Goal: Task Accomplishment & Management: Use online tool/utility

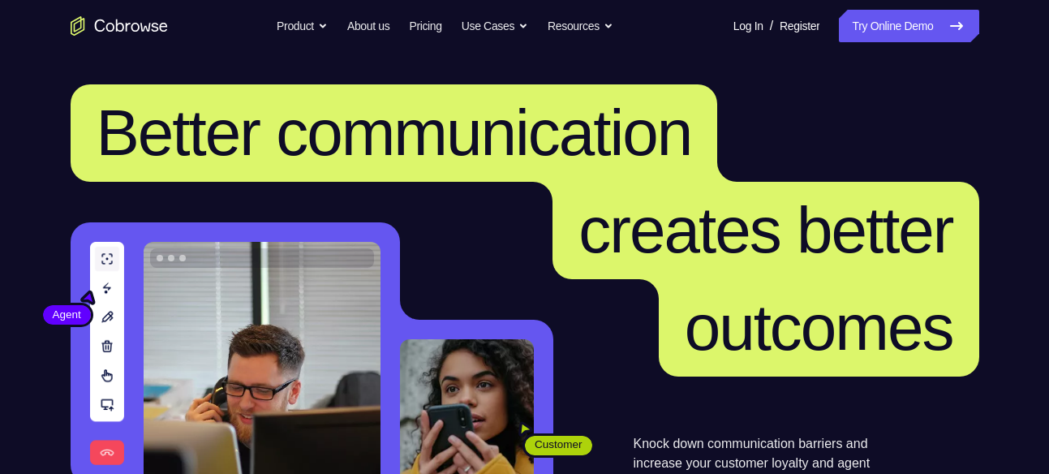
click at [848, 22] on link "Try Online Demo" at bounding box center [909, 26] width 140 height 32
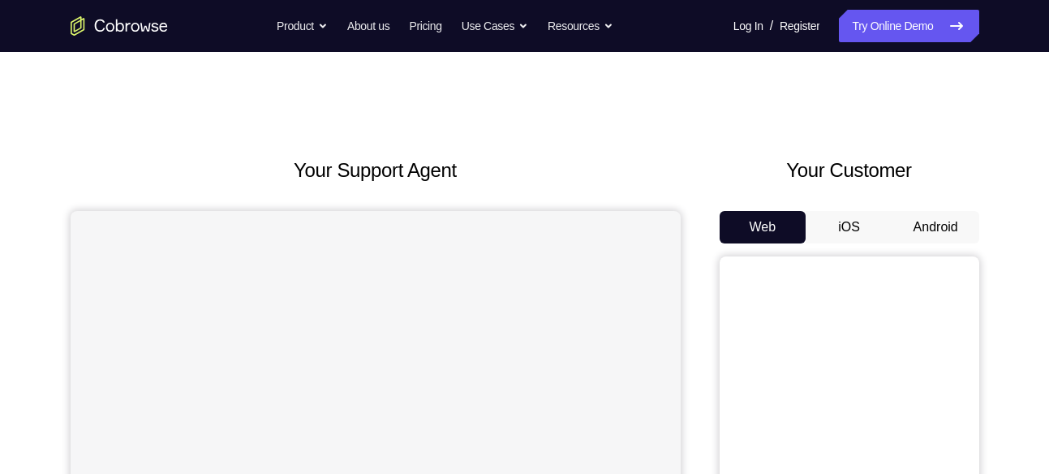
scroll to position [153, 0]
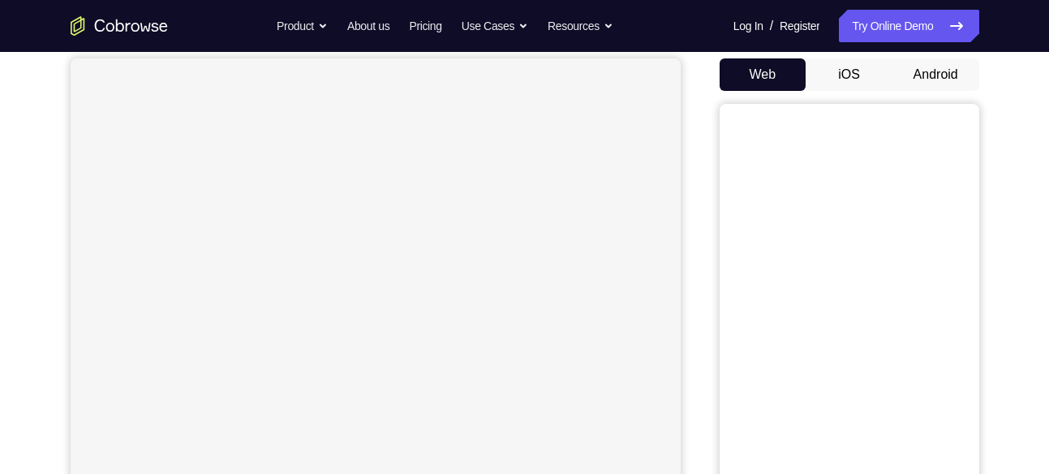
click at [914, 68] on button "Android" at bounding box center [936, 74] width 87 height 32
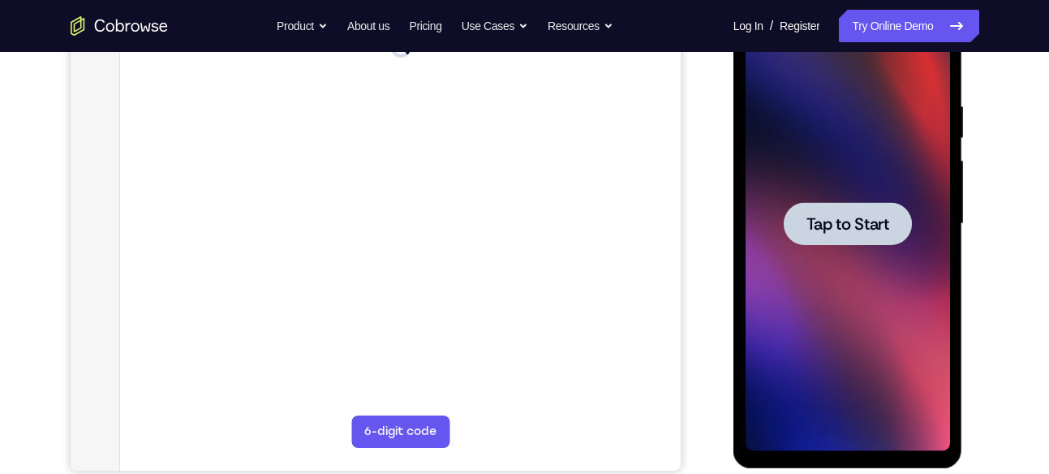
scroll to position [0, 0]
click at [850, 239] on div at bounding box center [848, 223] width 128 height 43
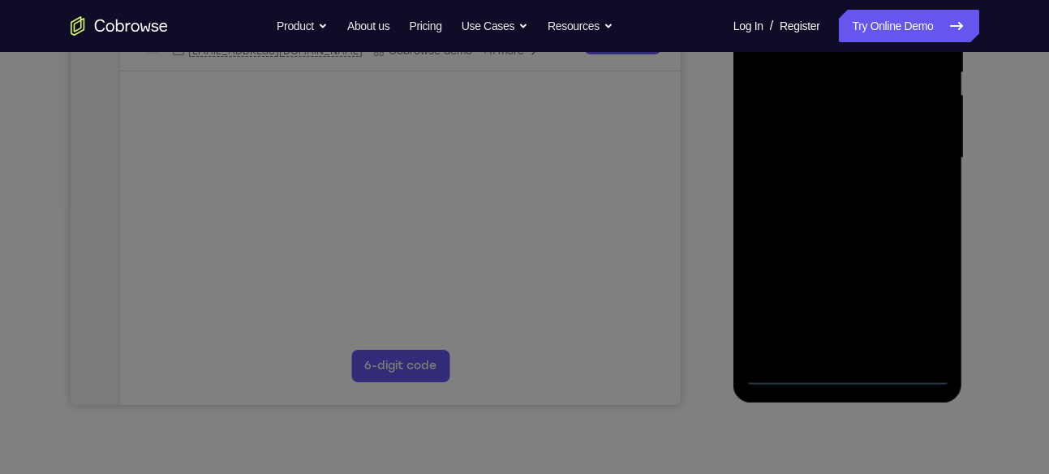
scroll to position [351, 0]
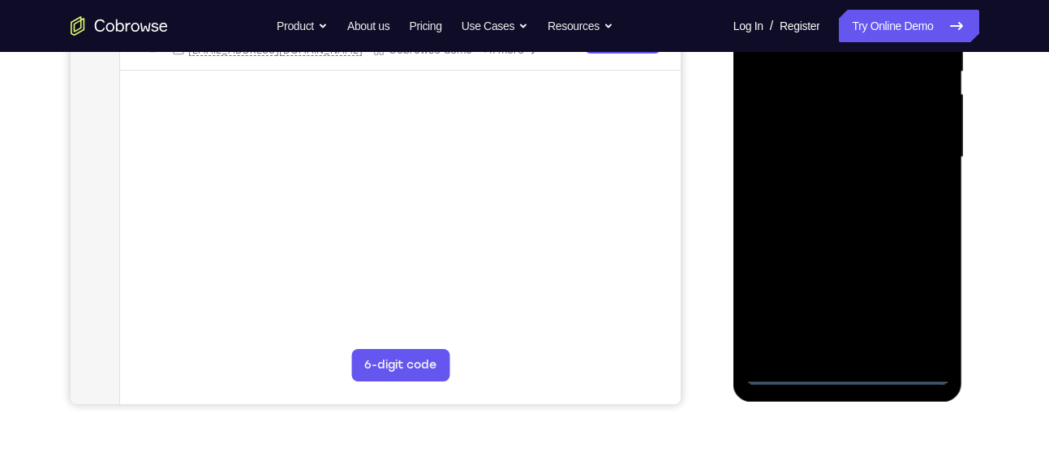
click at [849, 379] on div at bounding box center [848, 157] width 204 height 454
click at [918, 302] on div at bounding box center [848, 157] width 204 height 454
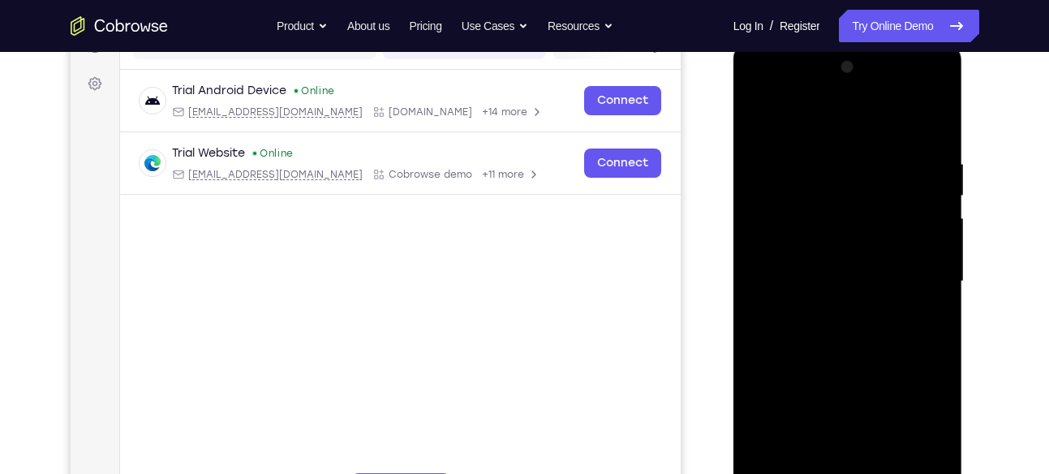
scroll to position [226, 0]
click at [762, 88] on div at bounding box center [848, 282] width 204 height 454
click at [782, 235] on div at bounding box center [848, 282] width 204 height 454
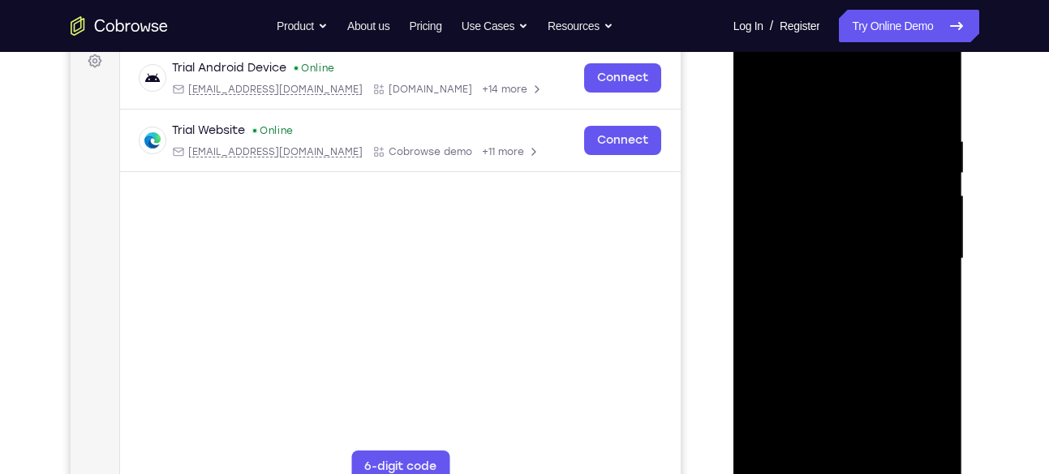
scroll to position [252, 0]
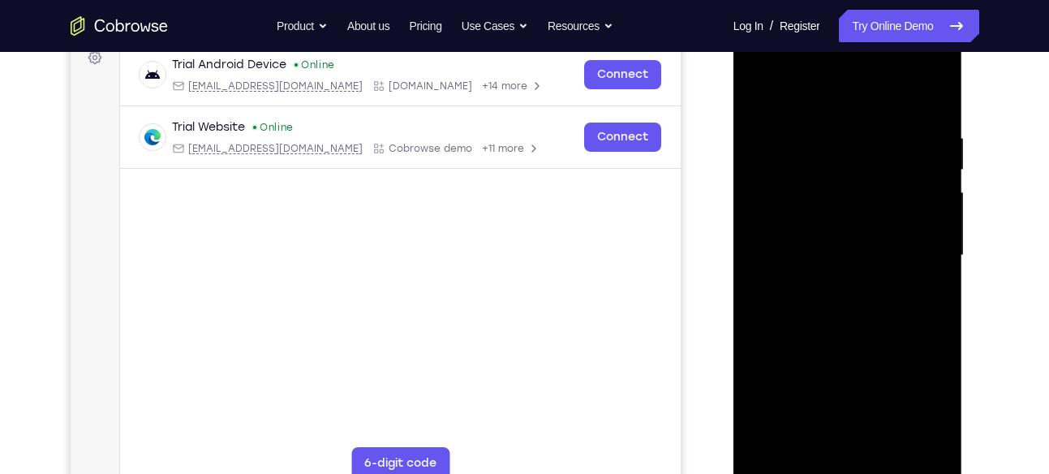
click at [794, 256] on div at bounding box center [848, 255] width 204 height 454
click at [807, 244] on div at bounding box center [848, 255] width 204 height 454
click at [827, 269] on div at bounding box center [848, 255] width 204 height 454
click at [857, 354] on div at bounding box center [848, 255] width 204 height 454
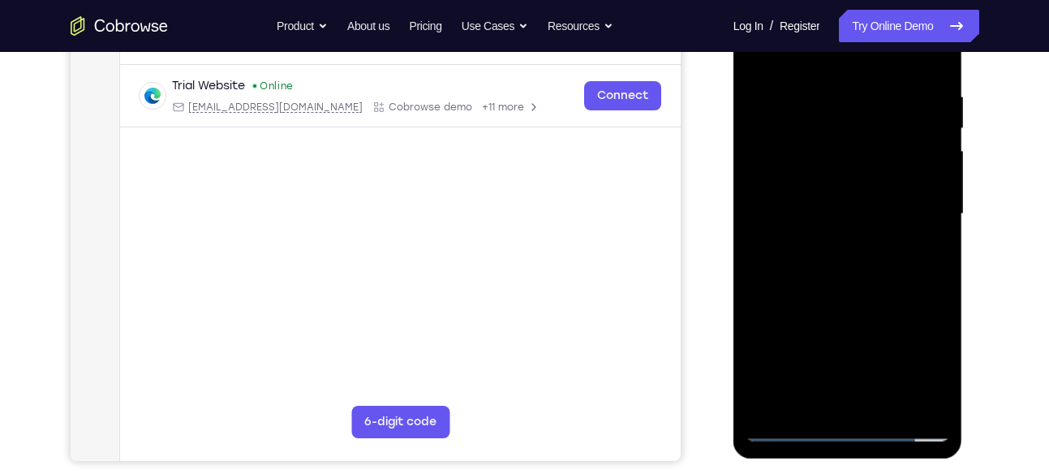
scroll to position [296, 0]
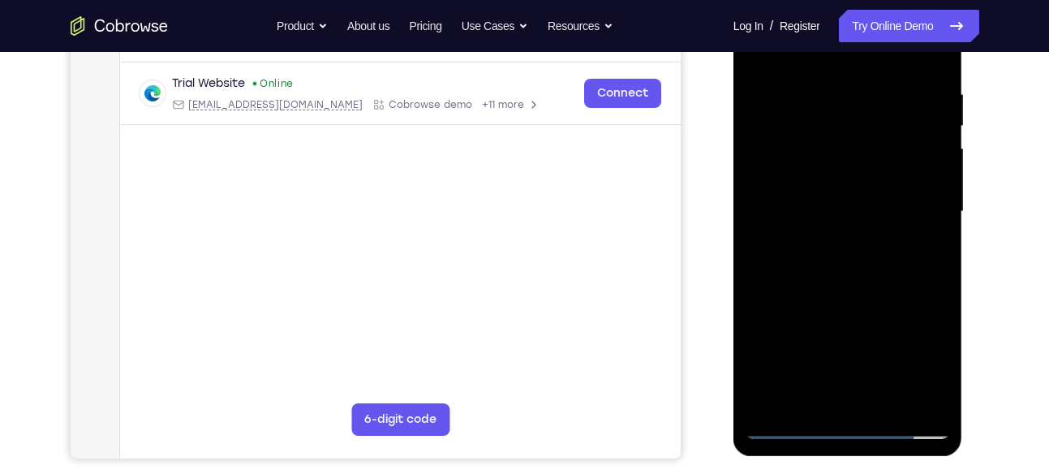
click at [820, 177] on div at bounding box center [848, 212] width 204 height 454
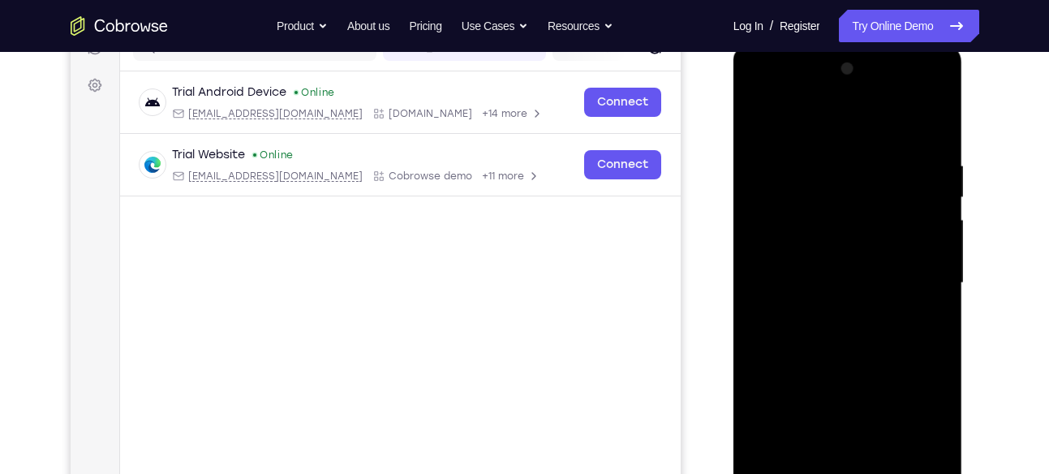
scroll to position [222, 0]
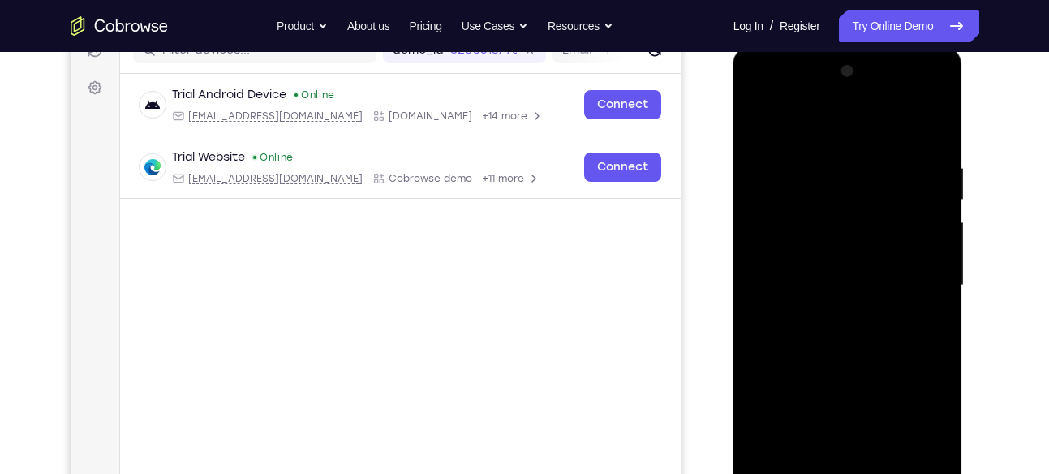
click at [915, 121] on div at bounding box center [848, 285] width 204 height 454
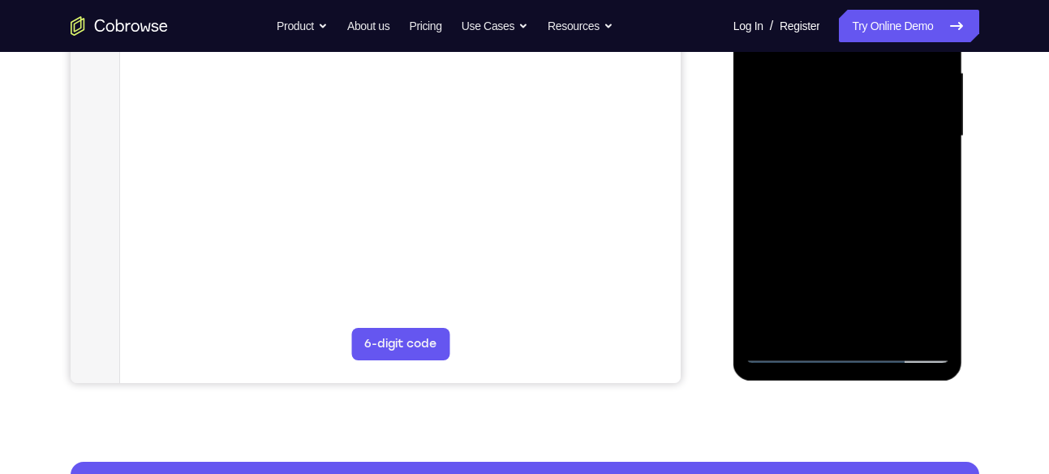
scroll to position [372, 0]
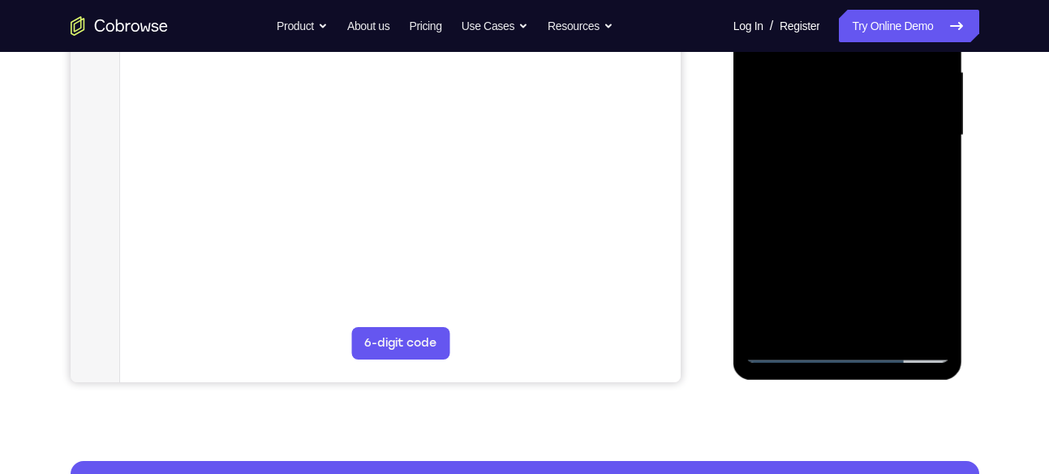
drag, startPoint x: 806, startPoint y: 200, endPoint x: 790, endPoint y: 247, distance: 50.6
click at [790, 247] on div at bounding box center [848, 135] width 204 height 454
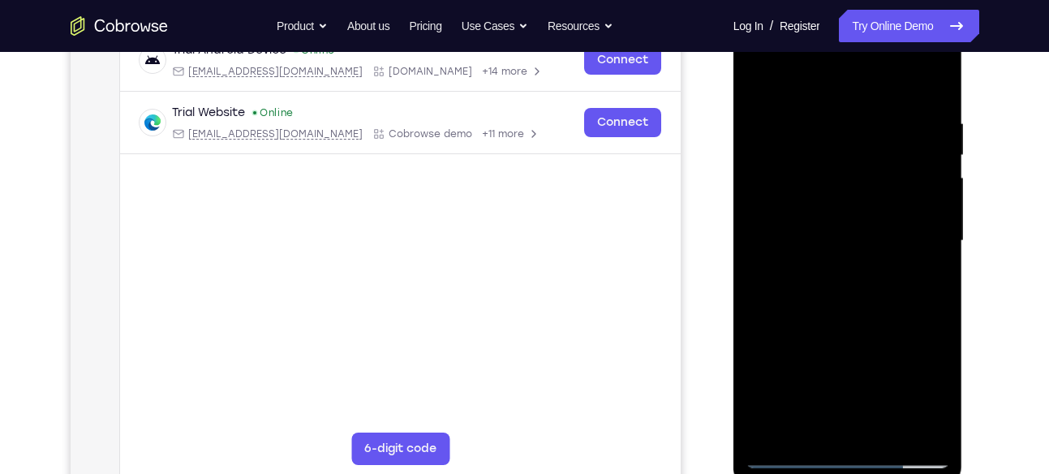
scroll to position [265, 0]
click at [849, 224] on div at bounding box center [848, 242] width 204 height 454
drag, startPoint x: 839, startPoint y: 334, endPoint x: 841, endPoint y: 240, distance: 94.2
click at [841, 240] on div at bounding box center [848, 242] width 204 height 454
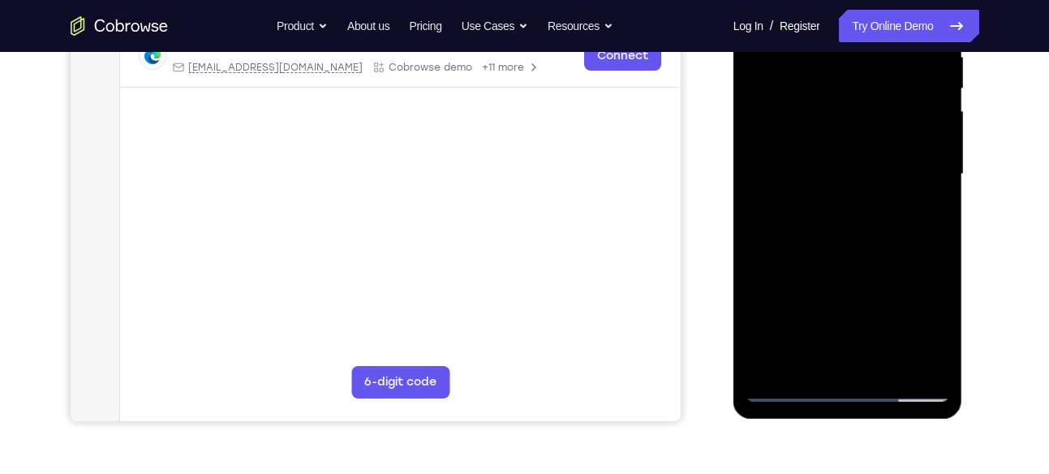
scroll to position [334, 0]
click at [842, 356] on div at bounding box center [848, 173] width 204 height 454
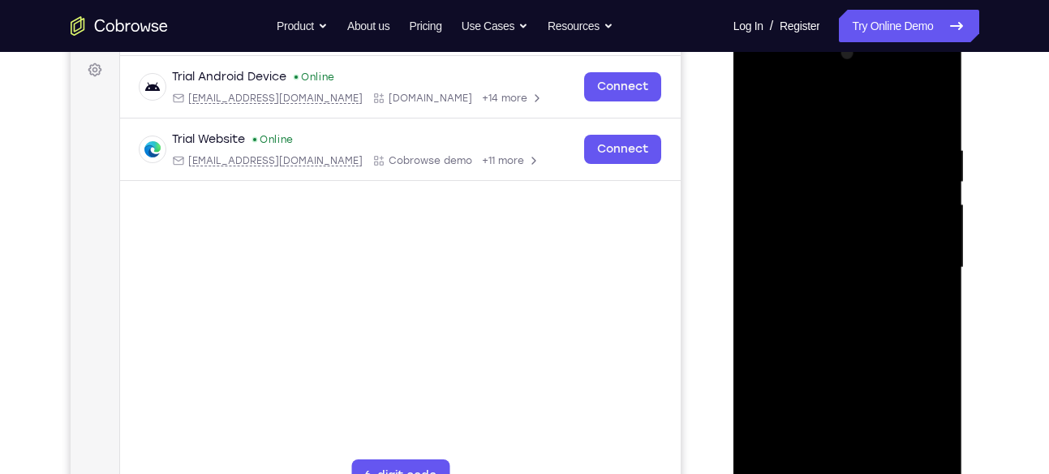
scroll to position [239, 0]
click at [768, 233] on div at bounding box center [848, 269] width 204 height 454
click at [850, 302] on div at bounding box center [848, 269] width 204 height 454
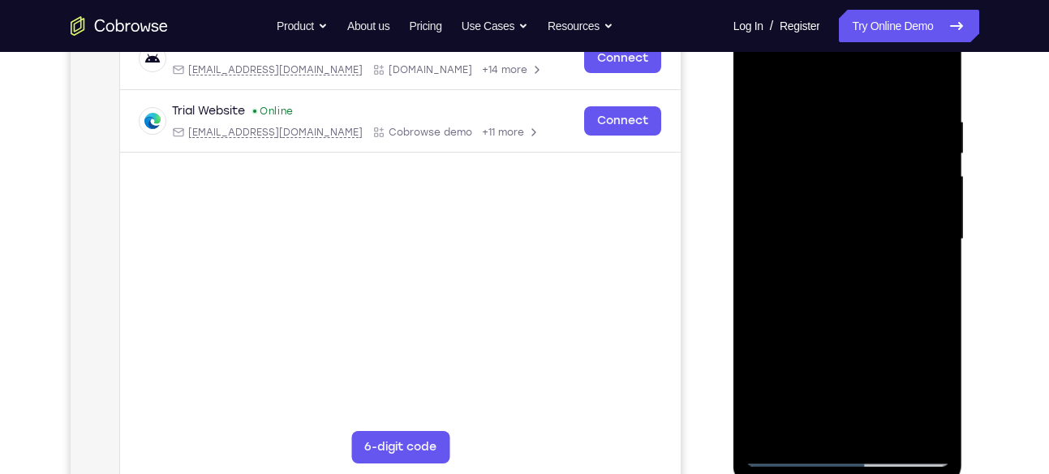
scroll to position [269, 0]
click at [768, 329] on div at bounding box center [848, 238] width 204 height 454
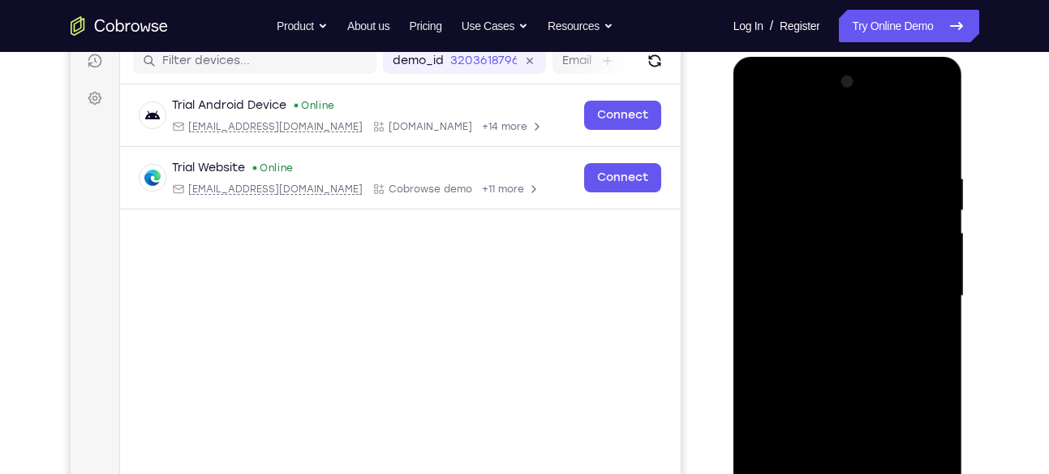
scroll to position [209, 0]
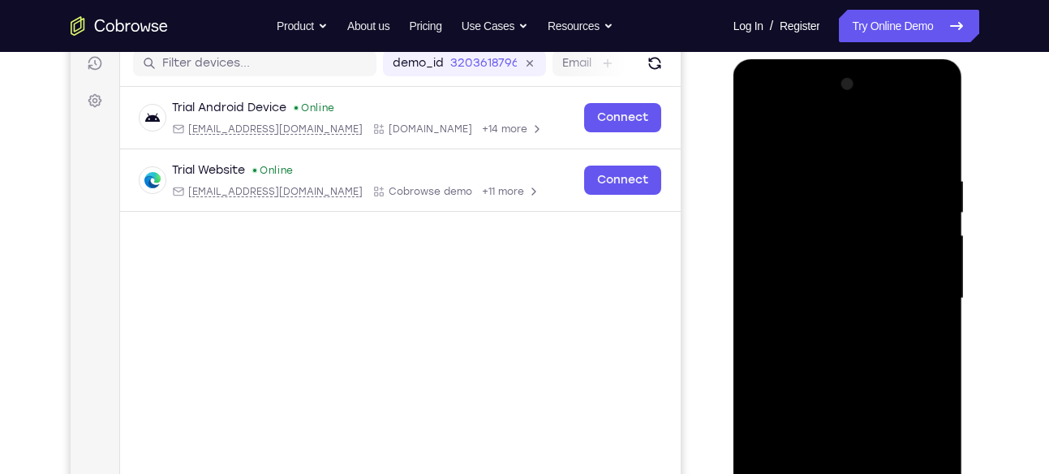
click at [902, 160] on div at bounding box center [848, 298] width 204 height 454
click at [765, 127] on div at bounding box center [848, 298] width 204 height 454
click at [941, 110] on div at bounding box center [848, 298] width 204 height 454
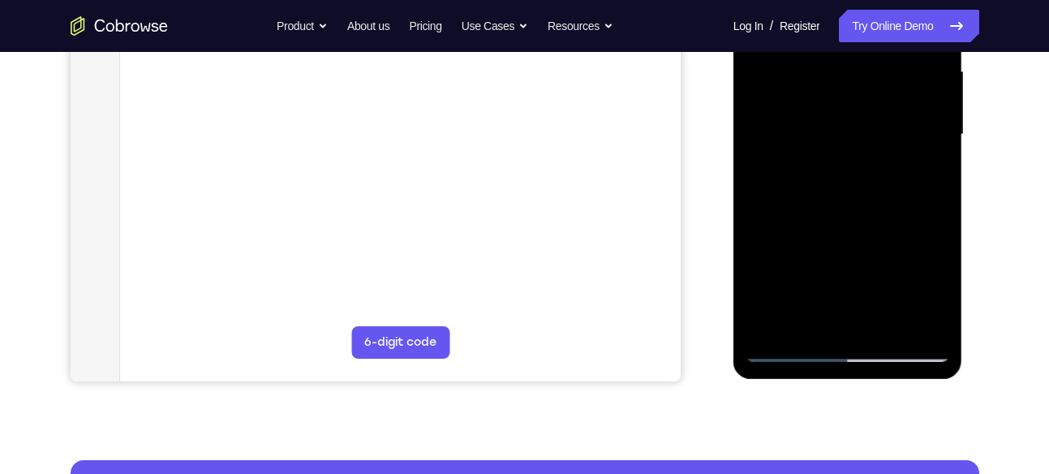
click at [867, 251] on div at bounding box center [848, 134] width 204 height 454
click at [915, 157] on div at bounding box center [848, 134] width 204 height 454
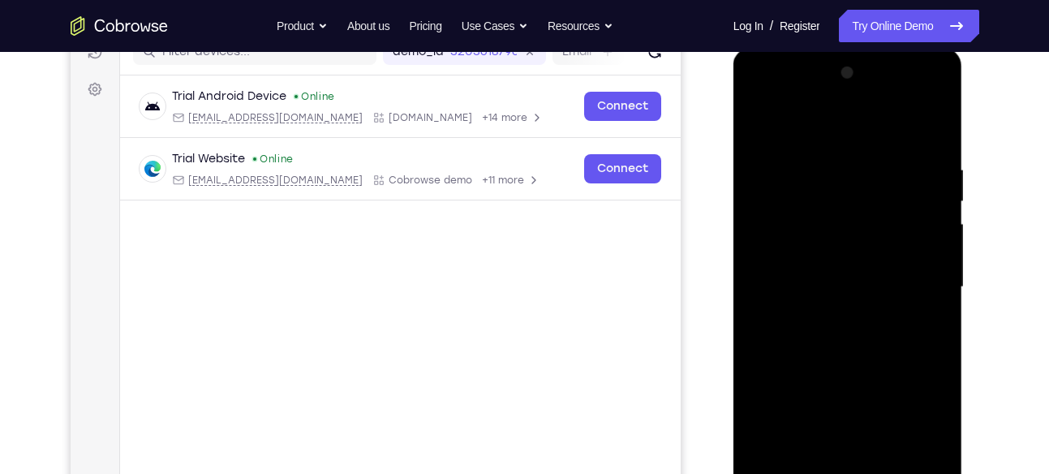
scroll to position [219, 0]
click at [929, 98] on div at bounding box center [848, 289] width 204 height 454
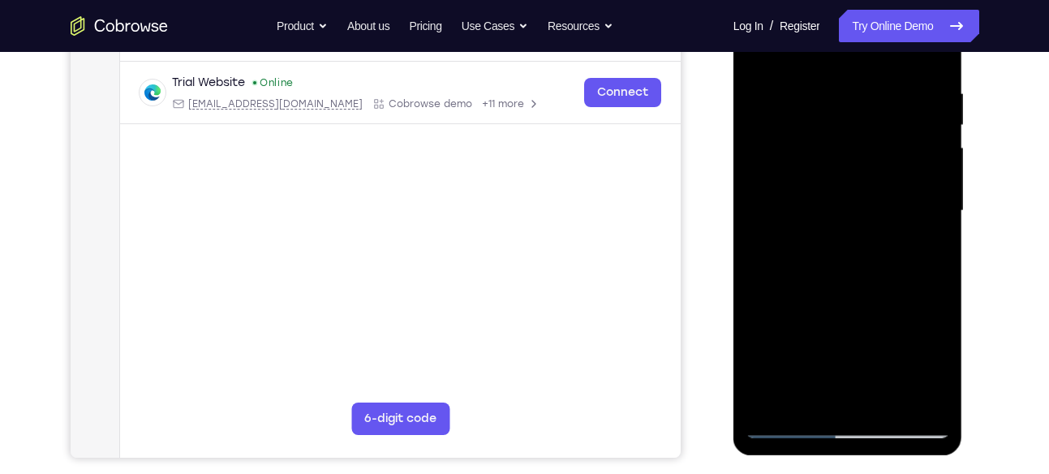
click at [867, 327] on div at bounding box center [848, 211] width 204 height 454
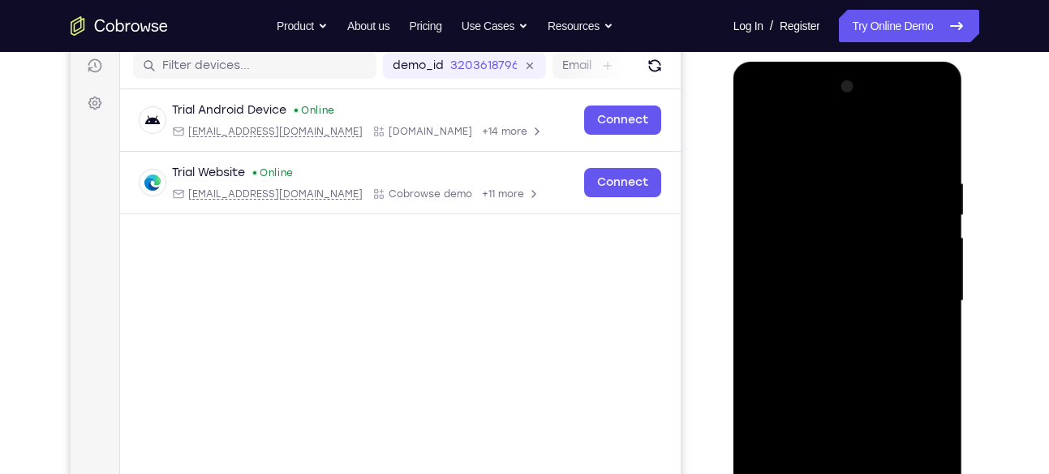
scroll to position [204, 0]
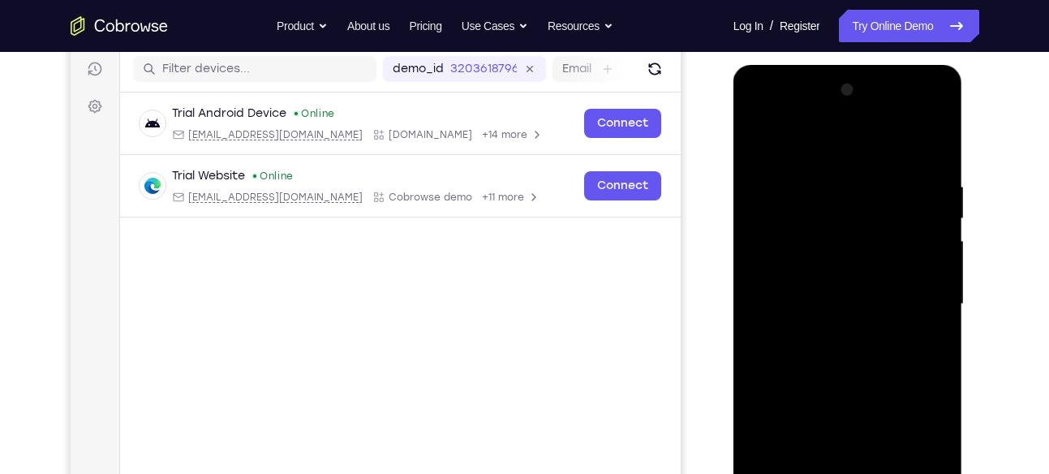
click at [935, 114] on div at bounding box center [848, 304] width 204 height 454
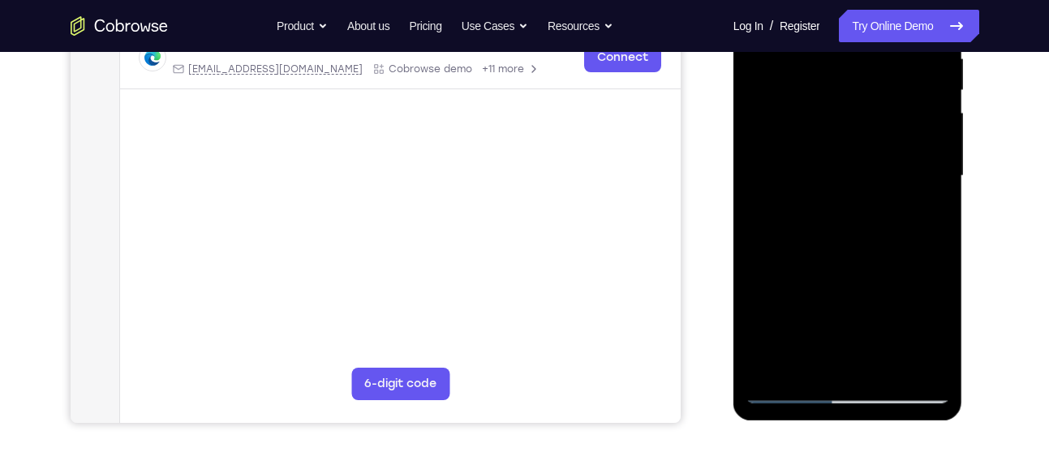
scroll to position [333, 0]
click at [873, 293] on div at bounding box center [848, 175] width 204 height 454
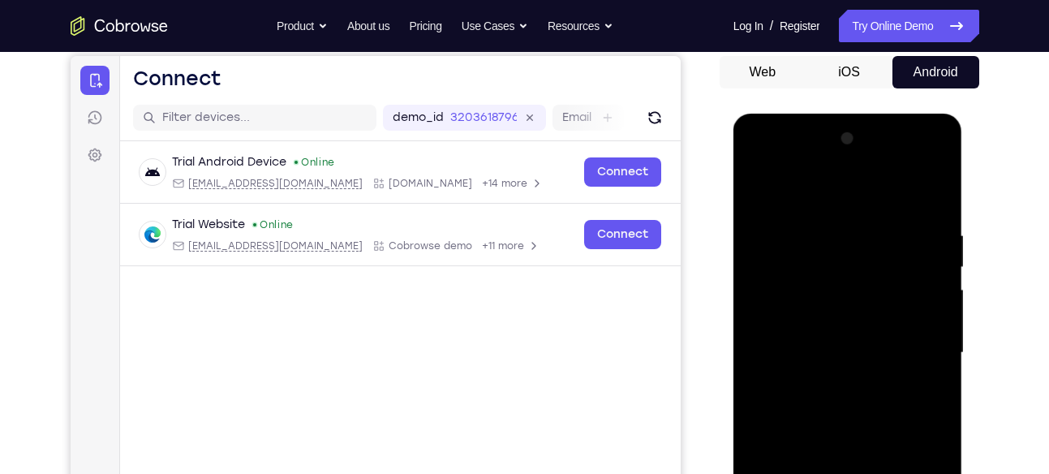
scroll to position [153, 0]
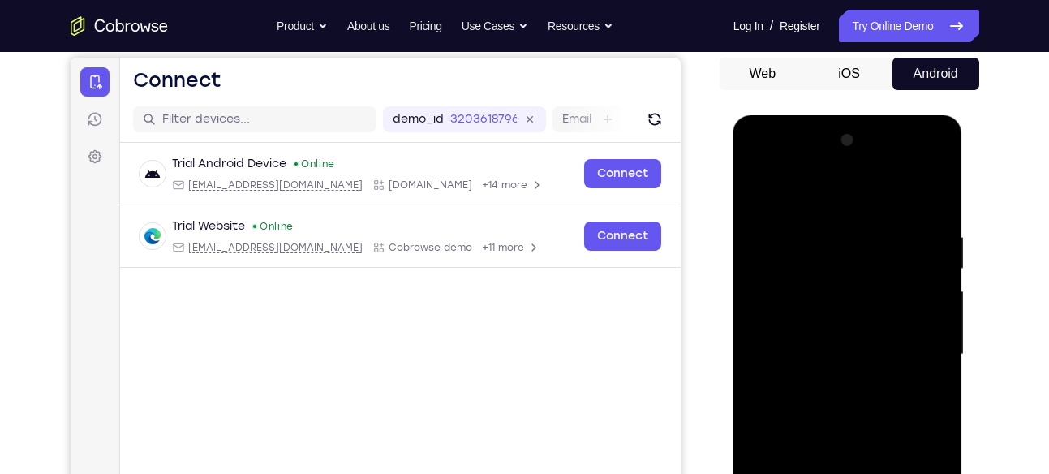
click at [923, 185] on div at bounding box center [848, 354] width 204 height 454
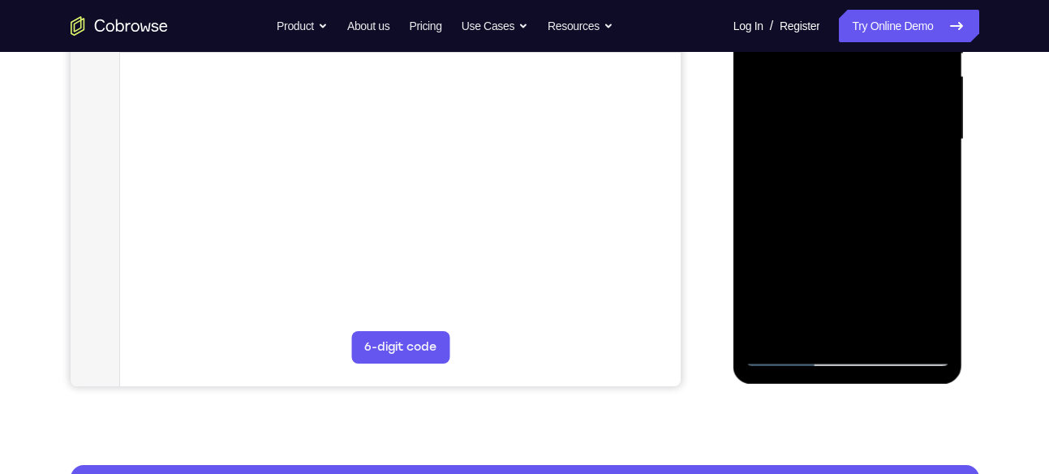
scroll to position [374, 0]
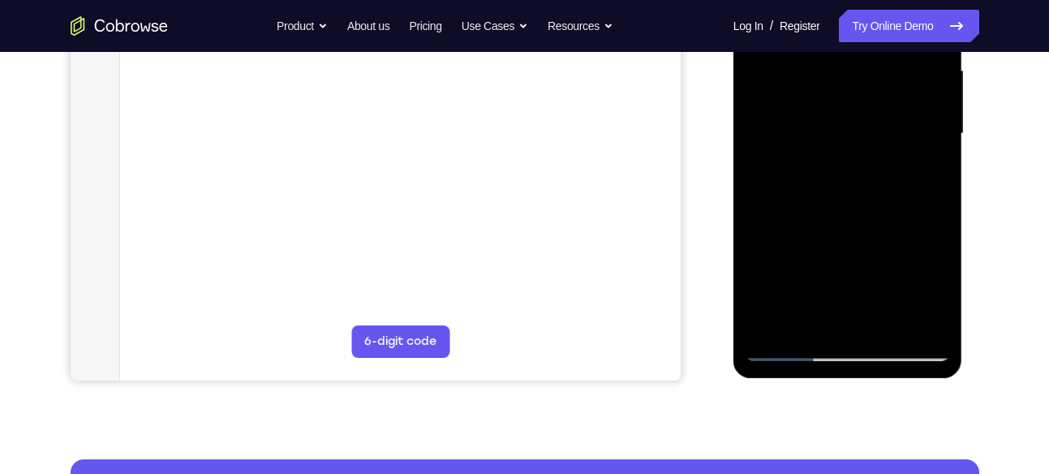
click at [874, 228] on div at bounding box center [848, 134] width 204 height 454
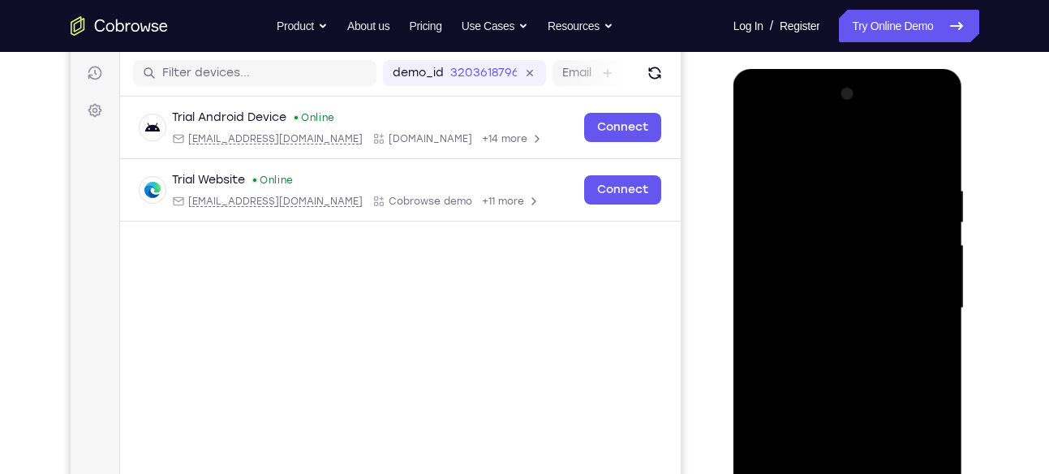
scroll to position [199, 0]
click at [867, 187] on div at bounding box center [848, 309] width 204 height 454
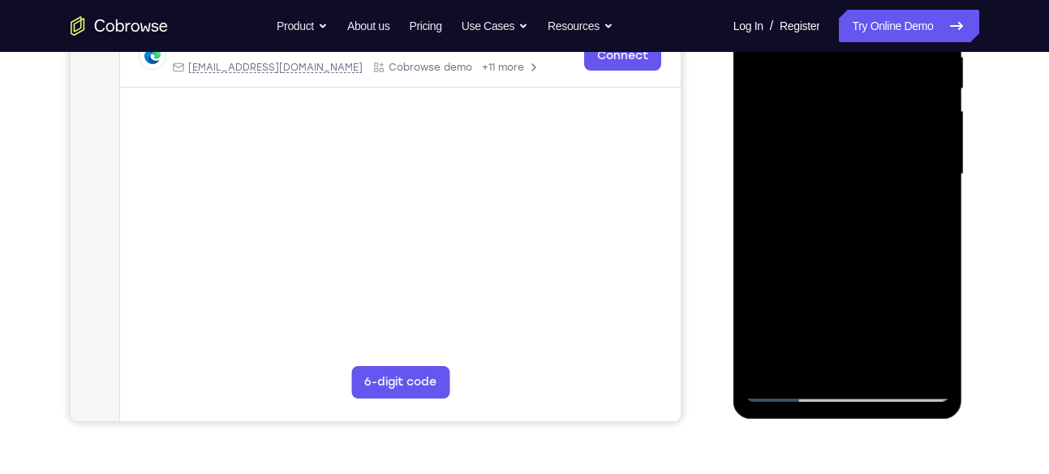
scroll to position [333, 0]
click at [916, 200] on div at bounding box center [848, 175] width 204 height 454
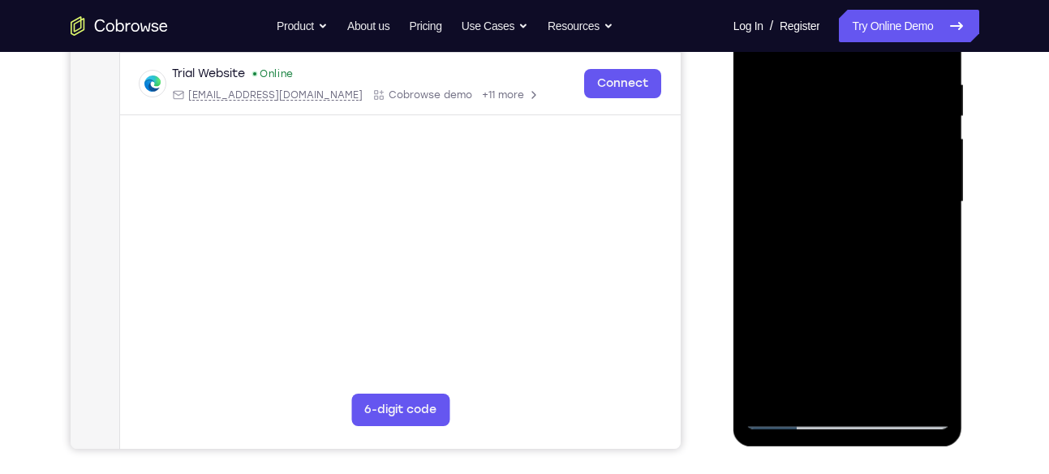
click at [852, 225] on div at bounding box center [848, 202] width 204 height 454
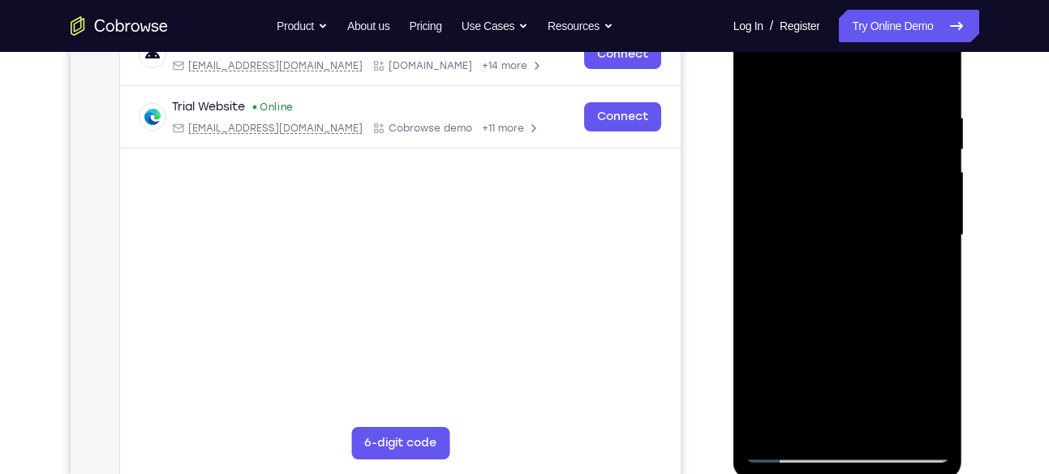
scroll to position [368, 0]
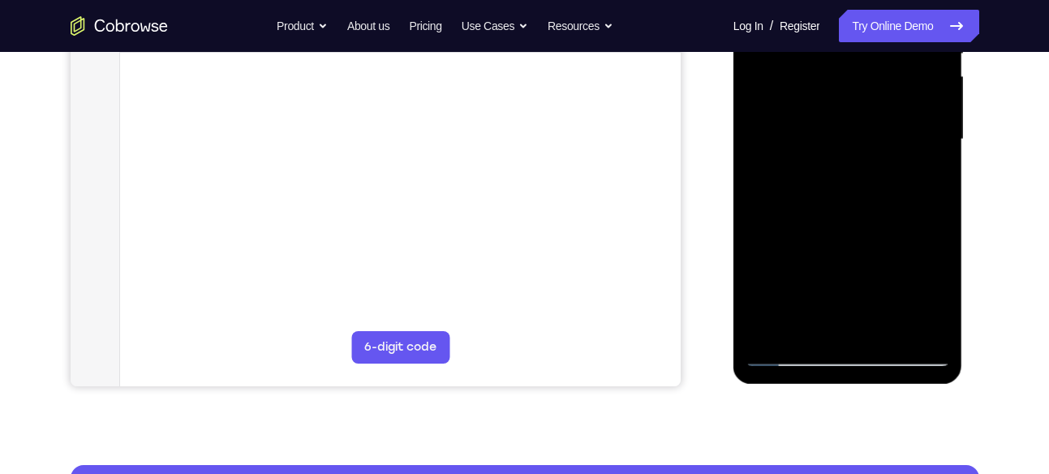
click at [881, 336] on div at bounding box center [848, 139] width 204 height 454
click at [873, 335] on div at bounding box center [848, 139] width 204 height 454
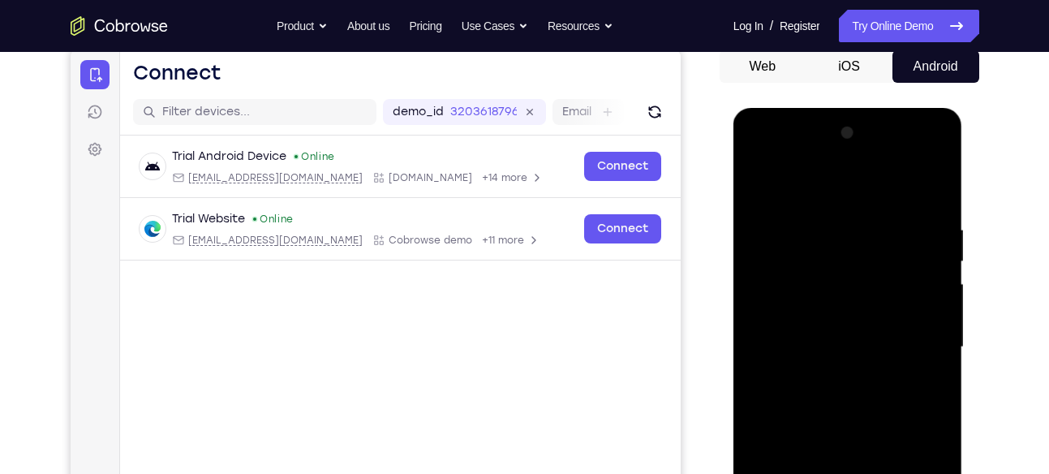
scroll to position [157, 0]
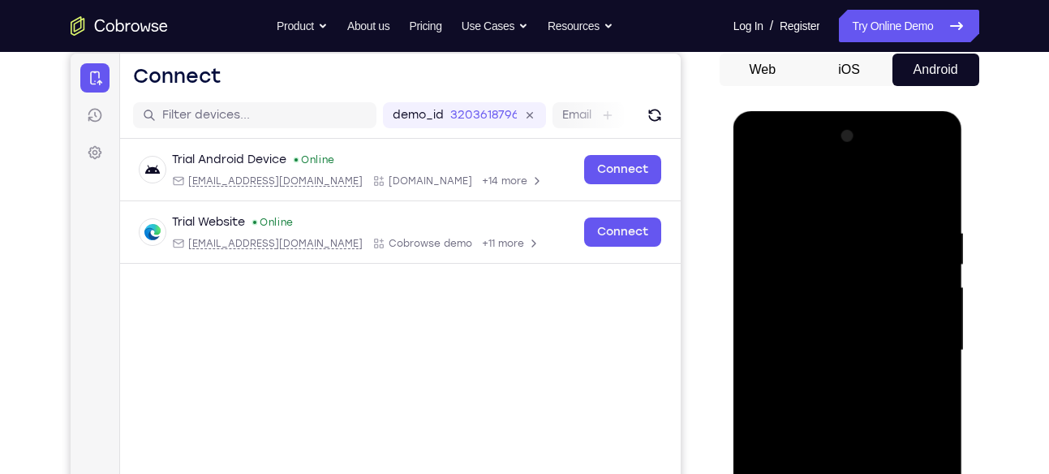
click at [932, 160] on div at bounding box center [848, 350] width 204 height 454
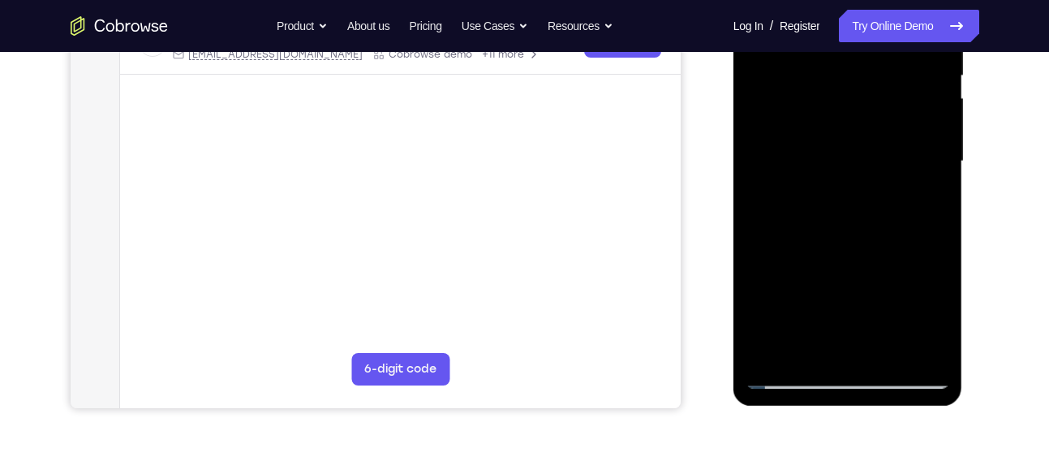
scroll to position [348, 0]
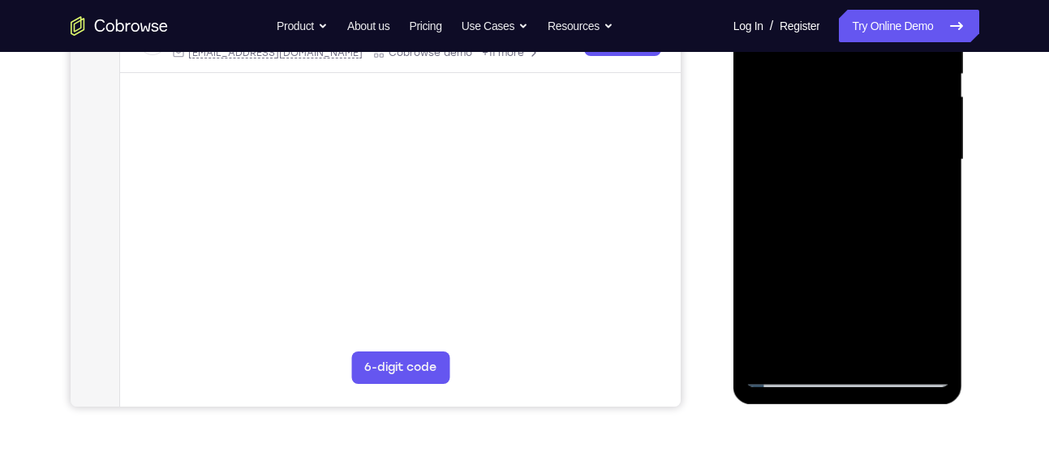
click at [866, 275] on div at bounding box center [848, 160] width 204 height 454
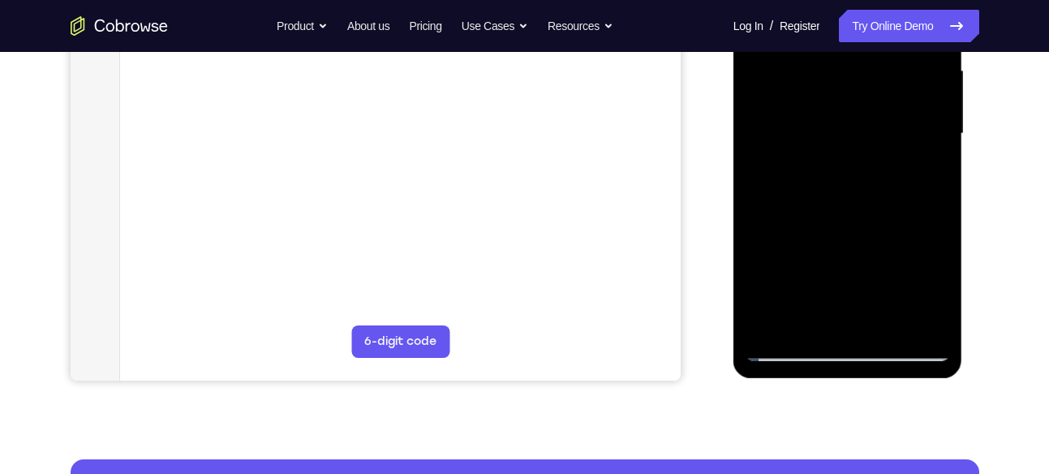
scroll to position [372, 0]
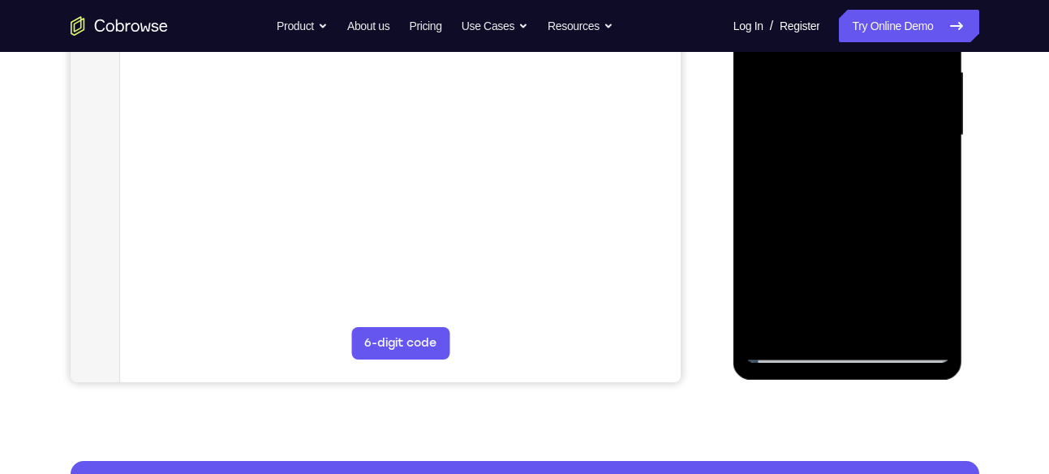
drag, startPoint x: 842, startPoint y: 264, endPoint x: 854, endPoint y: 136, distance: 128.8
click at [854, 136] on div at bounding box center [848, 135] width 204 height 454
drag, startPoint x: 830, startPoint y: 246, endPoint x: 836, endPoint y: 178, distance: 68.4
click at [836, 178] on div at bounding box center [848, 135] width 204 height 454
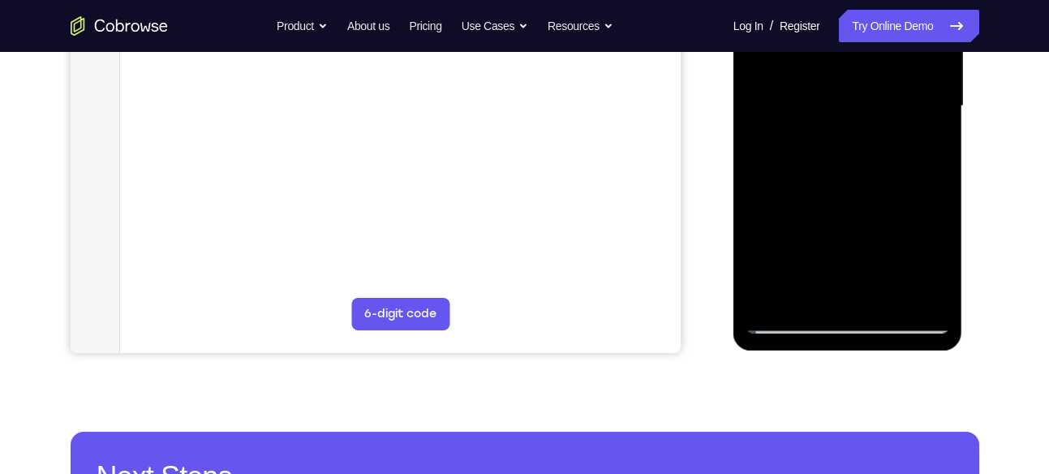
drag, startPoint x: 824, startPoint y: 204, endPoint x: 838, endPoint y: 111, distance: 93.5
click at [838, 111] on div at bounding box center [848, 106] width 204 height 454
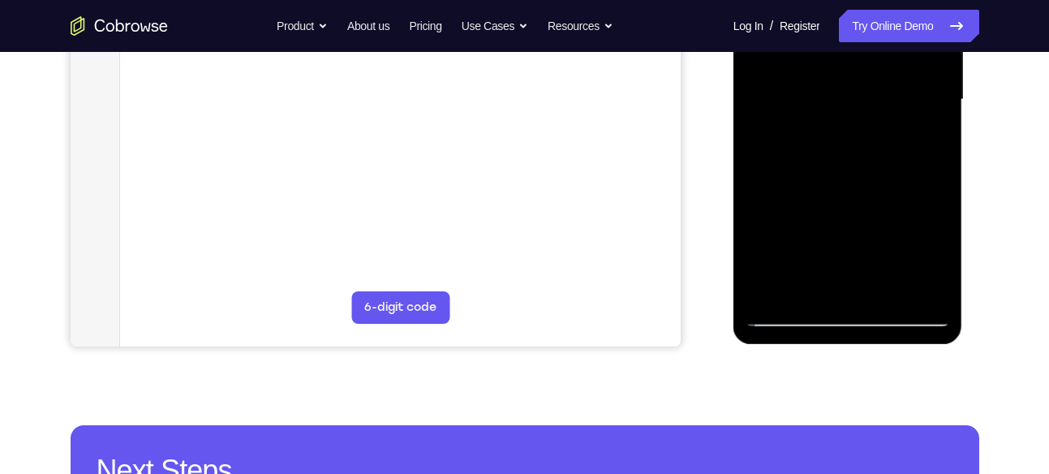
drag, startPoint x: 840, startPoint y: 248, endPoint x: 846, endPoint y: 157, distance: 91.1
click at [846, 157] on div at bounding box center [848, 100] width 204 height 454
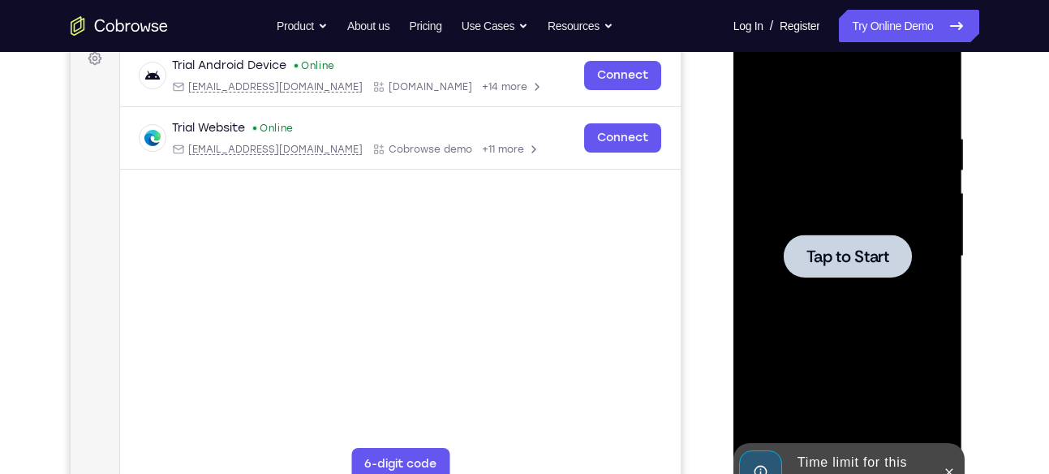
scroll to position [390, 0]
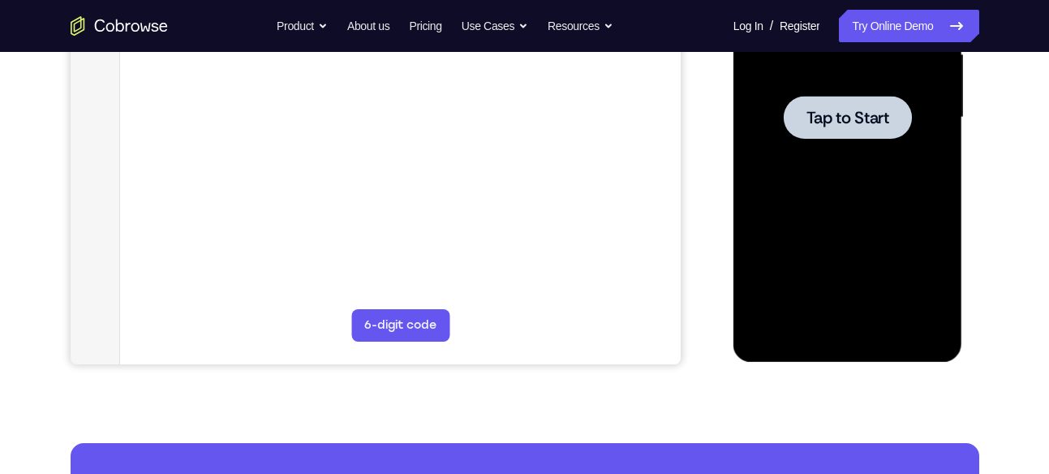
click at [828, 111] on span "Tap to Start" at bounding box center [848, 118] width 83 height 16
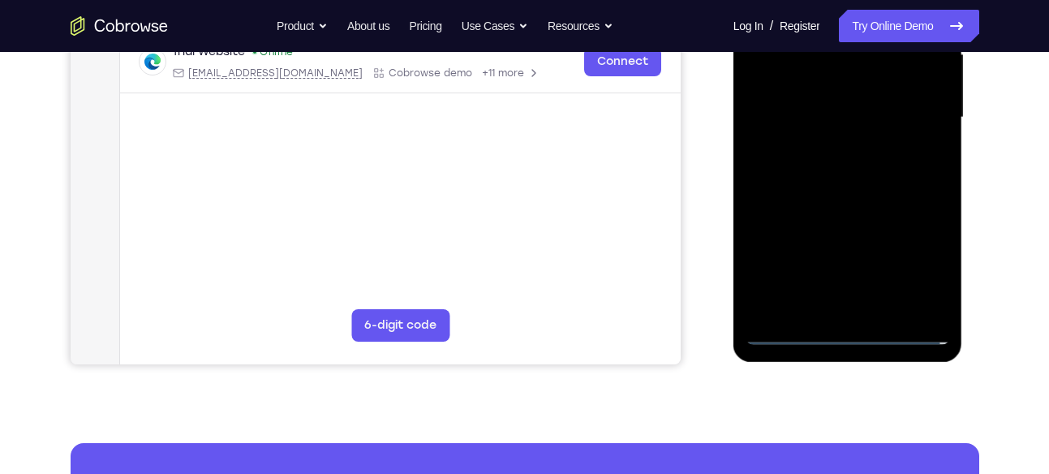
click at [846, 335] on div at bounding box center [848, 117] width 204 height 454
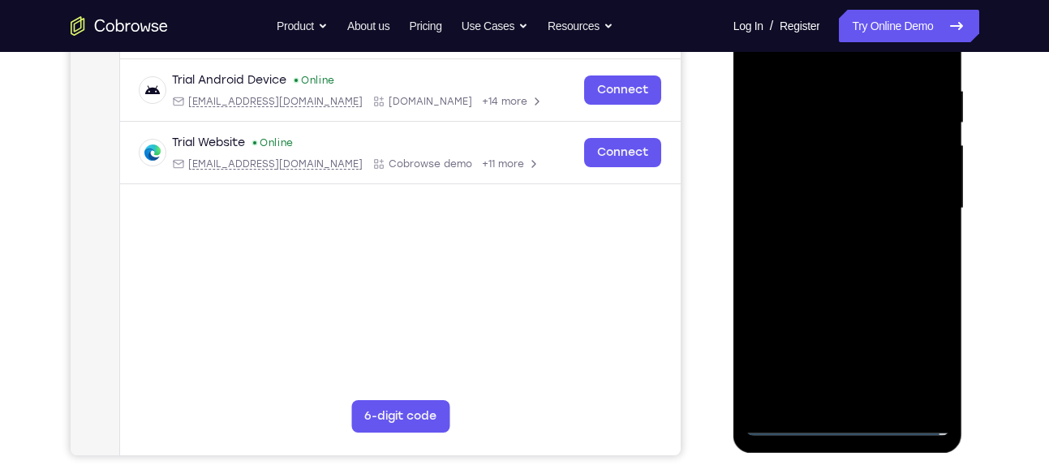
scroll to position [295, 0]
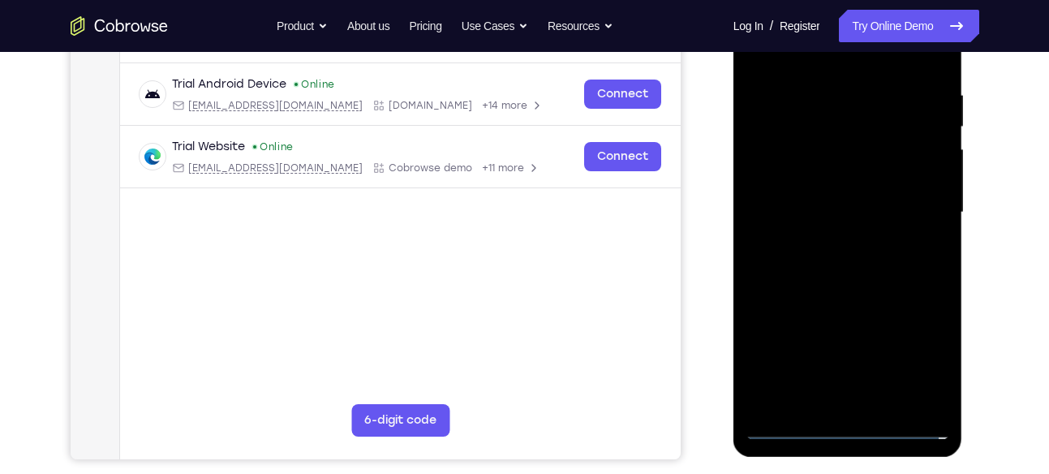
click at [927, 344] on div at bounding box center [848, 212] width 204 height 454
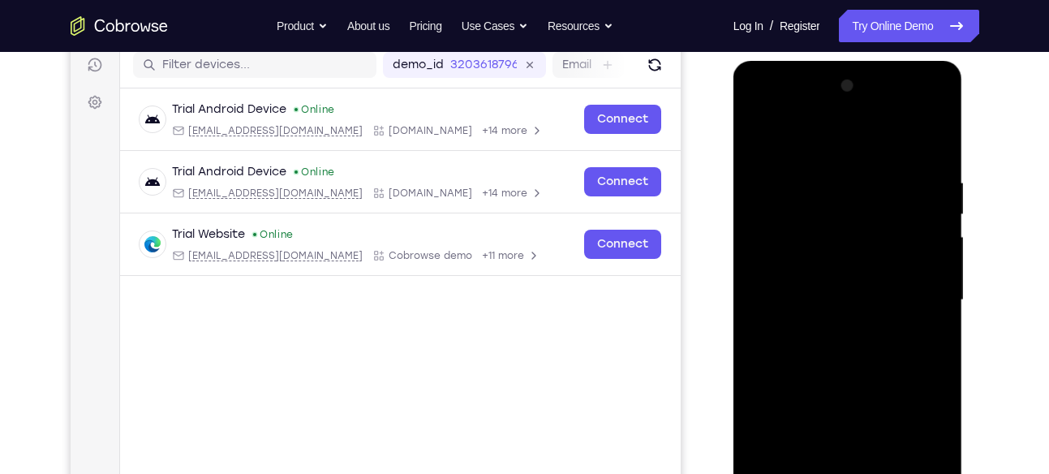
scroll to position [252, 0]
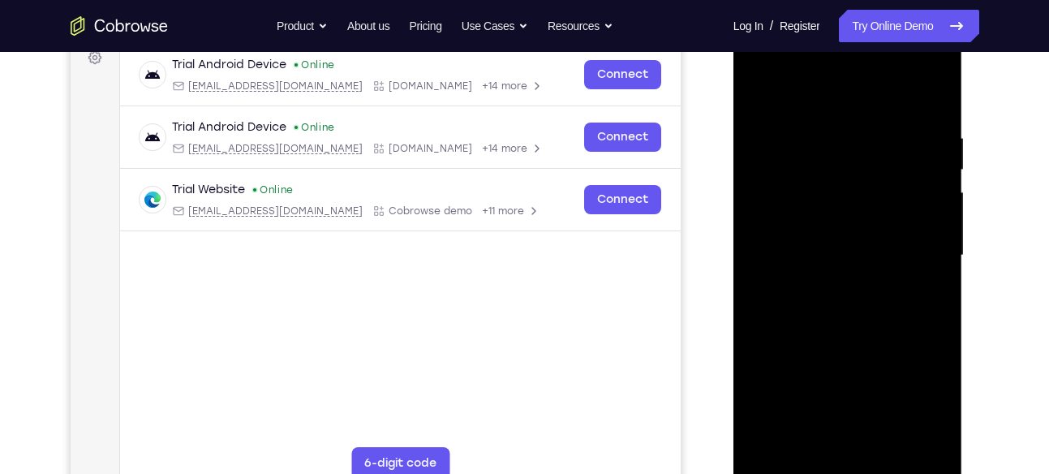
click at [767, 69] on div at bounding box center [848, 255] width 204 height 454
click at [811, 167] on div at bounding box center [848, 255] width 204 height 454
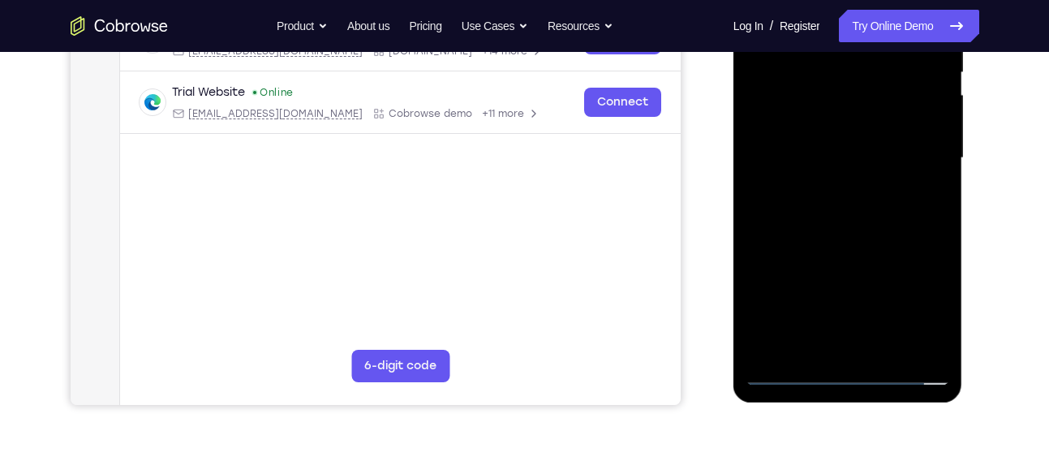
scroll to position [349, 0]
click at [829, 263] on div at bounding box center [848, 159] width 204 height 454
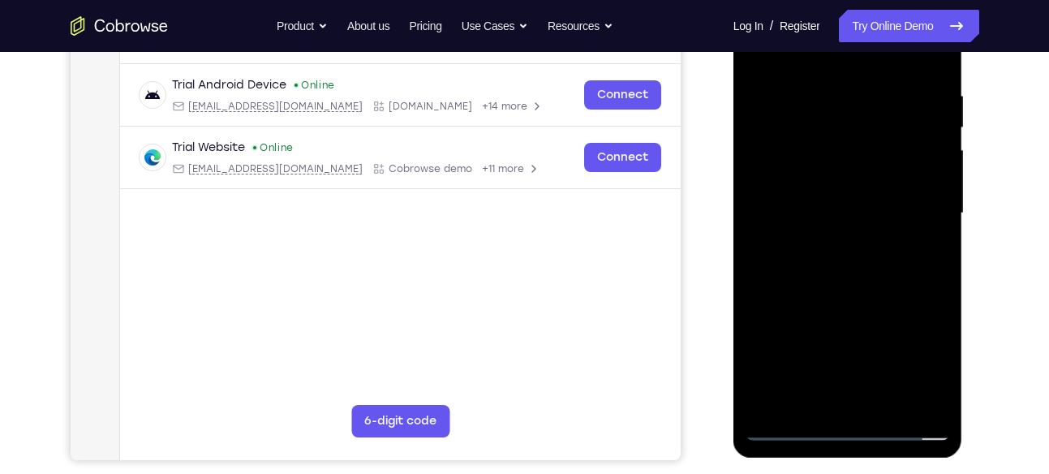
scroll to position [294, 0]
click at [811, 254] on div at bounding box center [848, 214] width 204 height 454
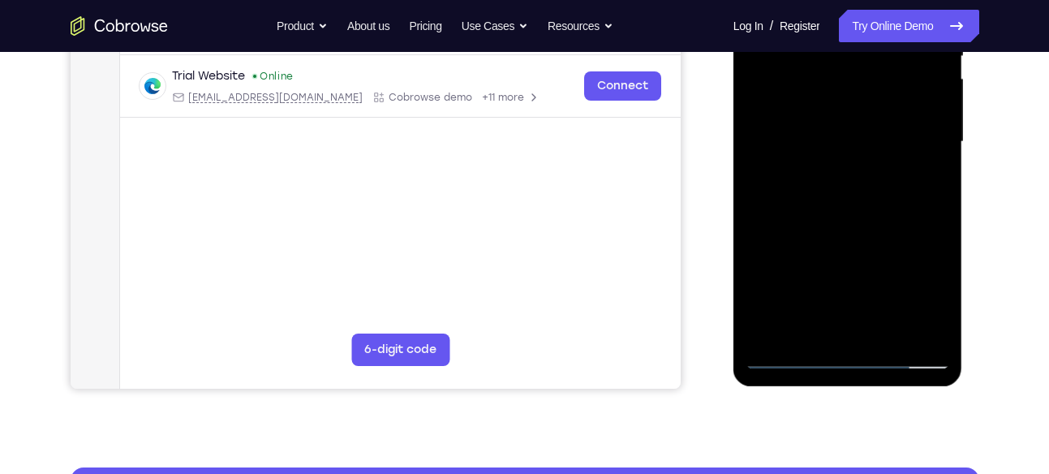
scroll to position [368, 0]
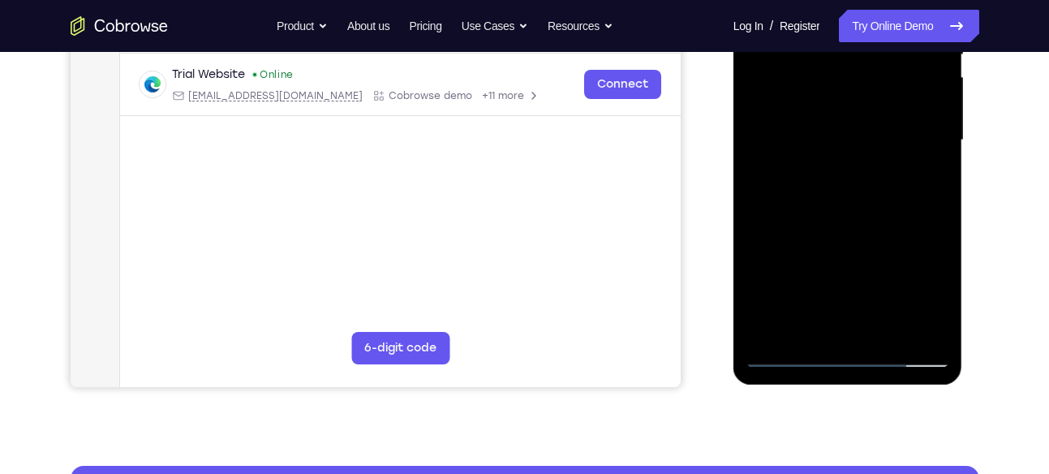
click at [777, 131] on div at bounding box center [848, 140] width 204 height 454
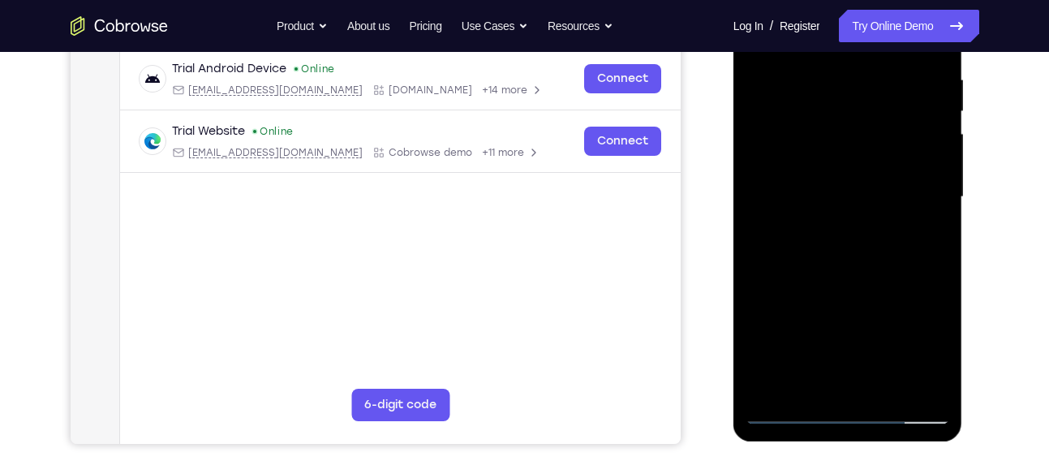
scroll to position [310, 0]
click at [795, 202] on div at bounding box center [848, 198] width 204 height 454
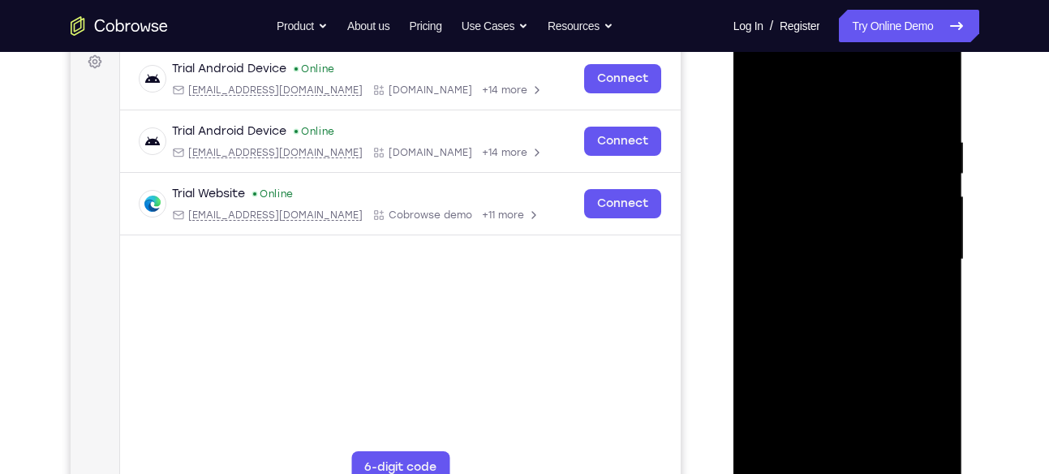
scroll to position [247, 0]
click at [800, 150] on div at bounding box center [848, 260] width 204 height 454
click at [790, 248] on div at bounding box center [848, 260] width 204 height 454
drag, startPoint x: 774, startPoint y: 260, endPoint x: 1325, endPoint y: 284, distance: 551.5
click at [774, 260] on div at bounding box center [848, 260] width 204 height 454
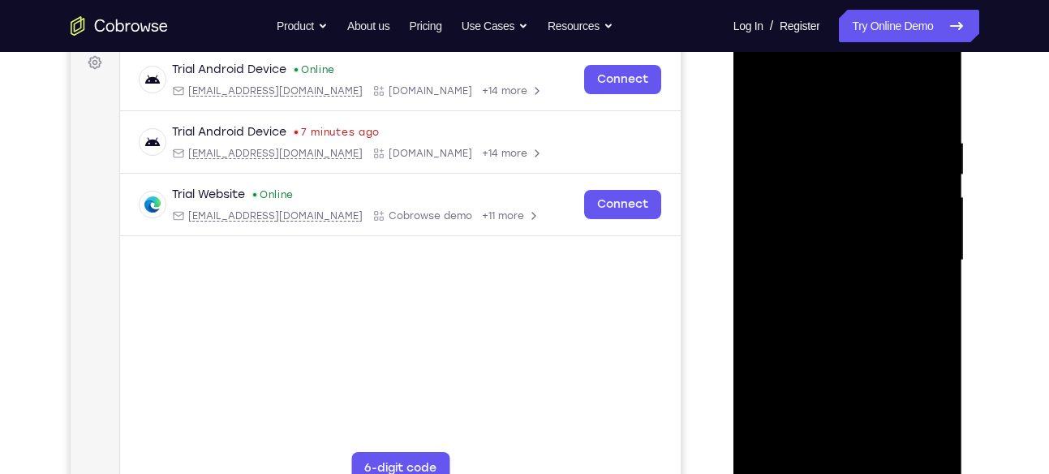
click at [770, 265] on div at bounding box center [848, 260] width 204 height 454
click at [921, 91] on div at bounding box center [848, 260] width 204 height 454
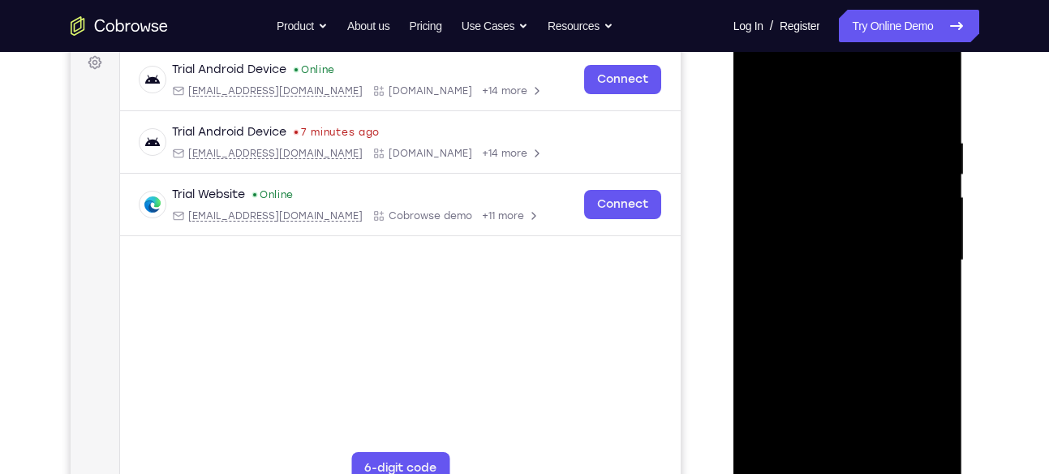
click at [926, 113] on div at bounding box center [848, 260] width 204 height 454
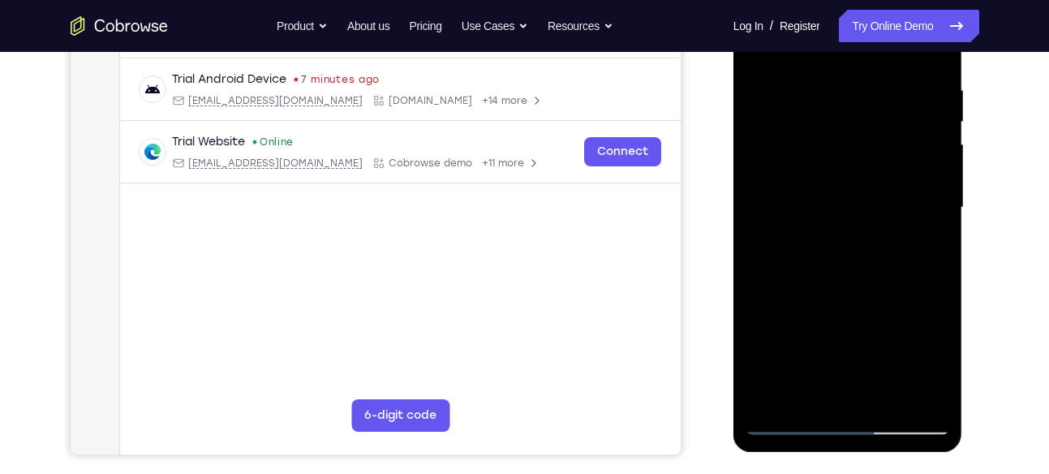
scroll to position [299, 0]
drag, startPoint x: 885, startPoint y: 170, endPoint x: 893, endPoint y: 73, distance: 97.7
click at [893, 73] on div at bounding box center [848, 208] width 204 height 454
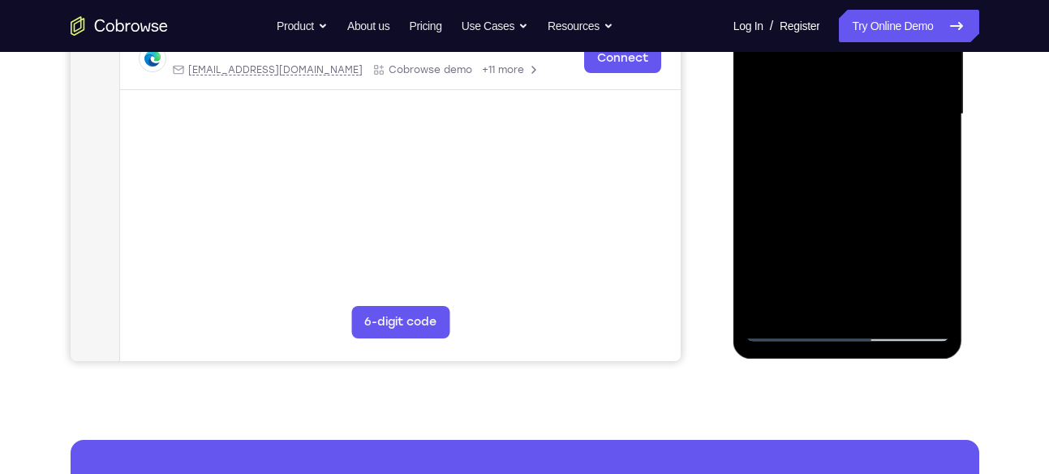
scroll to position [394, 0]
drag, startPoint x: 815, startPoint y: 225, endPoint x: 854, endPoint y: 104, distance: 127.0
click at [854, 104] on div at bounding box center [848, 113] width 204 height 454
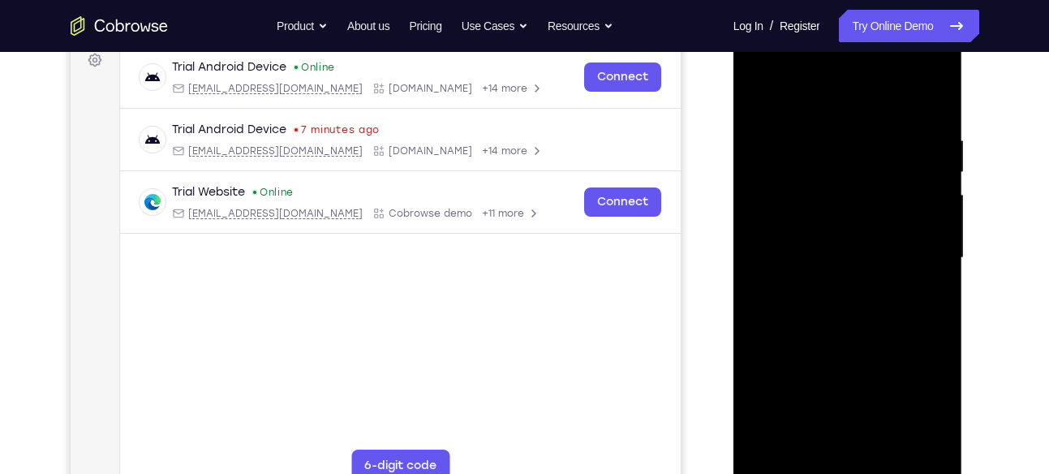
scroll to position [248, 0]
drag, startPoint x: 923, startPoint y: 227, endPoint x: 912, endPoint y: 148, distance: 79.4
click at [912, 148] on div at bounding box center [848, 259] width 204 height 454
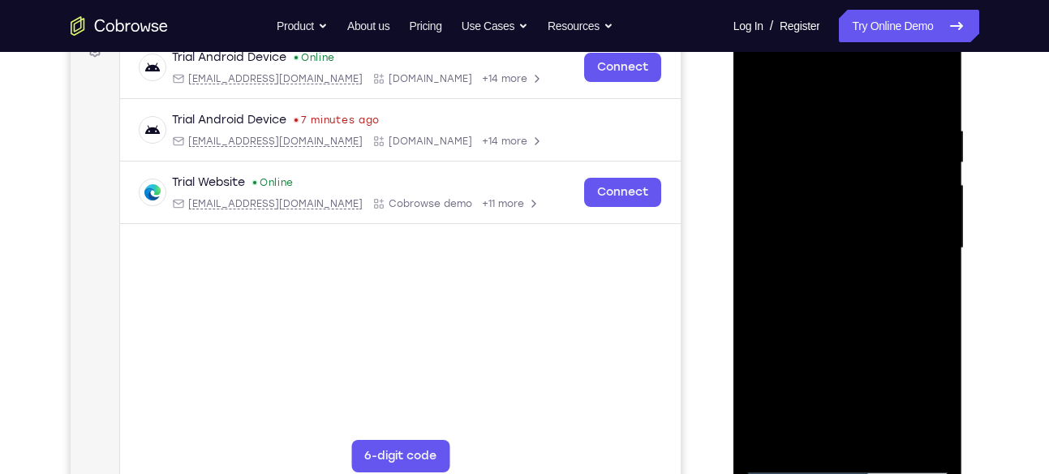
scroll to position [260, 0]
drag, startPoint x: 910, startPoint y: 270, endPoint x: 912, endPoint y: 185, distance: 85.2
click at [912, 185] on div at bounding box center [848, 247] width 204 height 454
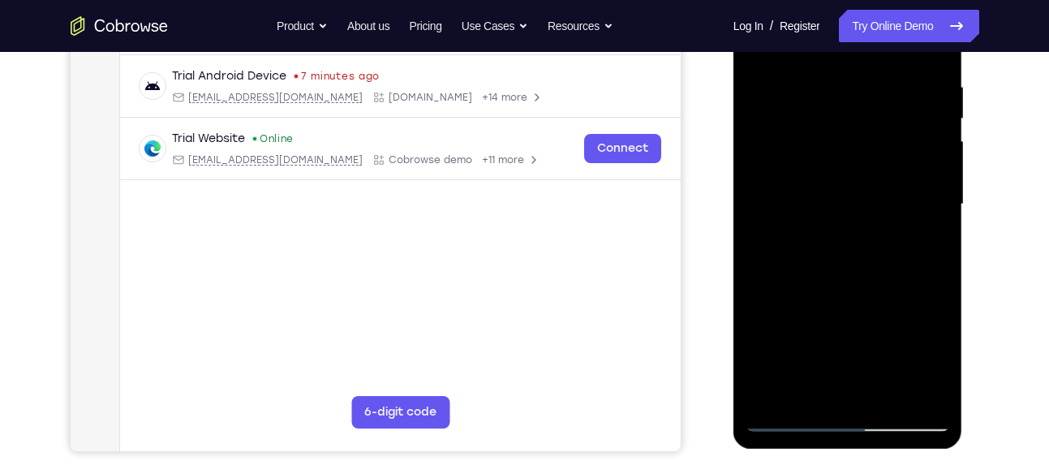
scroll to position [305, 0]
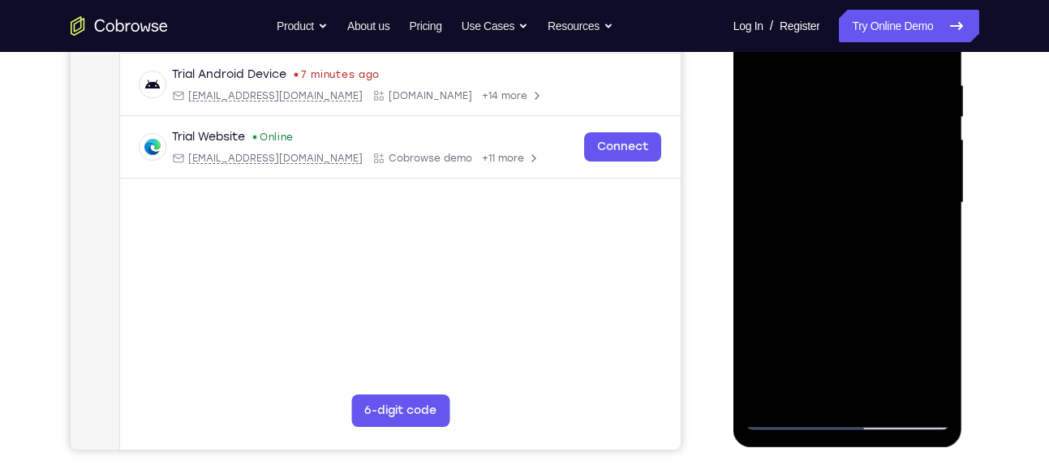
click at [824, 219] on div at bounding box center [848, 203] width 204 height 454
drag, startPoint x: 863, startPoint y: 294, endPoint x: 872, endPoint y: 253, distance: 41.4
click at [872, 253] on div at bounding box center [848, 203] width 204 height 454
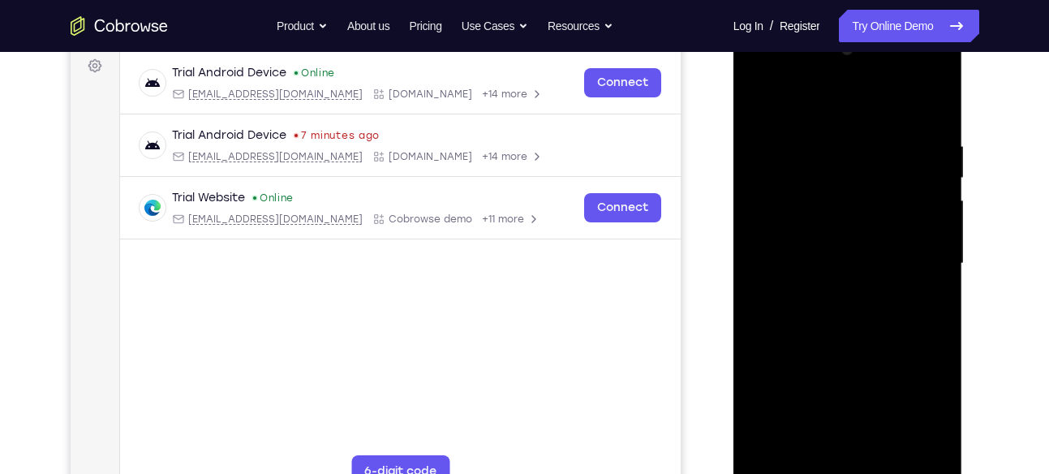
scroll to position [243, 0]
drag, startPoint x: 933, startPoint y: 287, endPoint x: 903, endPoint y: 182, distance: 109.7
click at [903, 182] on div at bounding box center [848, 264] width 204 height 454
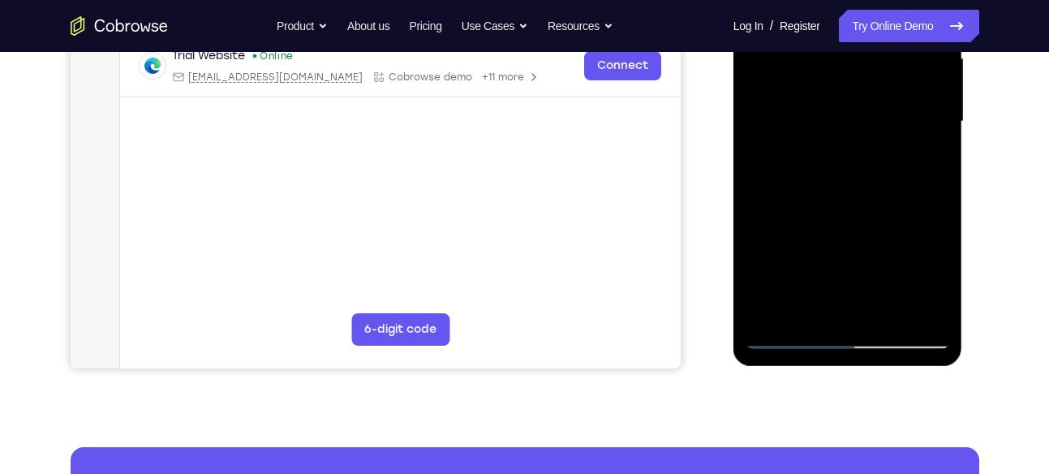
scroll to position [387, 0]
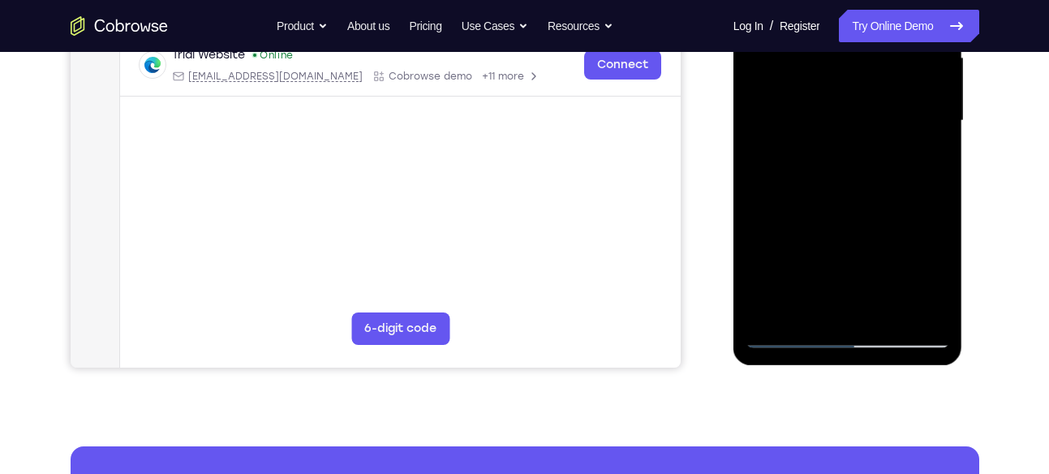
click at [781, 334] on div at bounding box center [848, 121] width 204 height 454
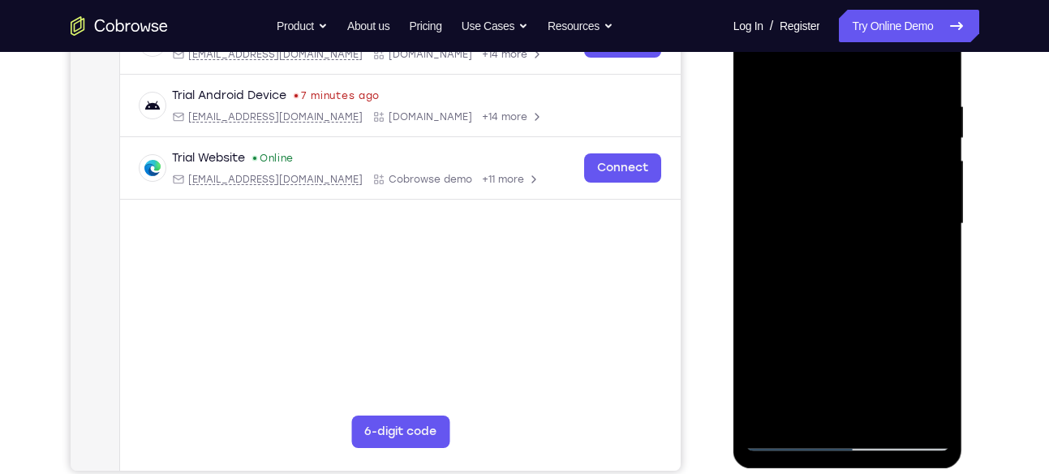
scroll to position [277, 0]
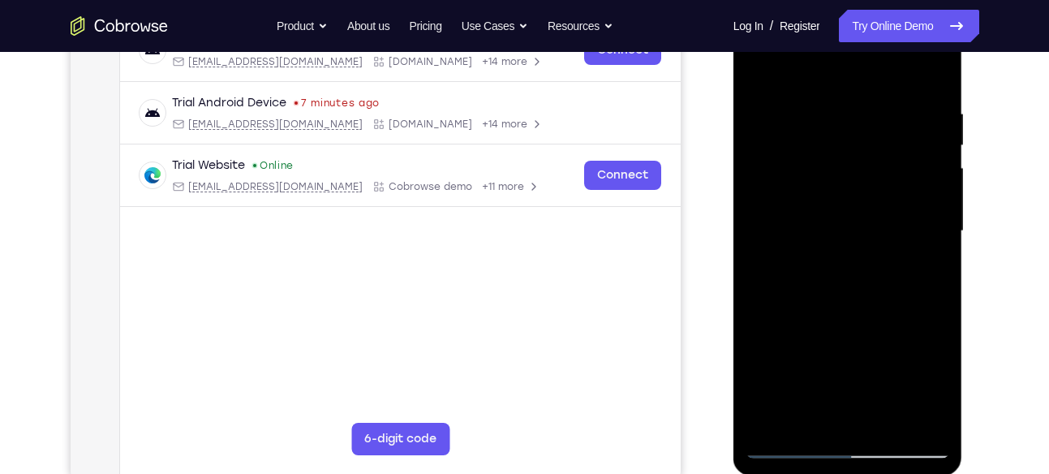
click at [794, 150] on div at bounding box center [848, 231] width 204 height 454
click at [833, 155] on div at bounding box center [848, 231] width 204 height 454
drag, startPoint x: 782, startPoint y: 236, endPoint x: 770, endPoint y: 236, distance: 12.2
click at [770, 236] on div at bounding box center [848, 231] width 204 height 454
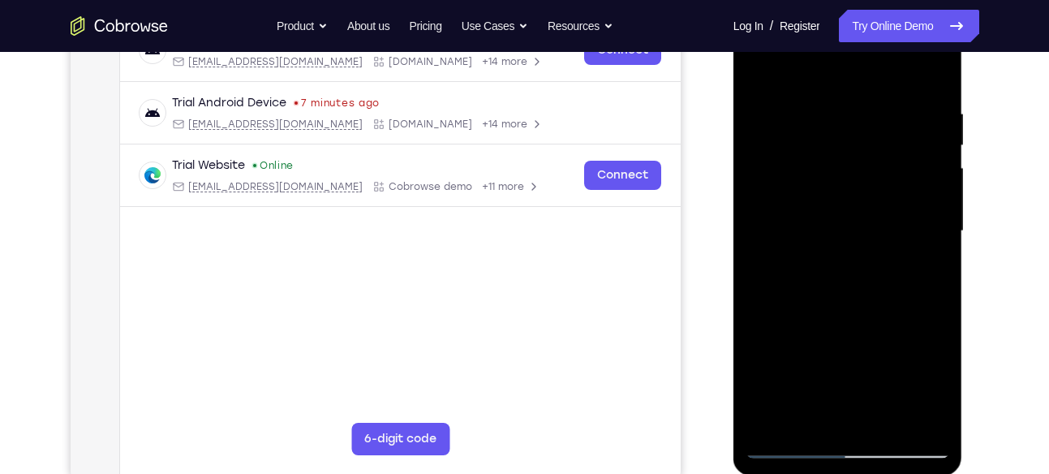
click at [770, 236] on div at bounding box center [848, 231] width 204 height 454
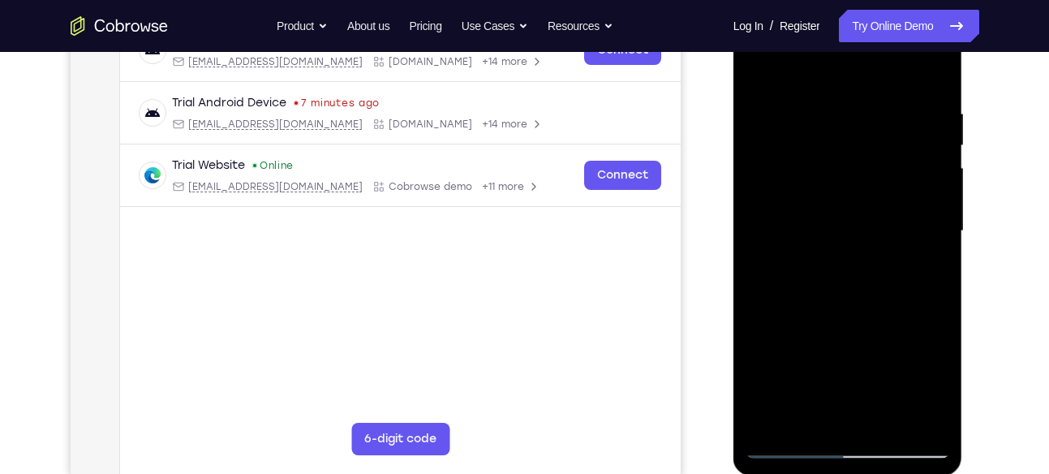
click at [770, 236] on div at bounding box center [848, 231] width 204 height 454
drag, startPoint x: 823, startPoint y: 259, endPoint x: 826, endPoint y: 145, distance: 113.7
click at [826, 145] on div at bounding box center [848, 231] width 204 height 454
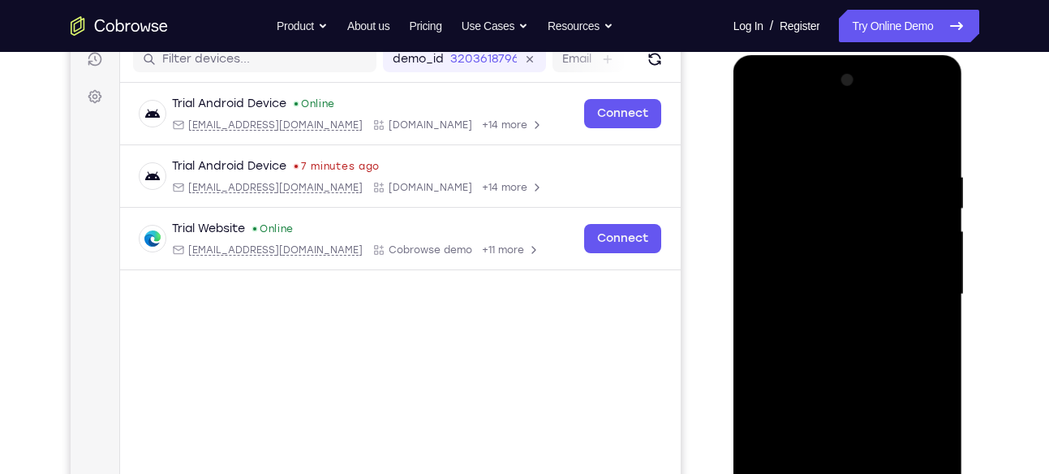
scroll to position [213, 0]
click at [882, 170] on div at bounding box center [848, 295] width 204 height 454
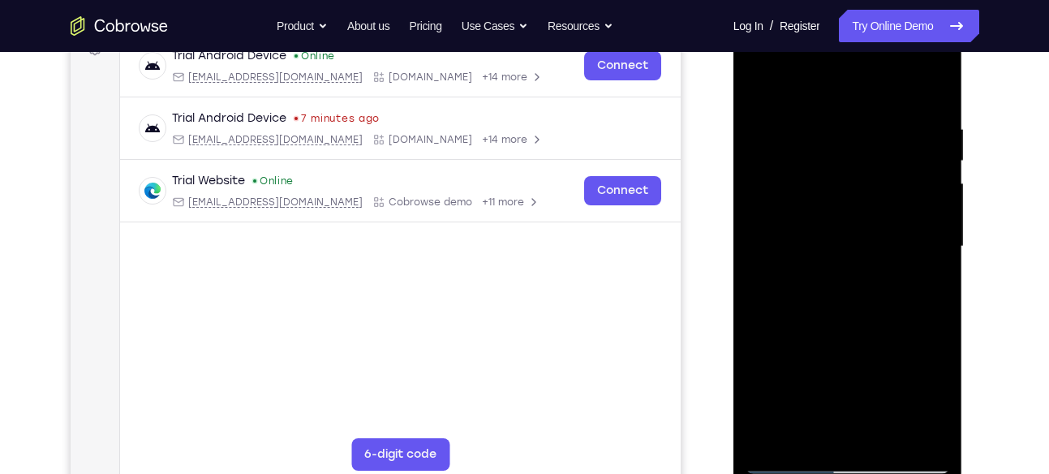
scroll to position [265, 0]
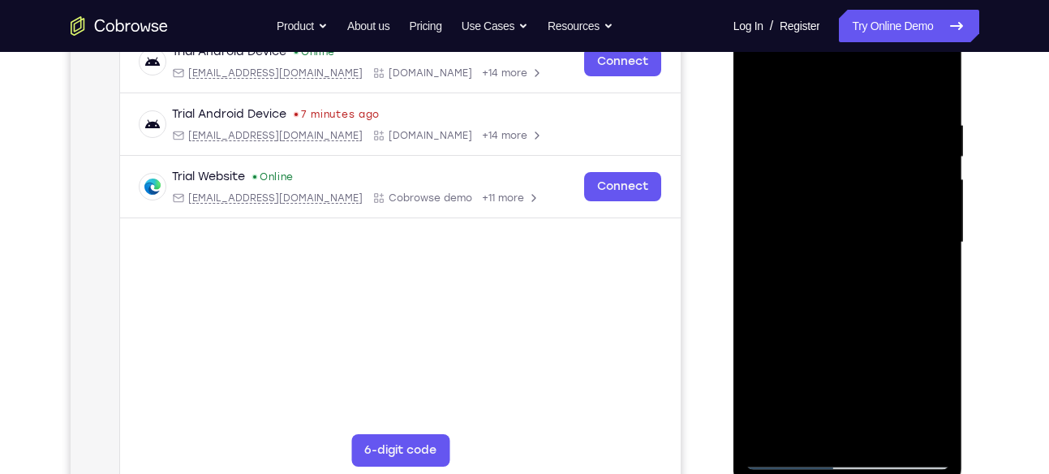
click at [858, 260] on div at bounding box center [848, 242] width 204 height 454
click at [871, 125] on div at bounding box center [848, 242] width 204 height 454
click at [825, 97] on div at bounding box center [848, 242] width 204 height 454
click at [755, 121] on div at bounding box center [848, 242] width 204 height 454
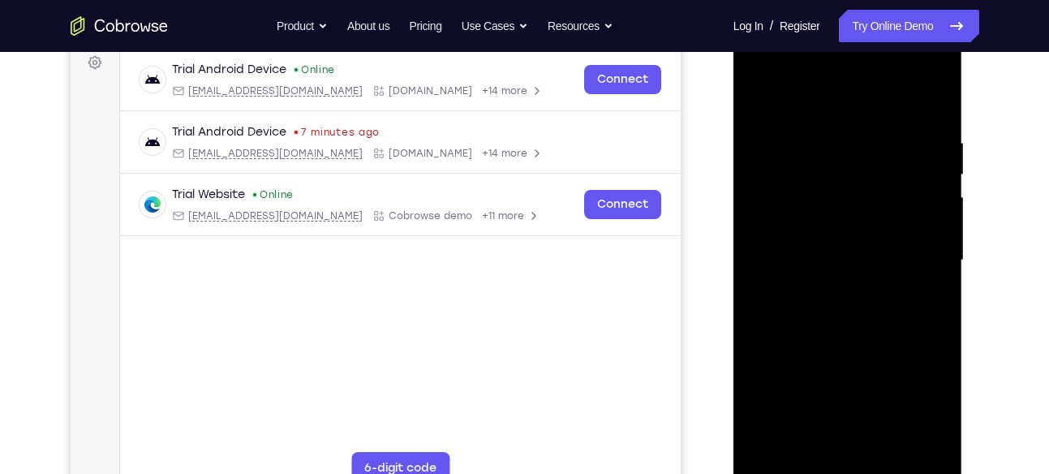
scroll to position [247, 0]
click at [756, 88] on div at bounding box center [848, 261] width 204 height 454
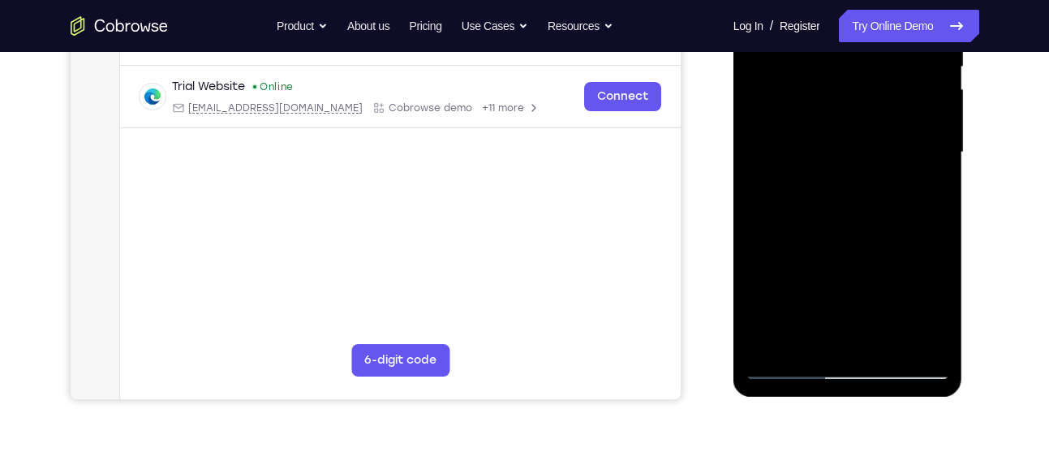
scroll to position [354, 0]
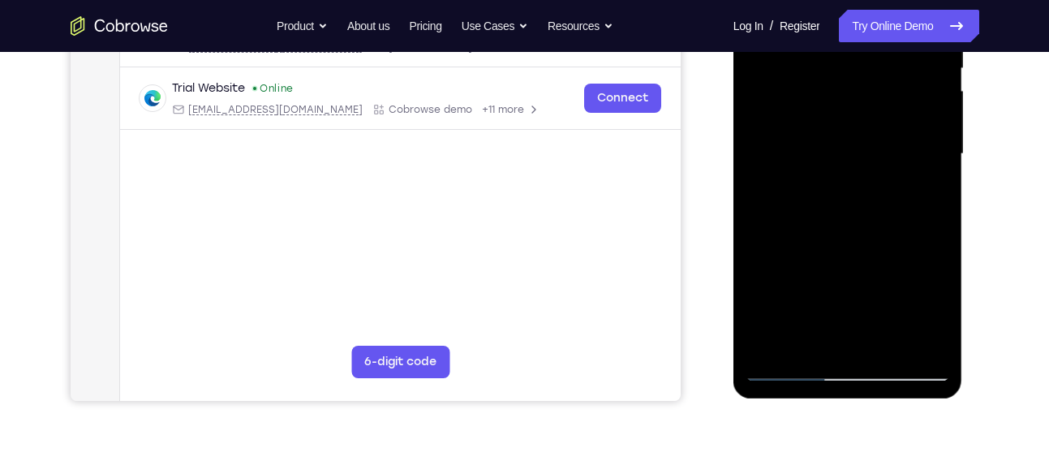
click at [785, 141] on div at bounding box center [848, 154] width 204 height 454
click at [773, 156] on div at bounding box center [848, 154] width 204 height 454
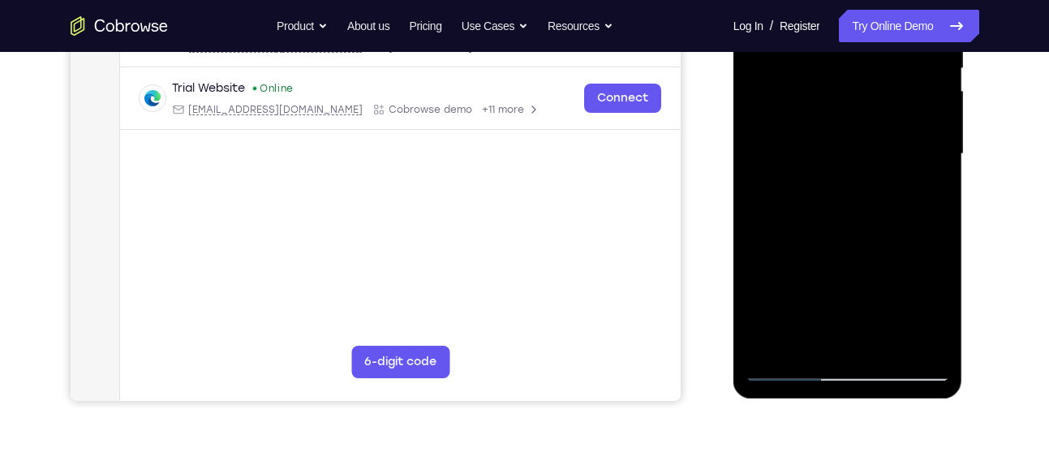
click at [773, 156] on div at bounding box center [848, 154] width 204 height 454
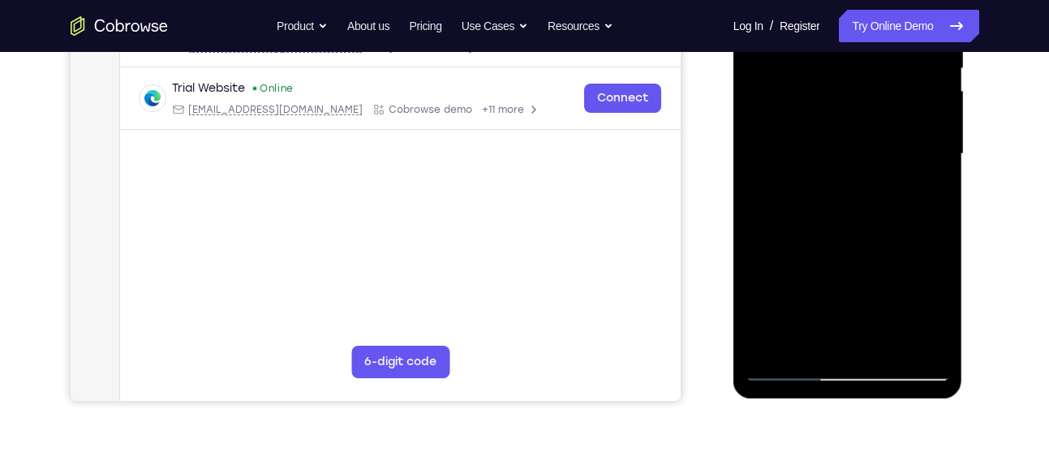
click at [773, 156] on div at bounding box center [848, 154] width 204 height 454
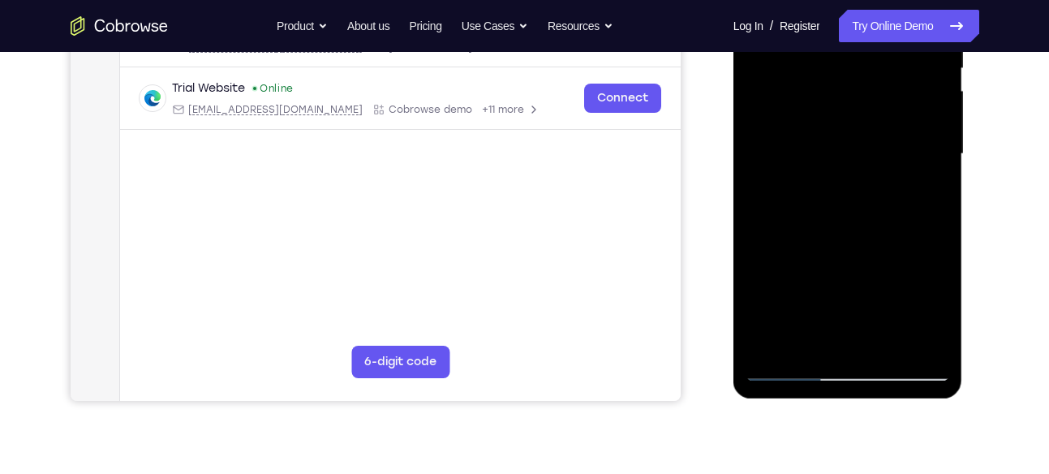
click at [773, 156] on div at bounding box center [848, 154] width 204 height 454
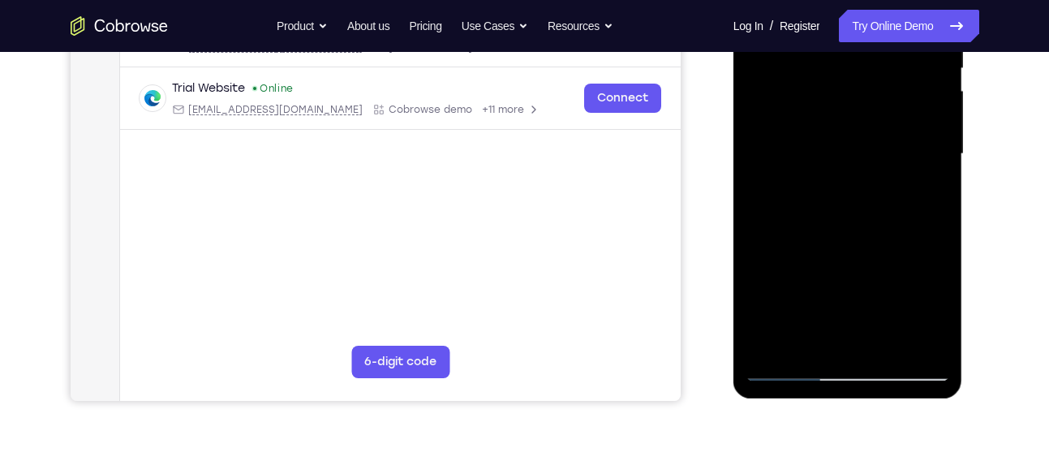
click at [773, 156] on div at bounding box center [848, 154] width 204 height 454
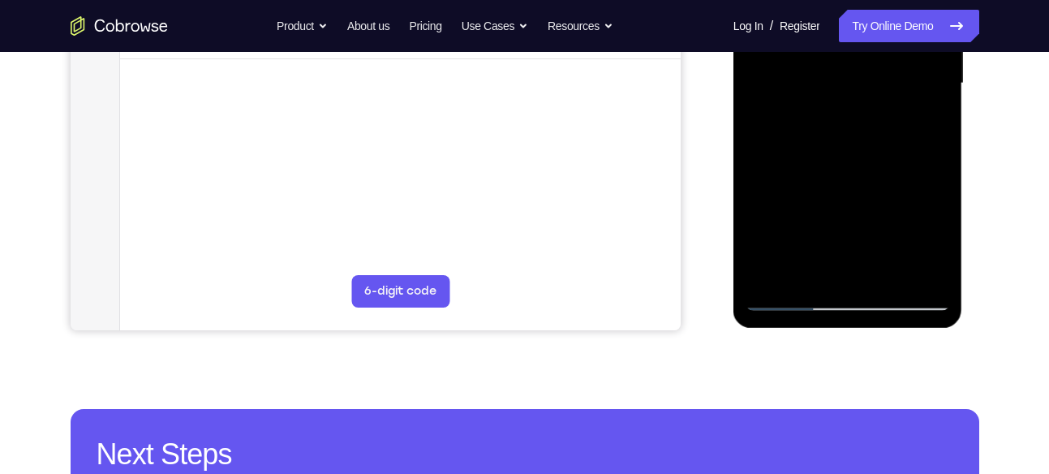
scroll to position [426, 0]
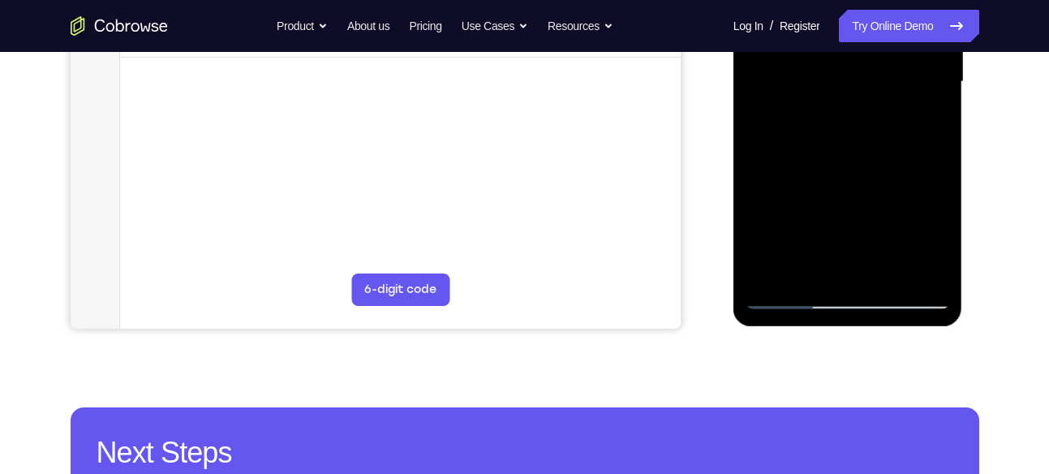
click at [788, 295] on div at bounding box center [848, 82] width 204 height 454
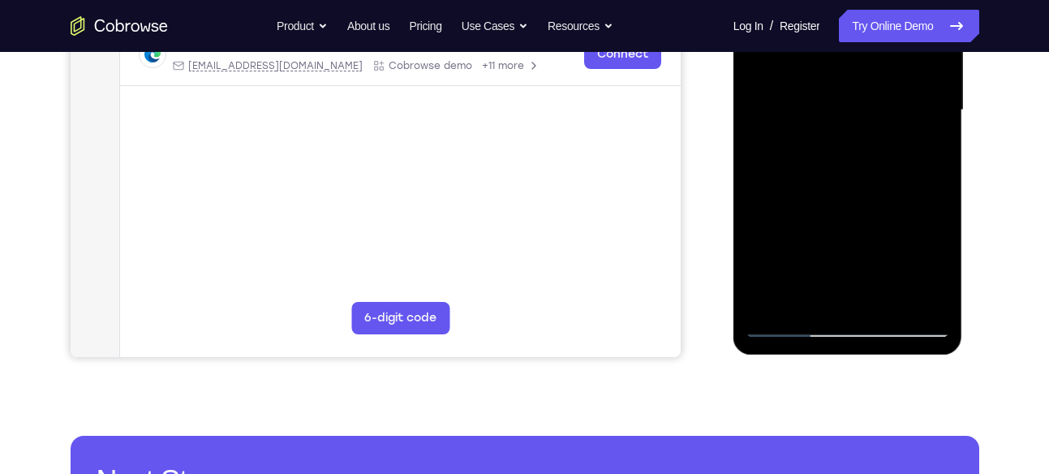
scroll to position [399, 0]
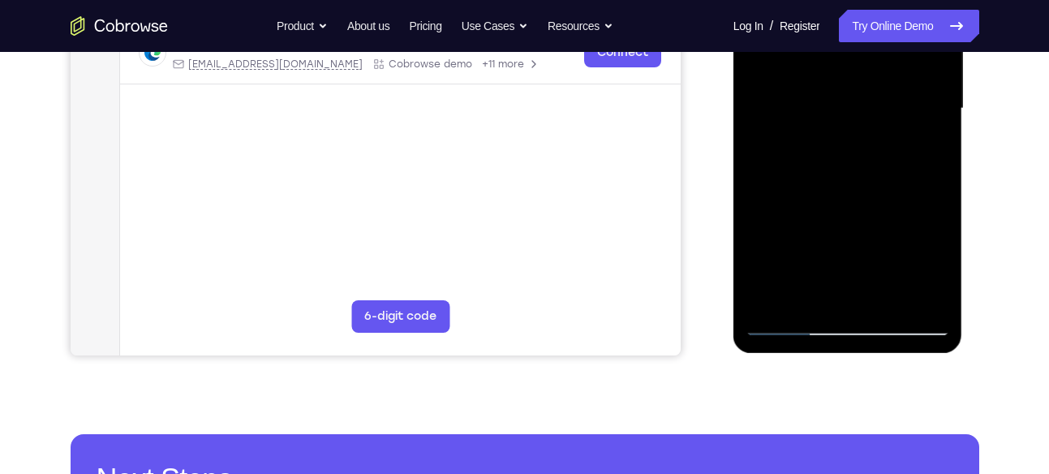
click at [786, 319] on div at bounding box center [848, 109] width 204 height 454
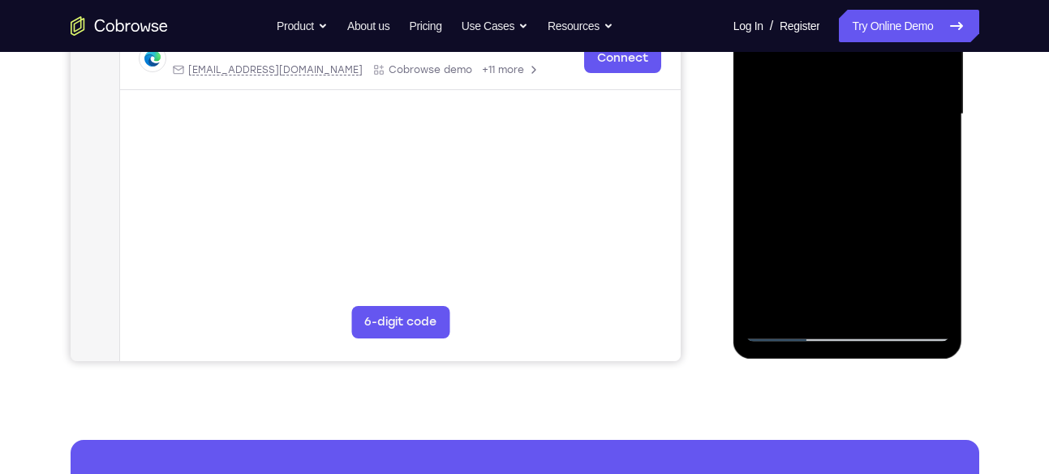
scroll to position [395, 0]
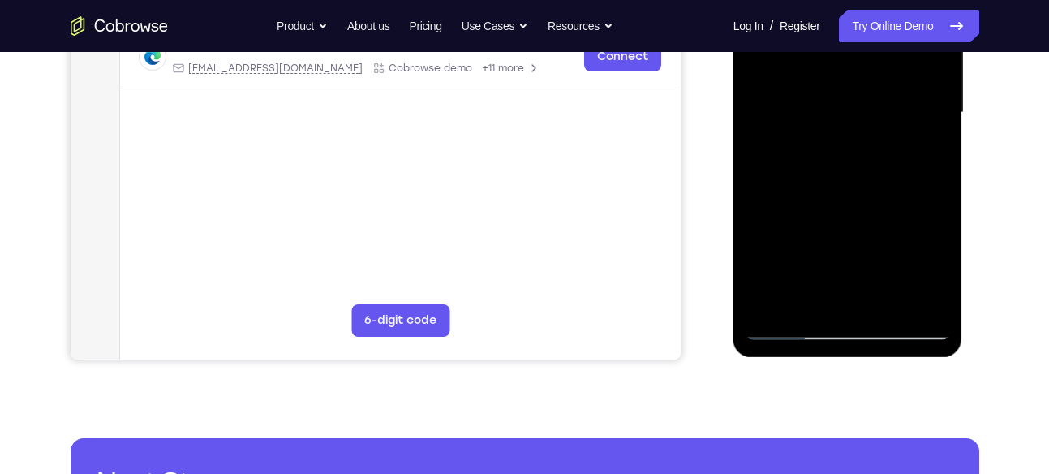
click at [906, 329] on div at bounding box center [848, 113] width 204 height 454
drag, startPoint x: 866, startPoint y: 233, endPoint x: 845, endPoint y: 85, distance: 149.2
click at [845, 92] on div at bounding box center [848, 113] width 204 height 454
drag, startPoint x: 865, startPoint y: 200, endPoint x: 842, endPoint y: 112, distance: 90.5
click at [844, 132] on div at bounding box center [848, 113] width 204 height 454
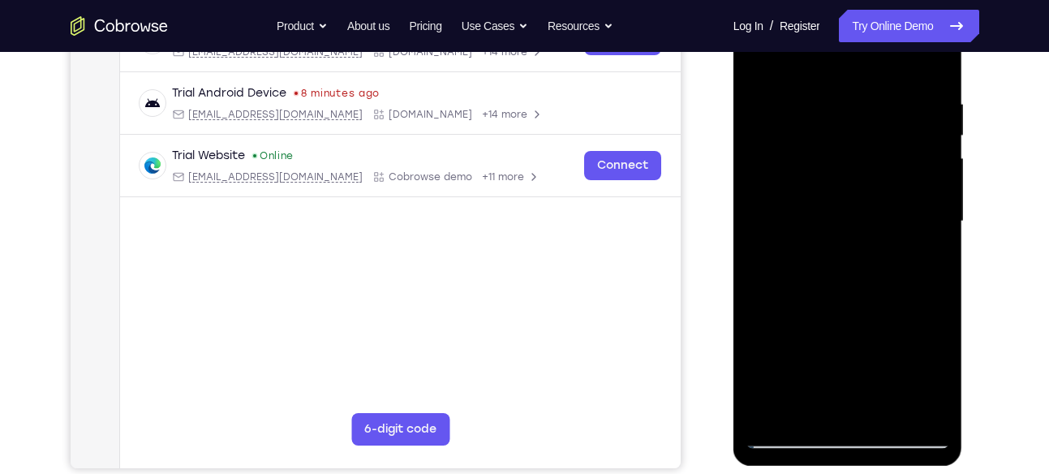
scroll to position [283, 0]
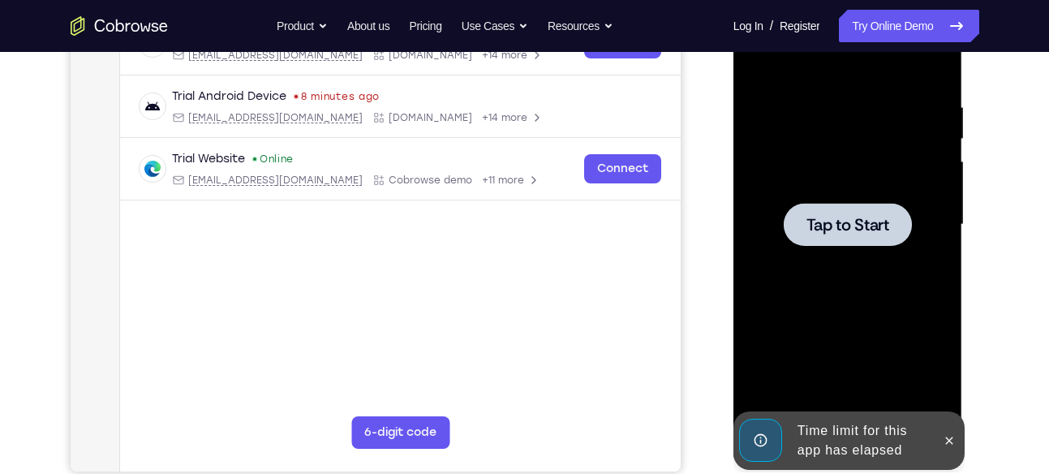
click at [852, 228] on span "Tap to Start" at bounding box center [848, 225] width 83 height 16
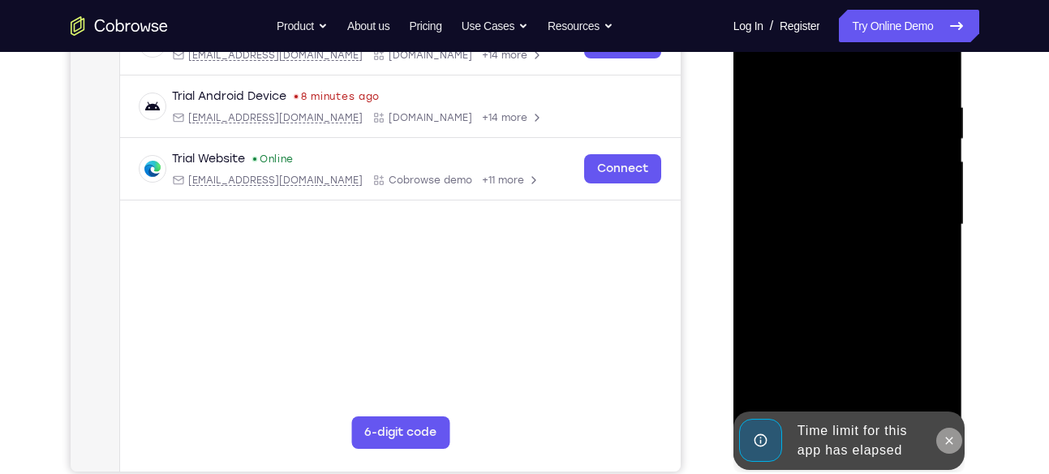
click at [958, 445] on button at bounding box center [949, 441] width 26 height 26
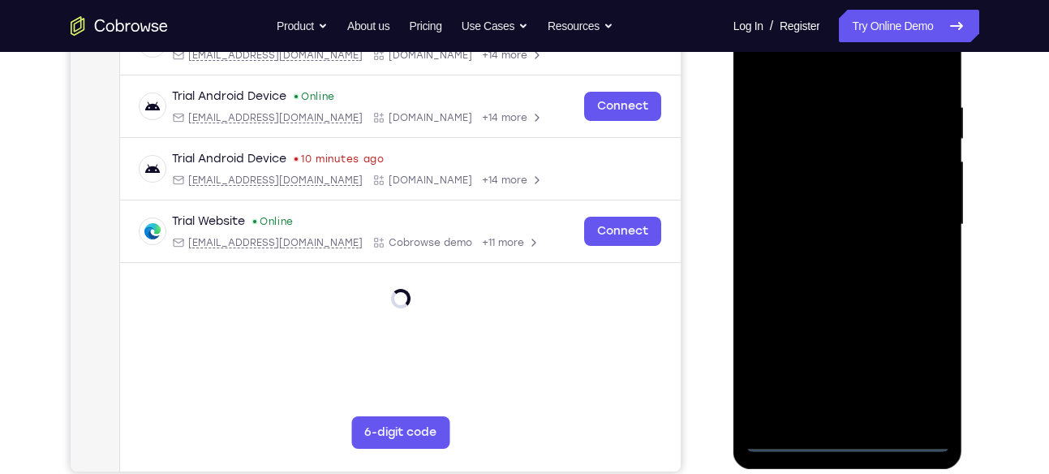
click at [854, 435] on div at bounding box center [848, 225] width 204 height 454
click at [933, 385] on div at bounding box center [848, 225] width 204 height 454
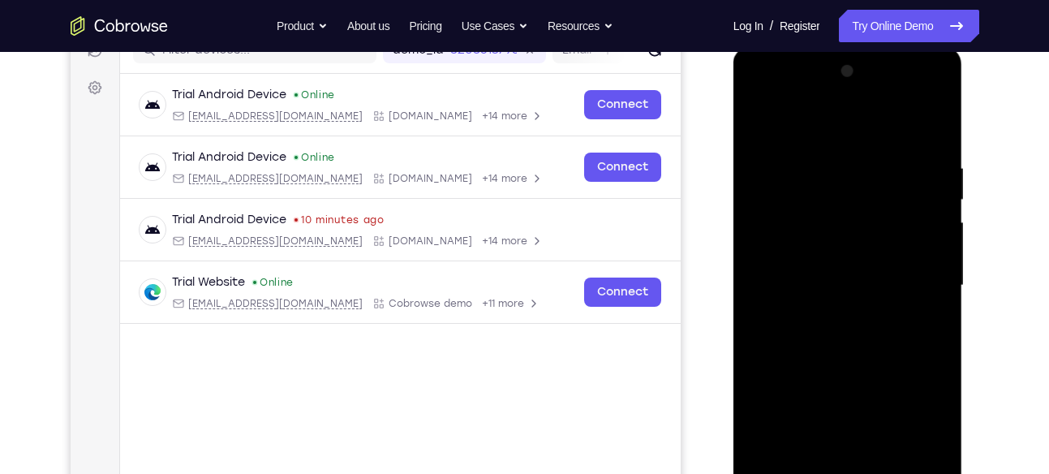
scroll to position [223, 0]
click at [768, 103] on div at bounding box center [848, 285] width 204 height 454
click at [781, 236] on div at bounding box center [848, 285] width 204 height 454
click at [811, 281] on div at bounding box center [848, 285] width 204 height 454
click at [826, 268] on div at bounding box center [848, 285] width 204 height 454
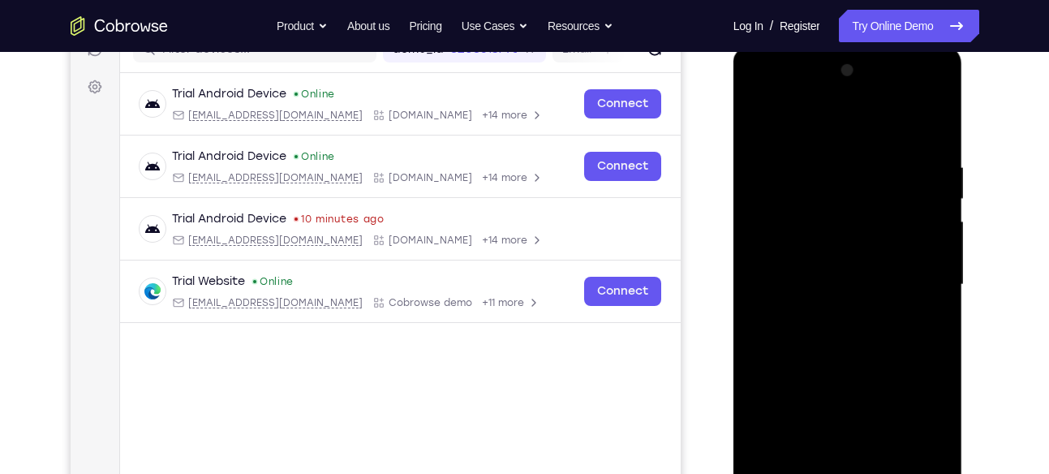
click at [828, 298] on div at bounding box center [848, 285] width 204 height 454
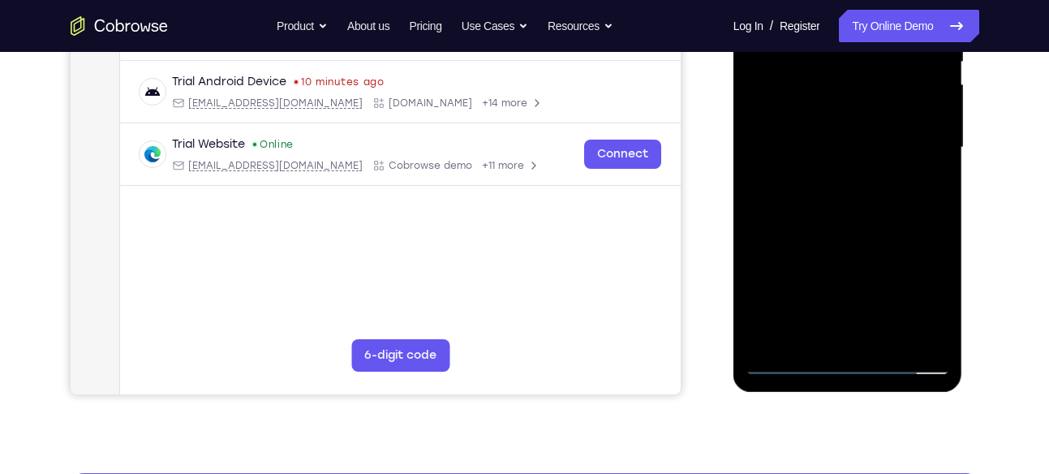
scroll to position [364, 0]
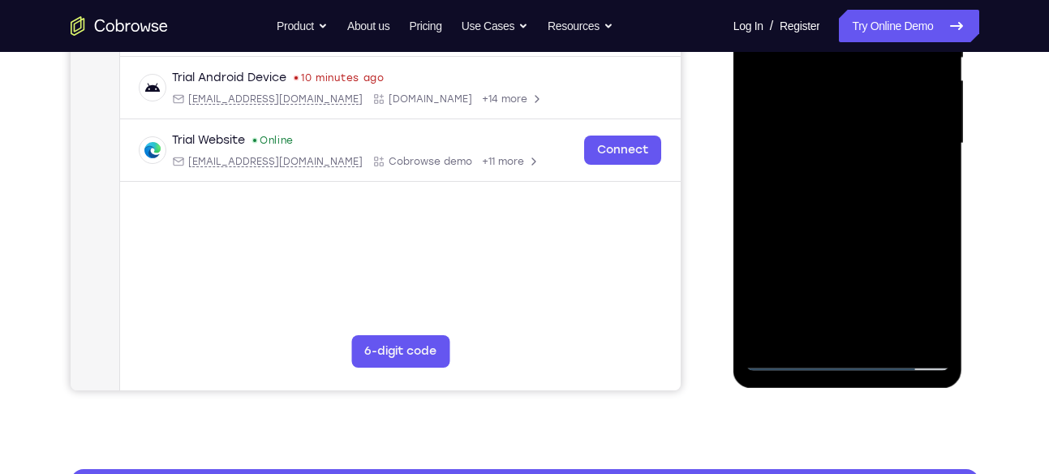
click at [811, 241] on div at bounding box center [848, 143] width 204 height 454
click at [833, 118] on div at bounding box center [848, 143] width 204 height 454
drag, startPoint x: 824, startPoint y: 222, endPoint x: 839, endPoint y: 116, distance: 106.6
click at [839, 116] on div at bounding box center [848, 143] width 204 height 454
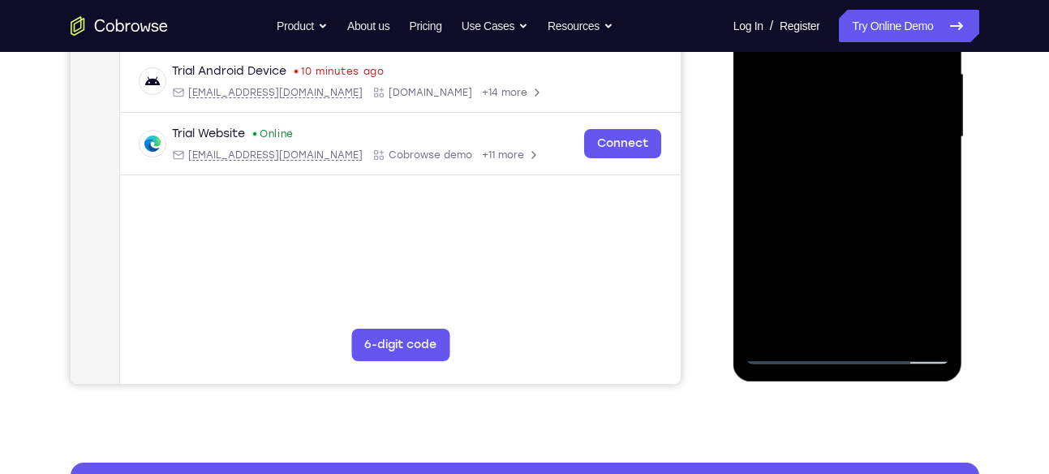
click at [808, 313] on div at bounding box center [848, 137] width 204 height 454
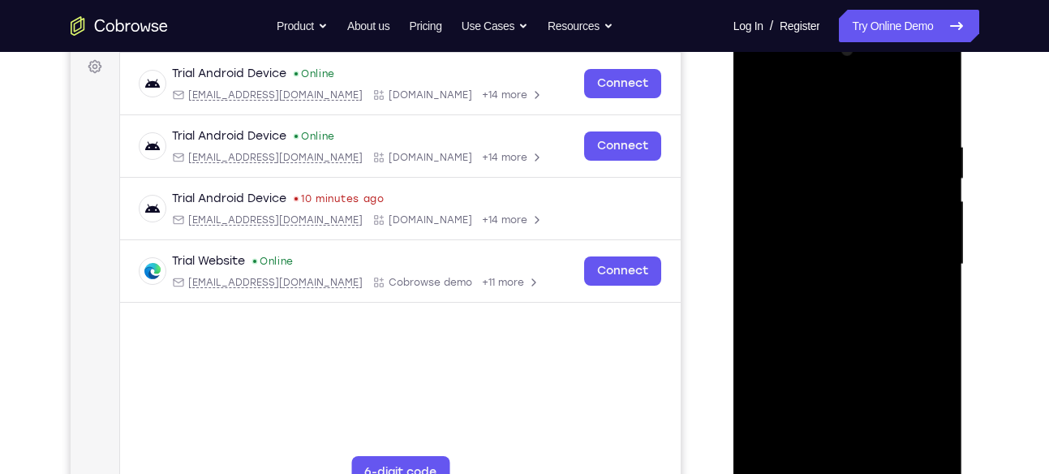
scroll to position [243, 0]
click at [795, 230] on div at bounding box center [848, 265] width 204 height 454
click at [892, 299] on div at bounding box center [848, 265] width 204 height 454
drag, startPoint x: 856, startPoint y: 346, endPoint x: 857, endPoint y: 303, distance: 42.2
click at [857, 303] on div at bounding box center [848, 265] width 204 height 454
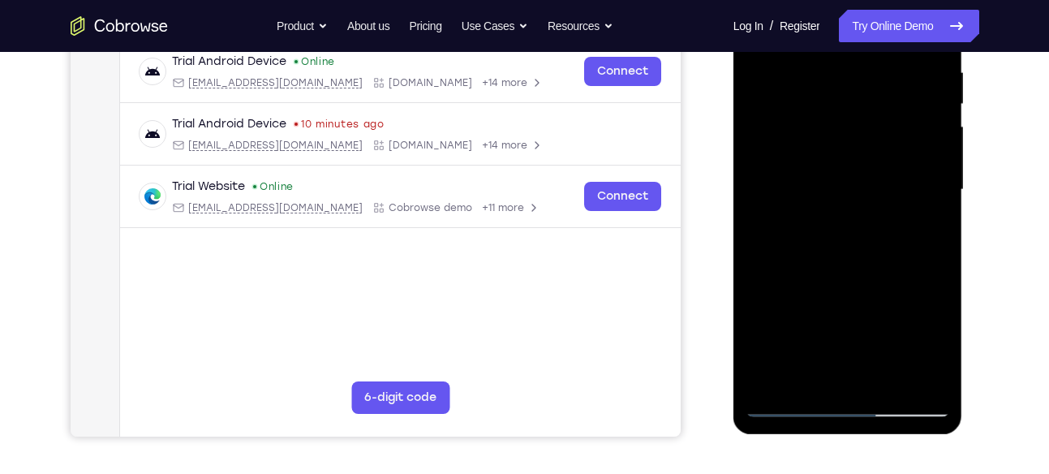
scroll to position [320, 0]
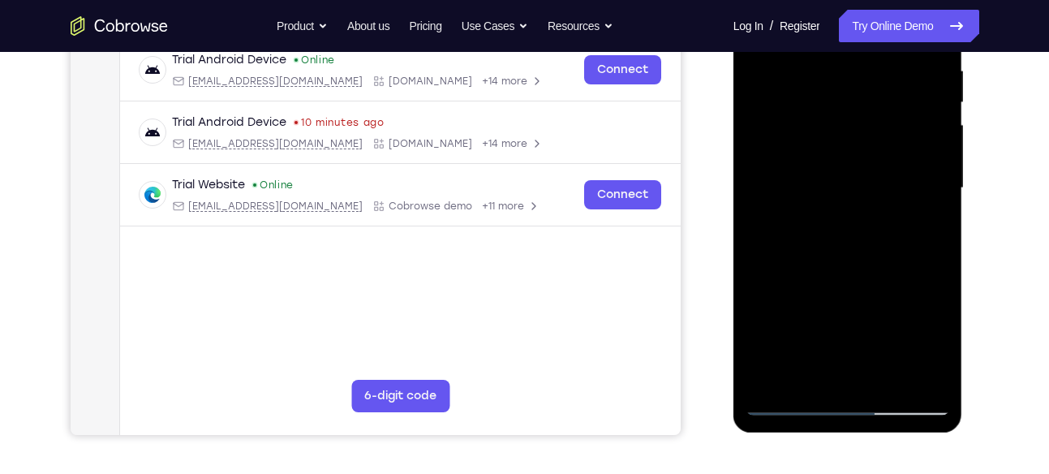
click at [841, 282] on div at bounding box center [848, 188] width 204 height 454
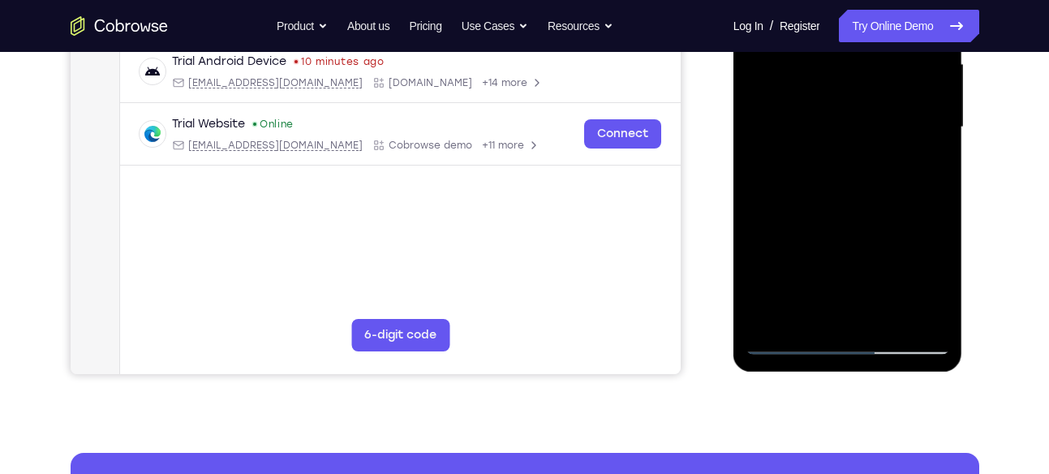
scroll to position [381, 0]
click at [799, 269] on div at bounding box center [848, 126] width 204 height 454
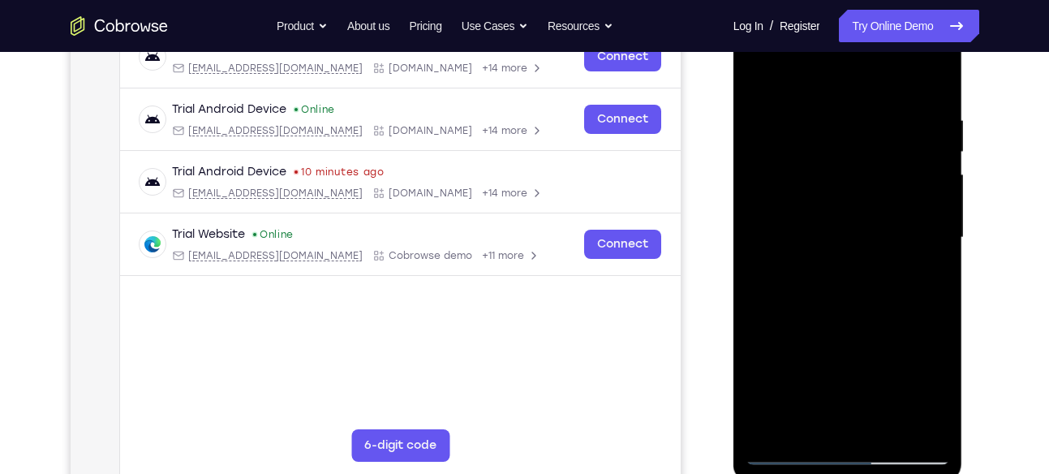
scroll to position [269, 0]
click at [850, 297] on div at bounding box center [848, 238] width 204 height 454
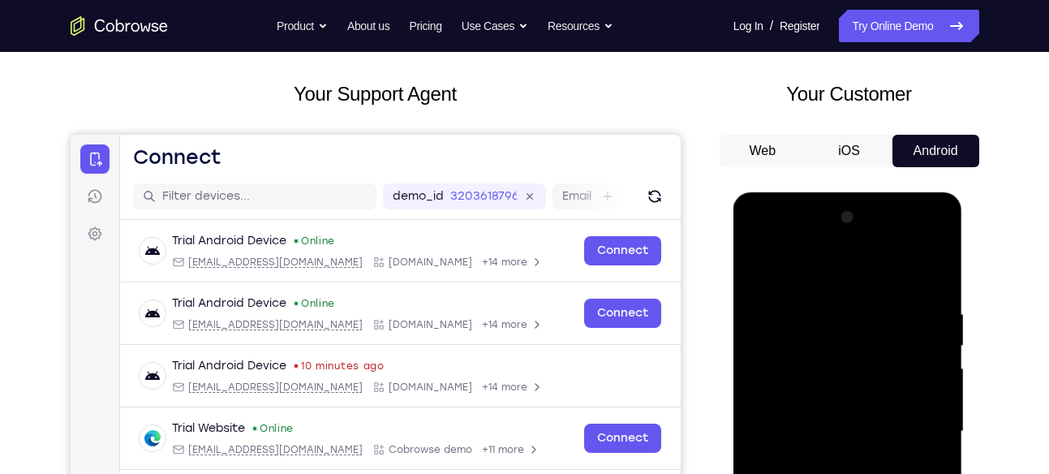
scroll to position [75, 0]
click at [934, 247] on div at bounding box center [848, 432] width 204 height 454
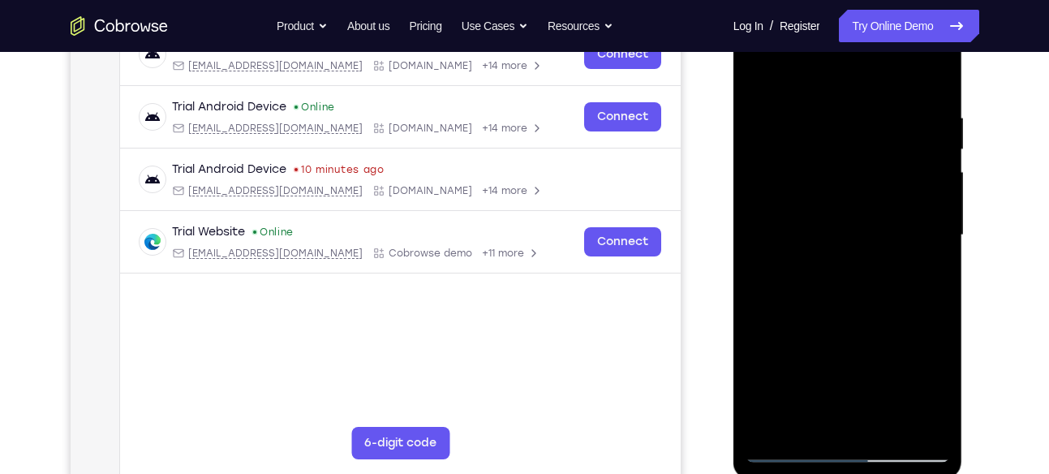
scroll to position [273, 0]
click at [905, 349] on div at bounding box center [848, 234] width 204 height 454
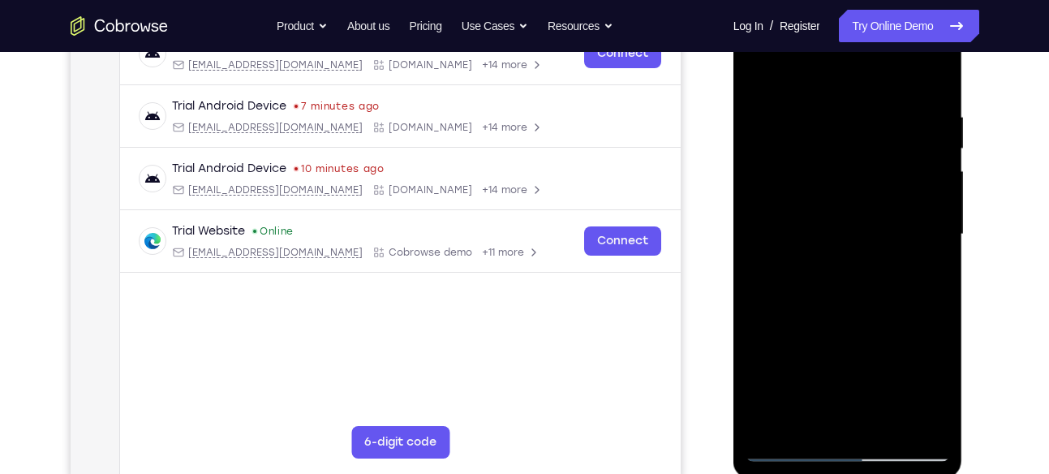
click at [915, 266] on div at bounding box center [848, 234] width 204 height 454
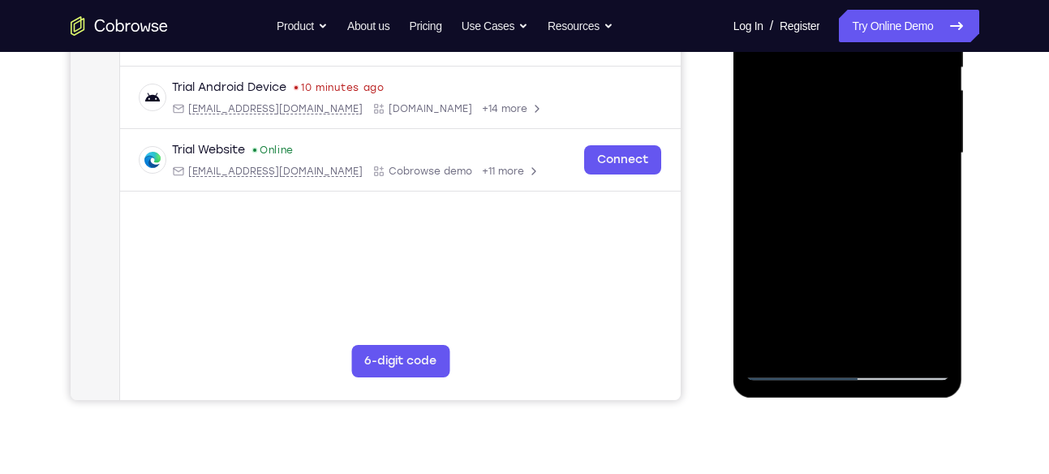
scroll to position [360, 0]
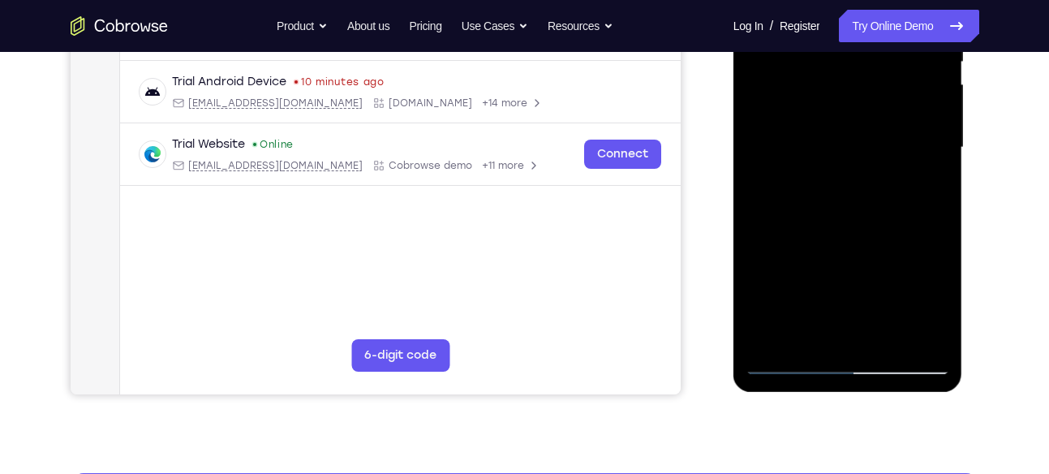
click at [775, 316] on div at bounding box center [848, 147] width 204 height 454
click at [772, 313] on div at bounding box center [848, 147] width 204 height 454
click at [770, 307] on div at bounding box center [848, 147] width 204 height 454
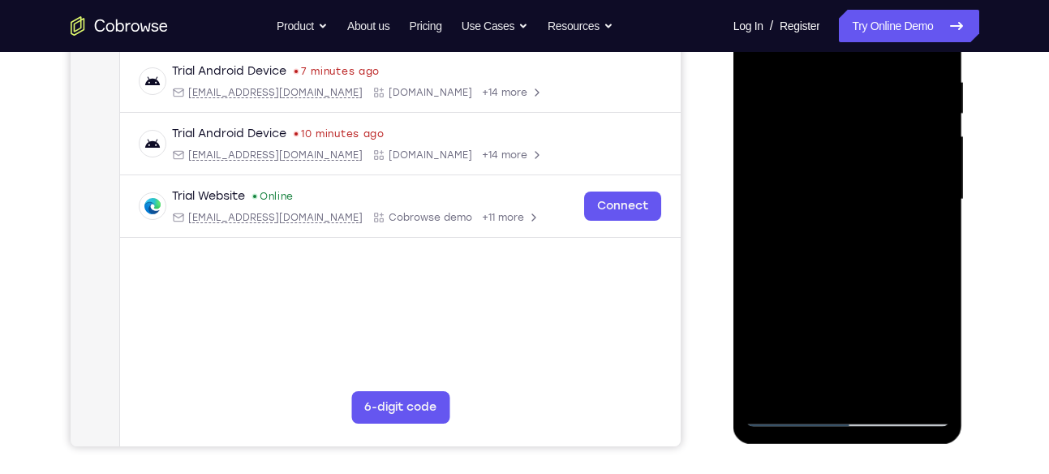
scroll to position [308, 0]
click at [895, 185] on div at bounding box center [848, 200] width 204 height 454
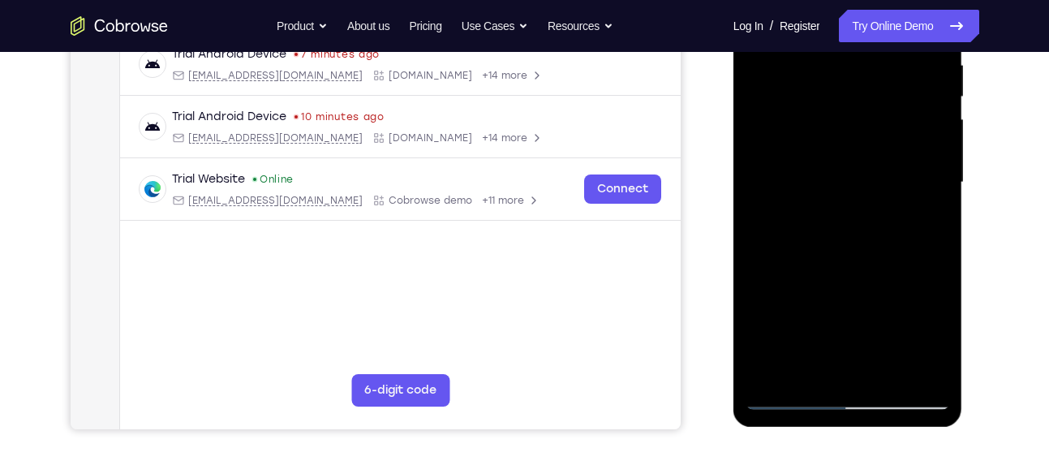
click at [771, 347] on div at bounding box center [848, 182] width 204 height 454
click at [771, 346] on div at bounding box center [848, 182] width 204 height 454
click at [768, 342] on div at bounding box center [848, 182] width 204 height 454
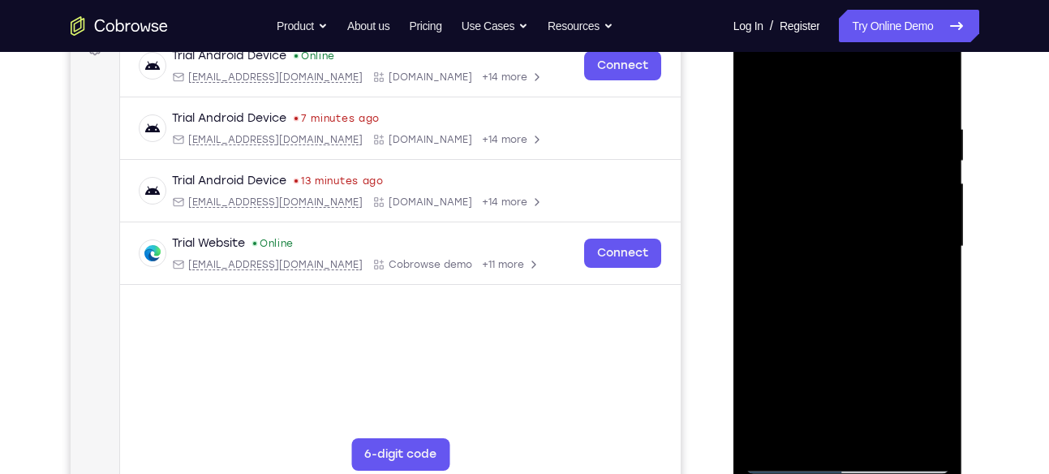
scroll to position [260, 0]
click at [897, 232] on div at bounding box center [848, 247] width 204 height 454
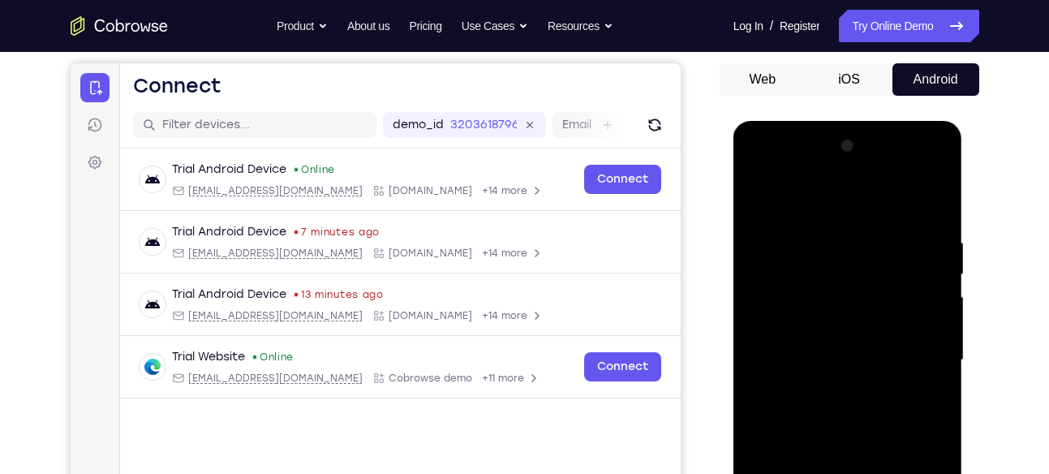
scroll to position [145, 0]
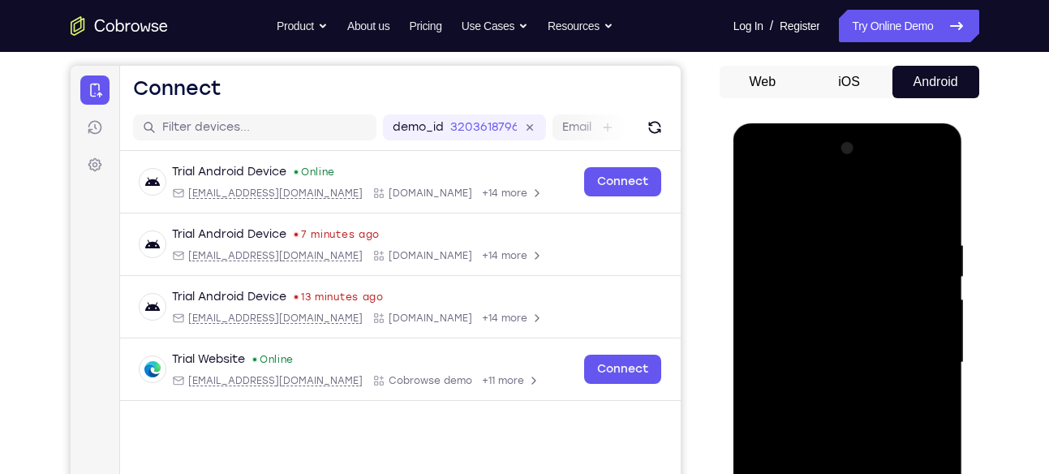
click at [923, 191] on div at bounding box center [848, 363] width 204 height 454
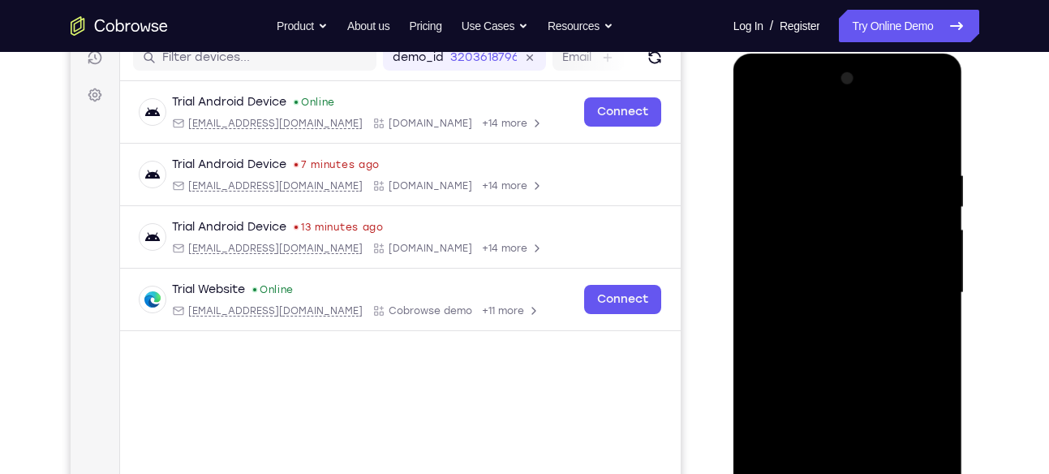
scroll to position [216, 0]
click at [870, 305] on div at bounding box center [848, 292] width 204 height 454
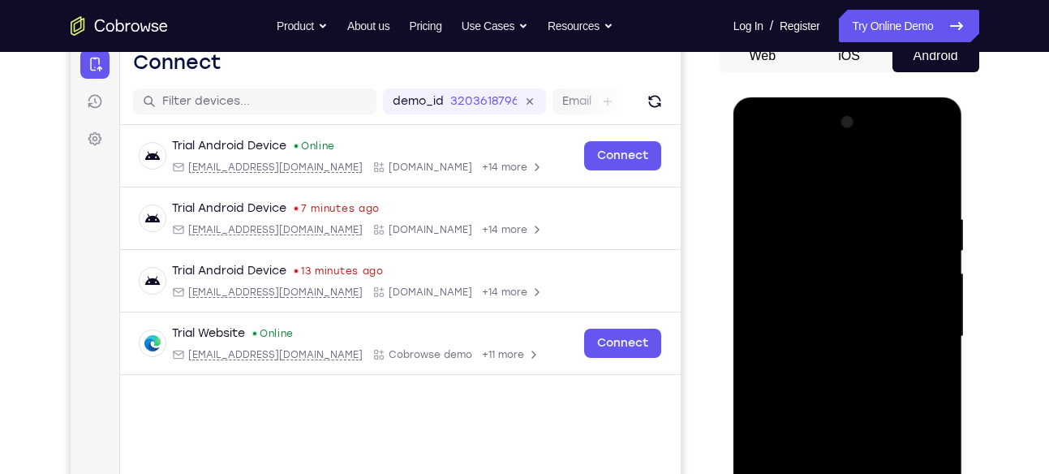
scroll to position [170, 0]
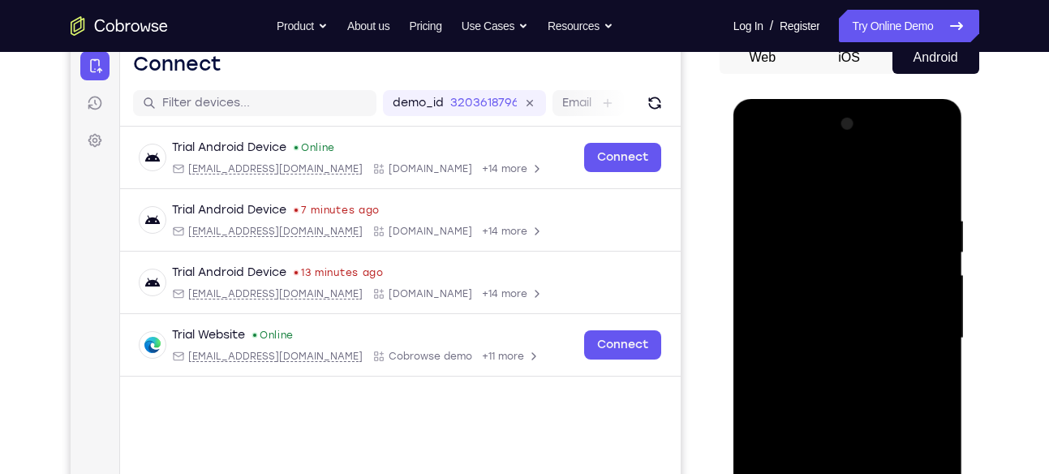
click at [894, 211] on div at bounding box center [848, 338] width 204 height 454
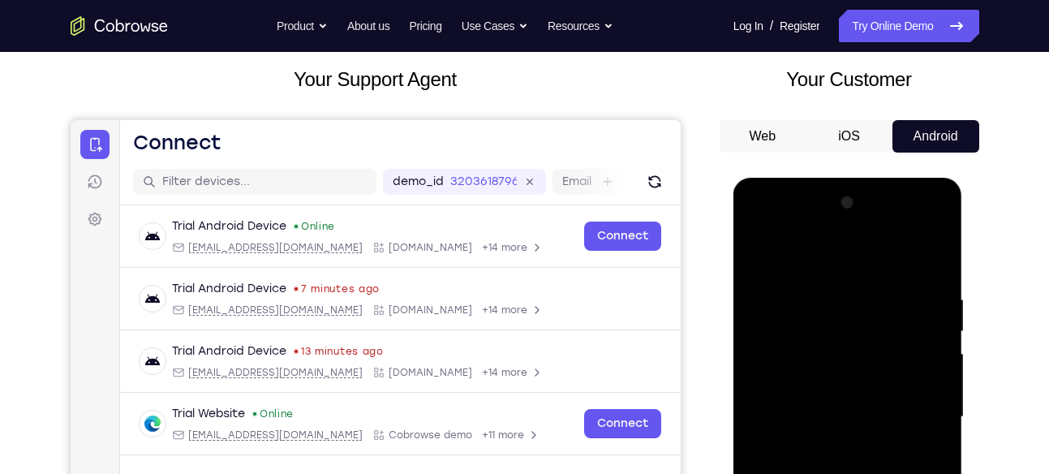
scroll to position [90, 0]
click at [915, 226] on div at bounding box center [848, 418] width 204 height 454
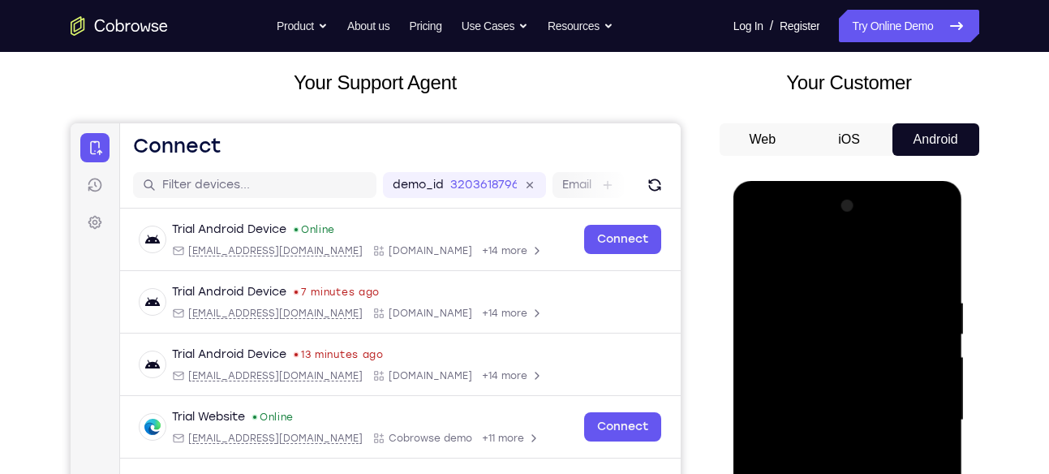
scroll to position [87, 0]
click at [764, 237] on div at bounding box center [848, 421] width 204 height 454
click at [917, 414] on div at bounding box center [848, 421] width 204 height 454
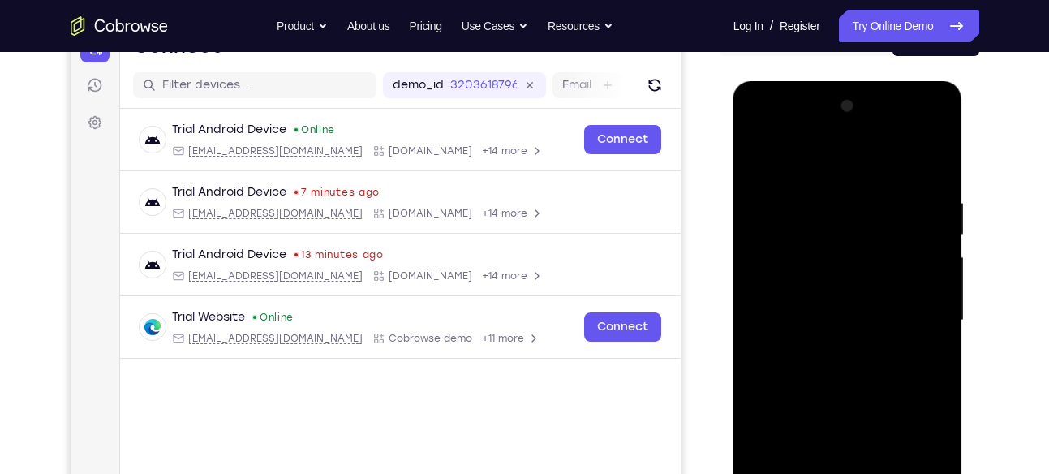
click at [828, 354] on div at bounding box center [848, 320] width 204 height 454
click at [855, 397] on div at bounding box center [848, 320] width 204 height 454
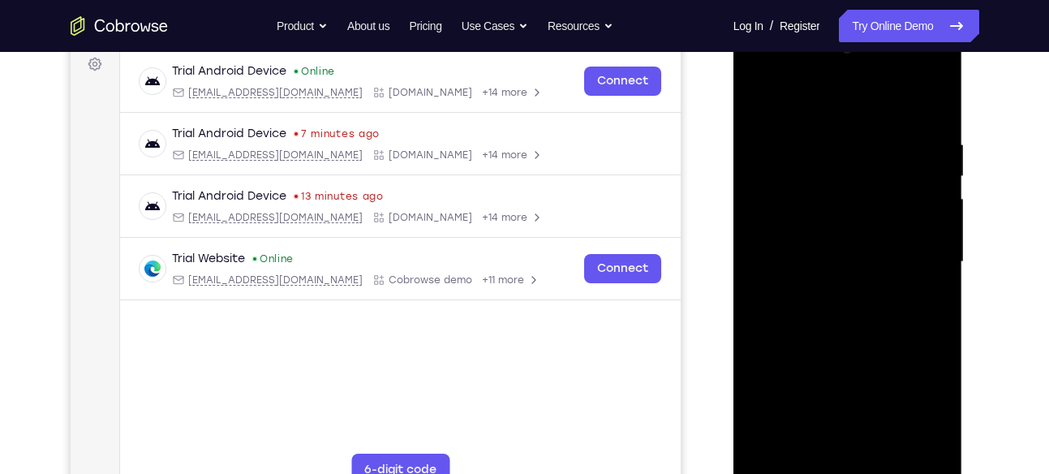
scroll to position [247, 0]
click at [820, 248] on div at bounding box center [848, 260] width 204 height 454
click at [814, 213] on div at bounding box center [848, 260] width 204 height 454
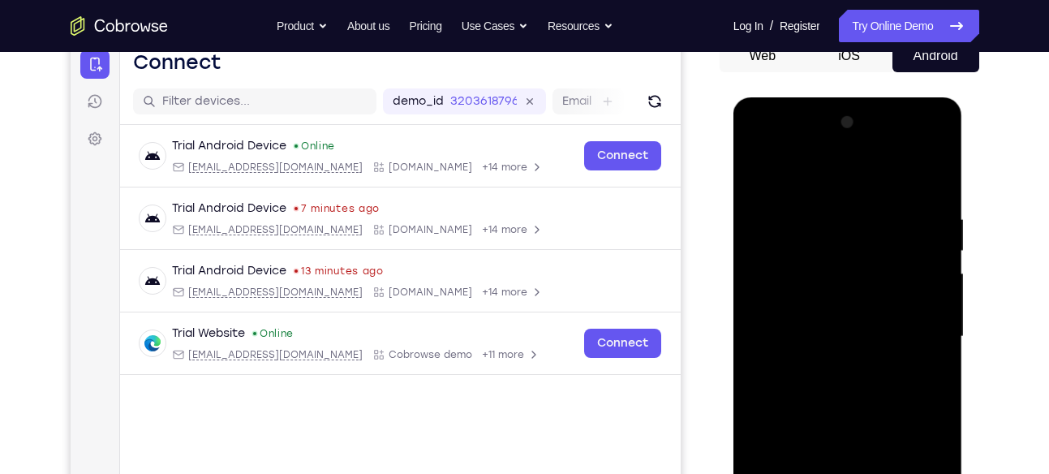
scroll to position [170, 0]
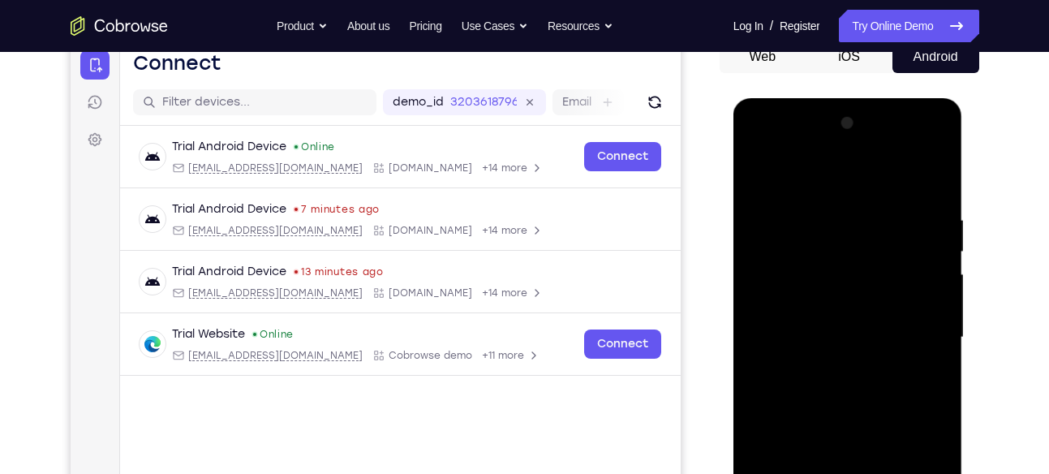
click at [811, 251] on div at bounding box center [848, 337] width 204 height 454
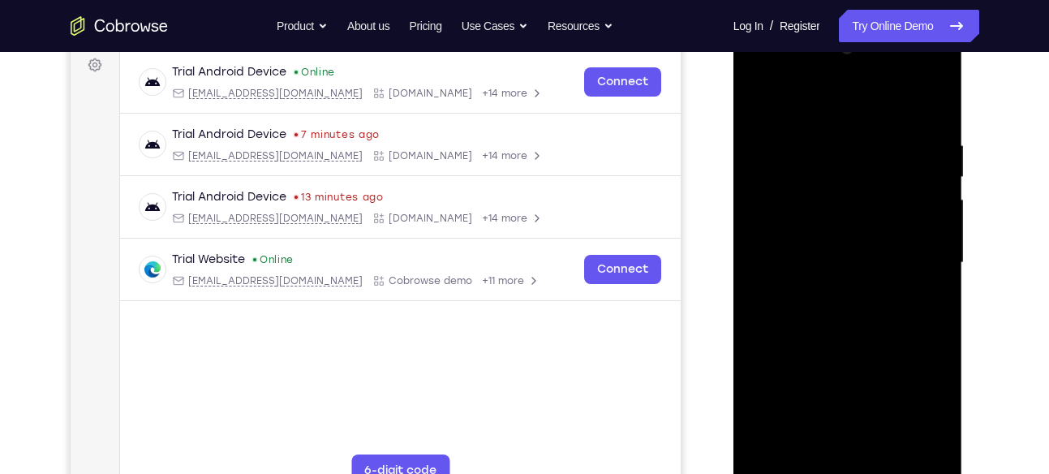
click at [794, 213] on div at bounding box center [848, 263] width 204 height 454
click at [792, 207] on div at bounding box center [848, 263] width 204 height 454
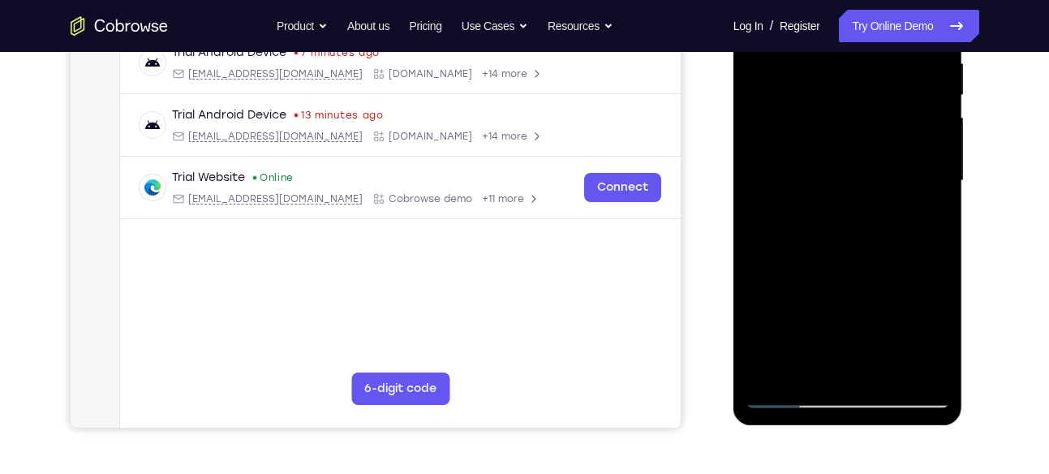
scroll to position [325, 0]
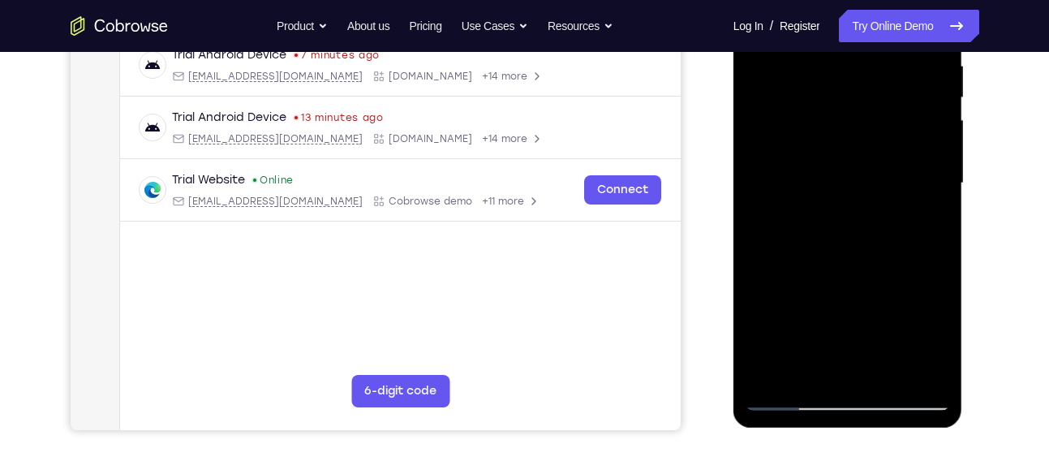
click at [846, 225] on div at bounding box center [848, 183] width 204 height 454
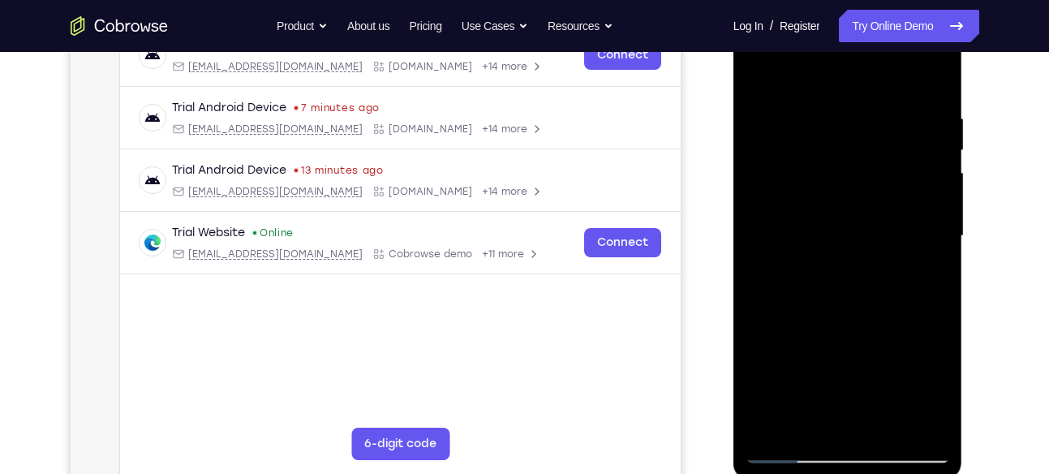
click at [834, 162] on div at bounding box center [848, 236] width 204 height 454
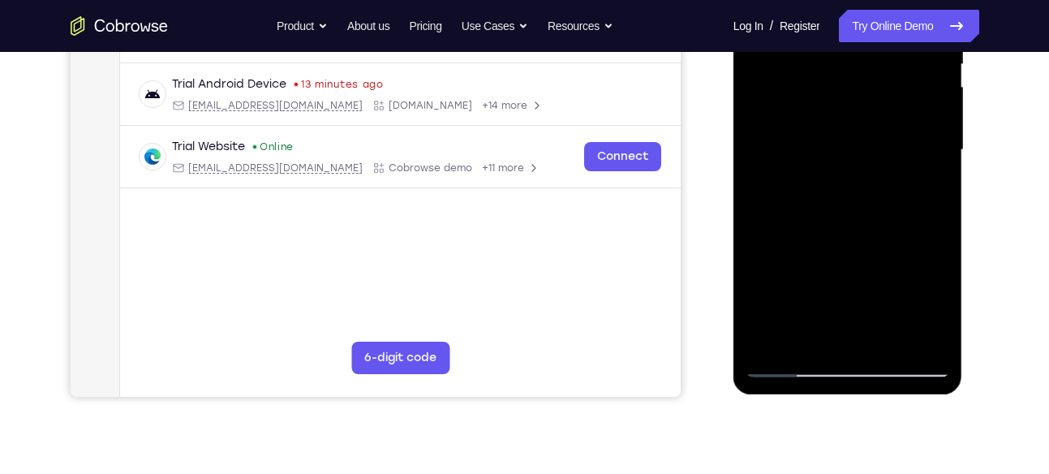
scroll to position [364, 0]
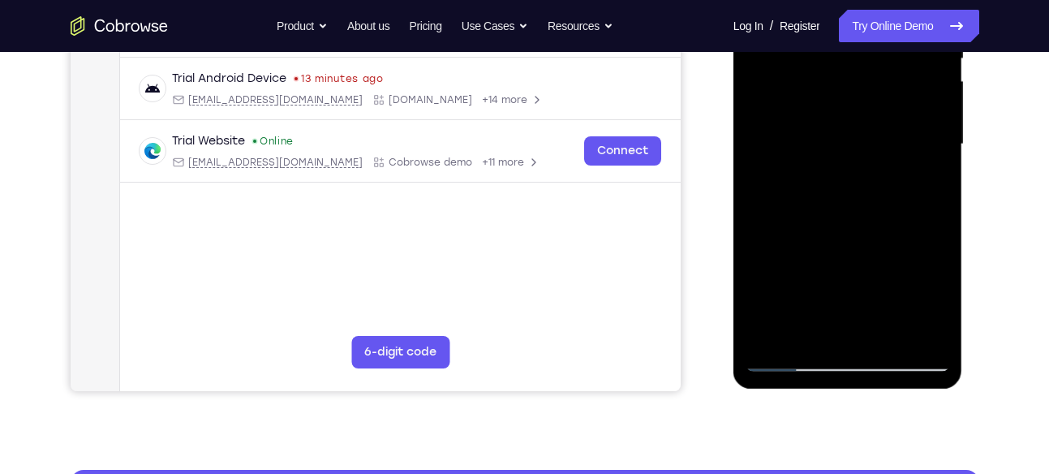
click at [849, 359] on div at bounding box center [848, 144] width 204 height 454
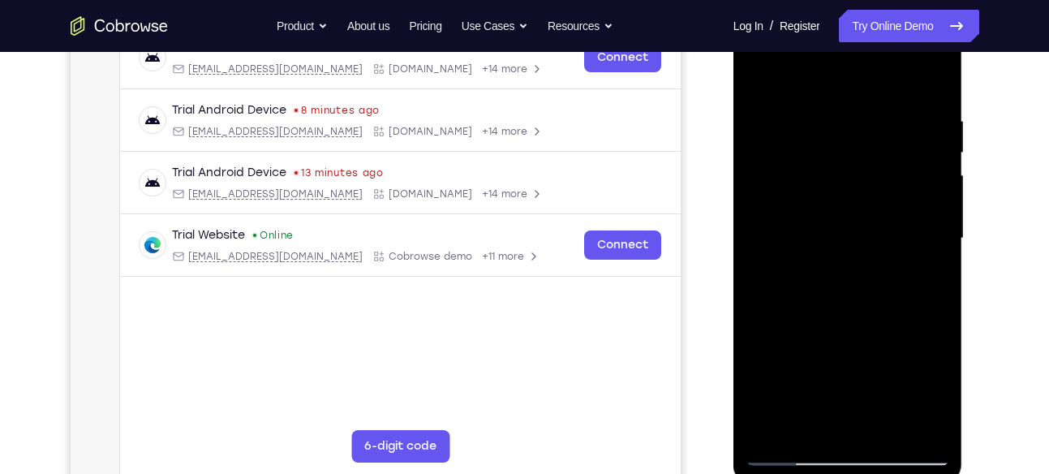
scroll to position [269, 0]
click at [922, 382] on div at bounding box center [848, 239] width 204 height 454
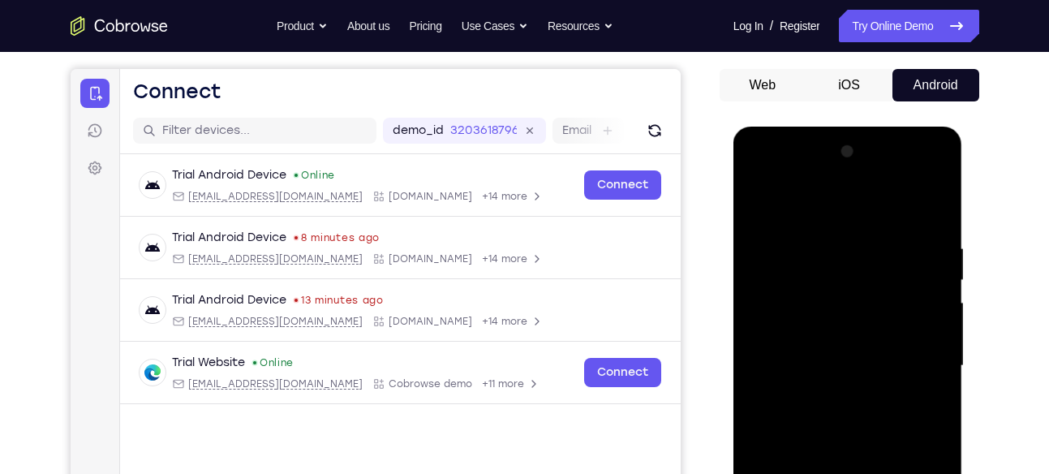
scroll to position [89, 0]
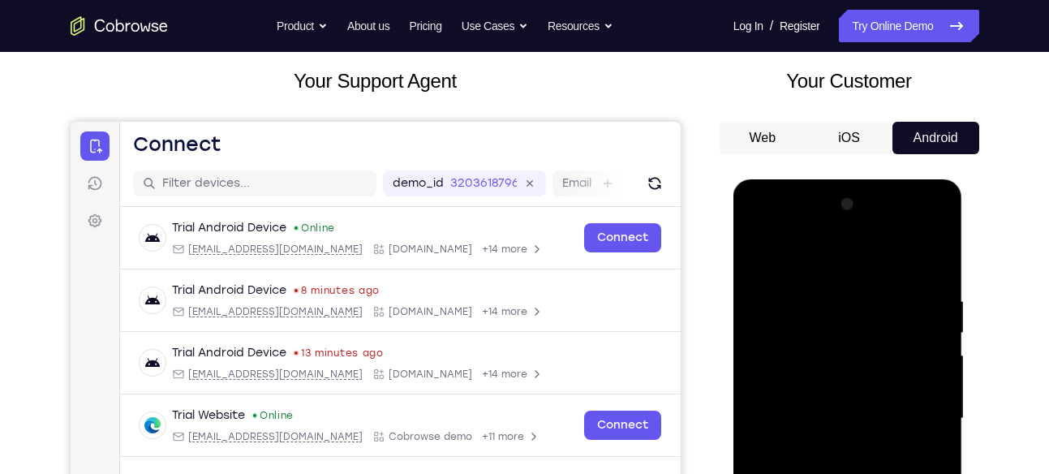
click at [913, 230] on div at bounding box center [848, 419] width 204 height 454
click at [763, 220] on div at bounding box center [848, 419] width 204 height 454
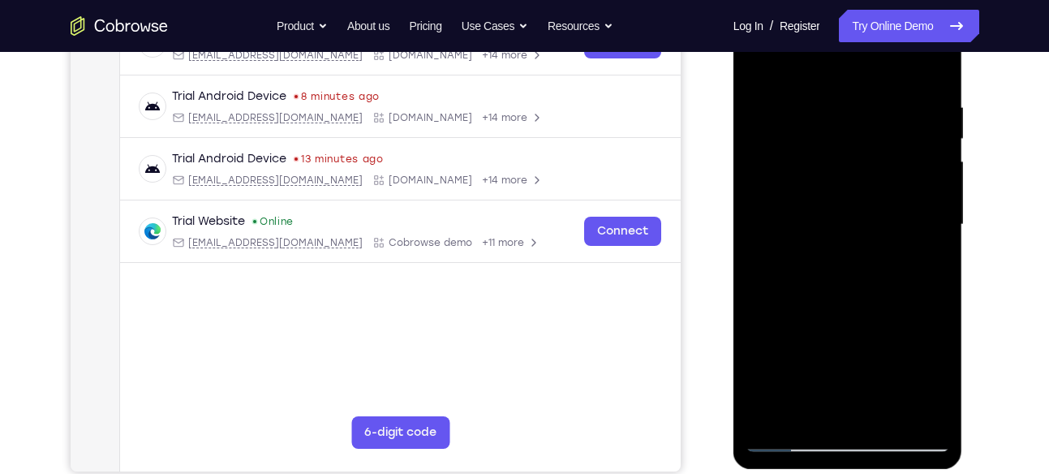
scroll to position [285, 0]
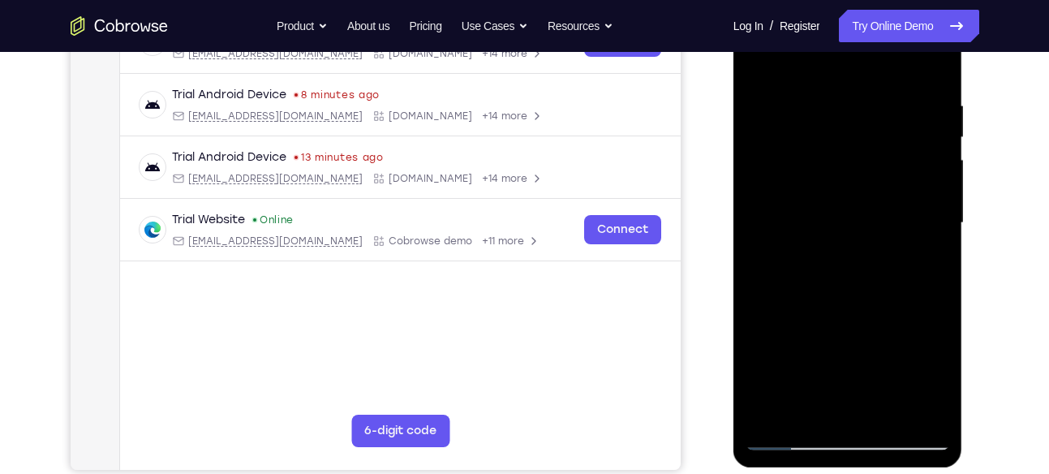
click at [914, 224] on div at bounding box center [848, 223] width 204 height 454
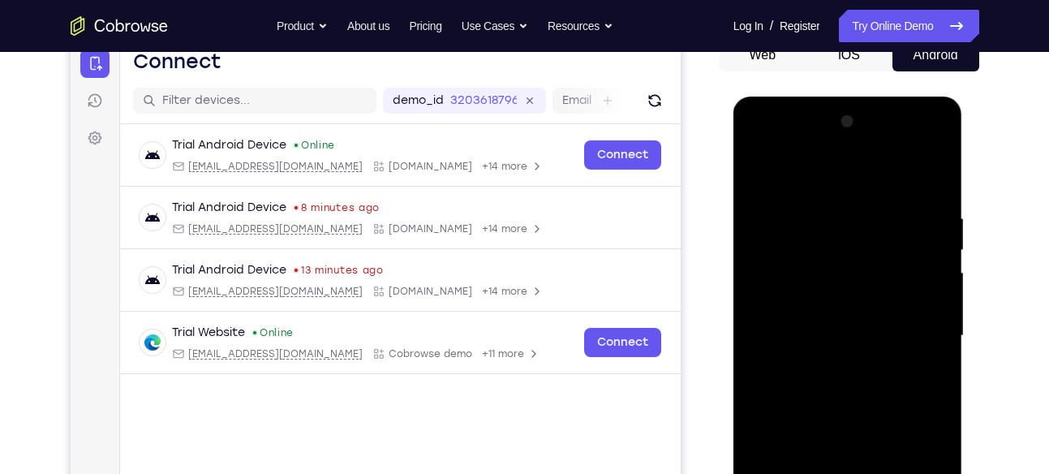
scroll to position [161, 0]
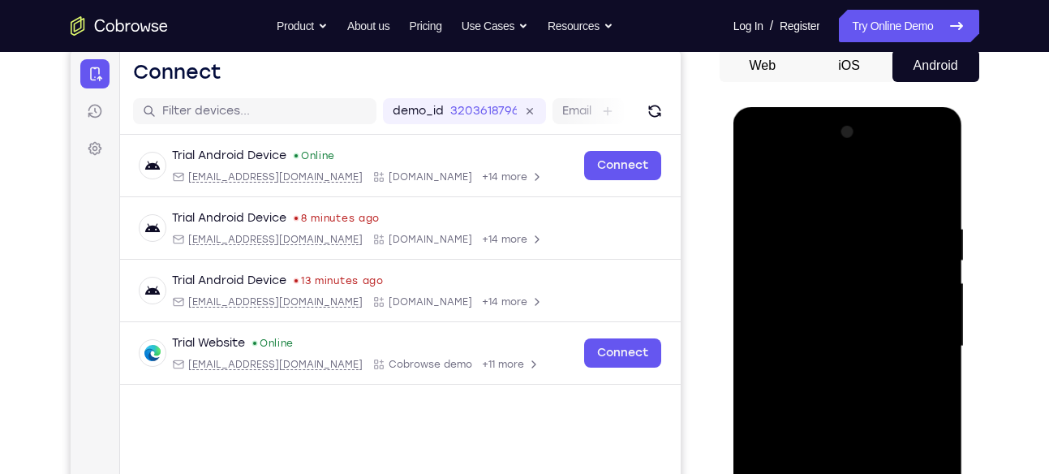
click at [914, 151] on div at bounding box center [848, 346] width 204 height 454
click at [801, 211] on div at bounding box center [848, 346] width 204 height 454
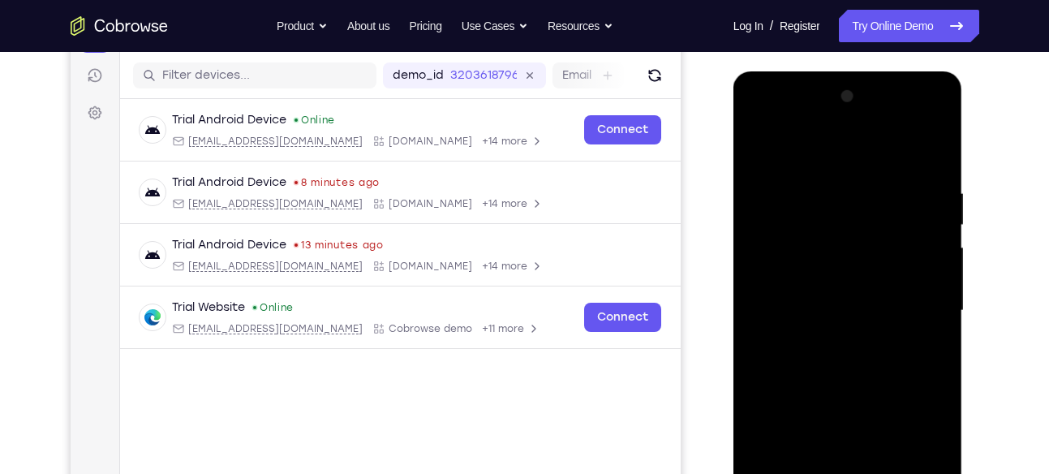
scroll to position [186, 0]
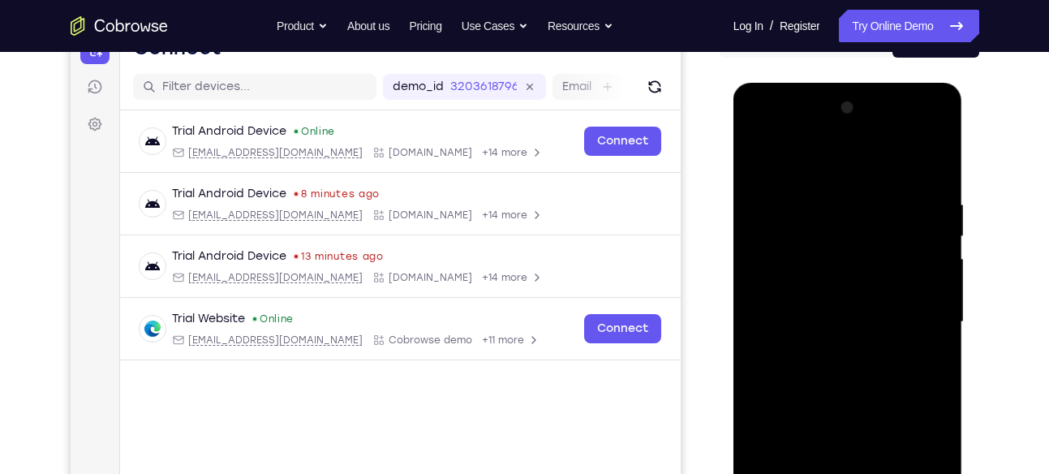
drag, startPoint x: 891, startPoint y: 238, endPoint x: 876, endPoint y: 383, distance: 146.1
click at [876, 383] on div at bounding box center [848, 322] width 204 height 454
click at [893, 166] on div at bounding box center [848, 322] width 204 height 454
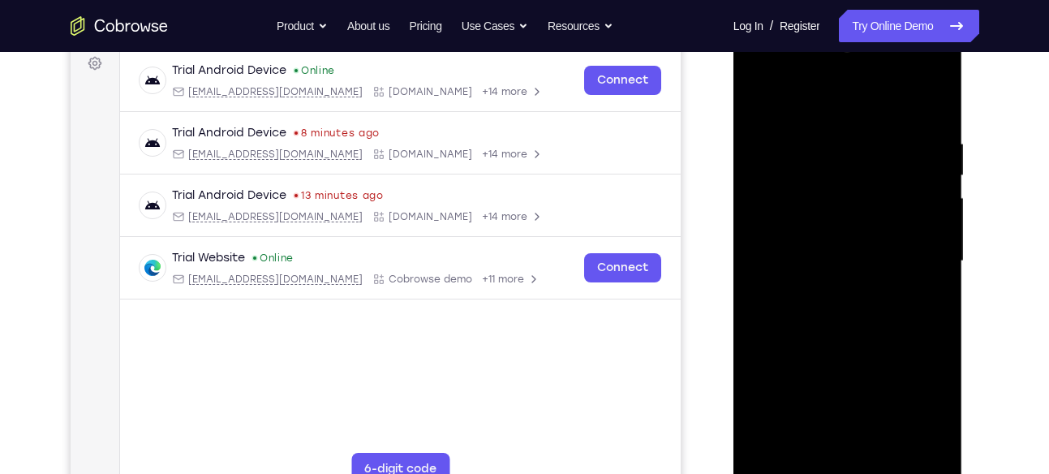
scroll to position [285, 0]
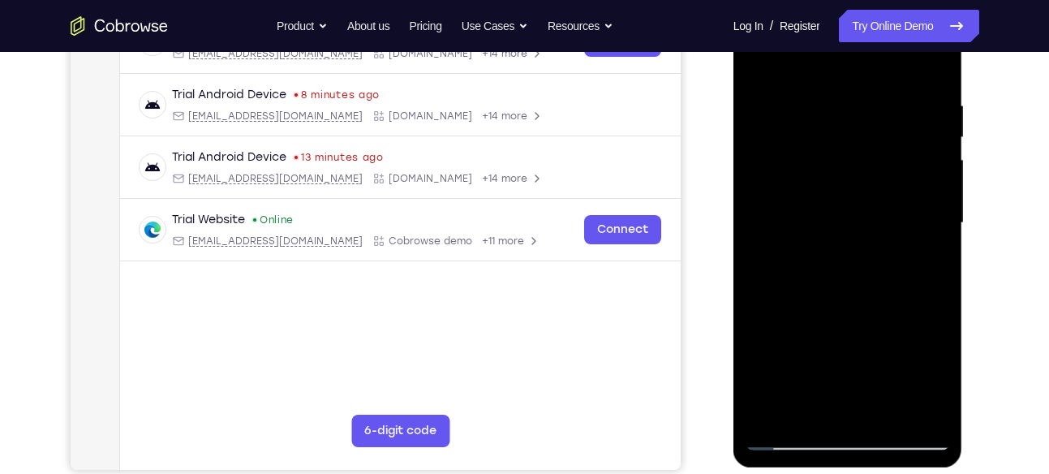
click at [849, 151] on div at bounding box center [848, 223] width 204 height 454
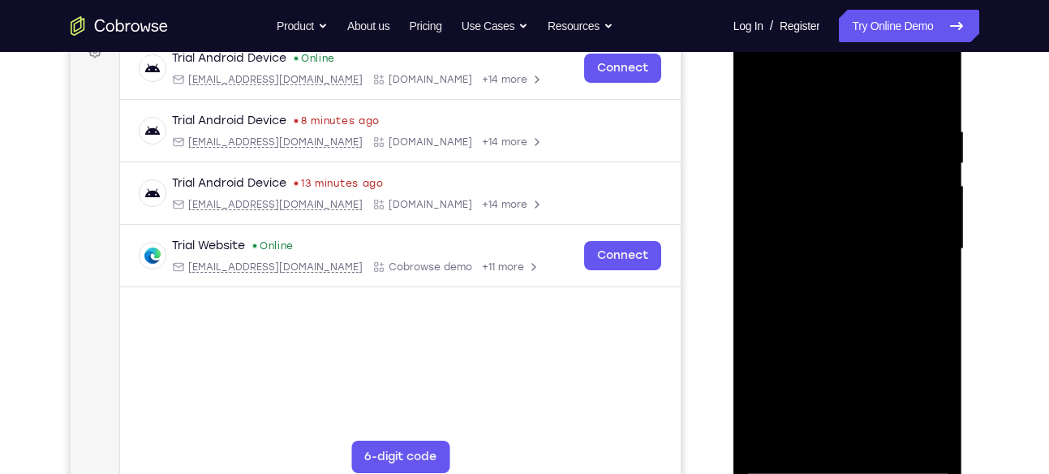
scroll to position [256, 0]
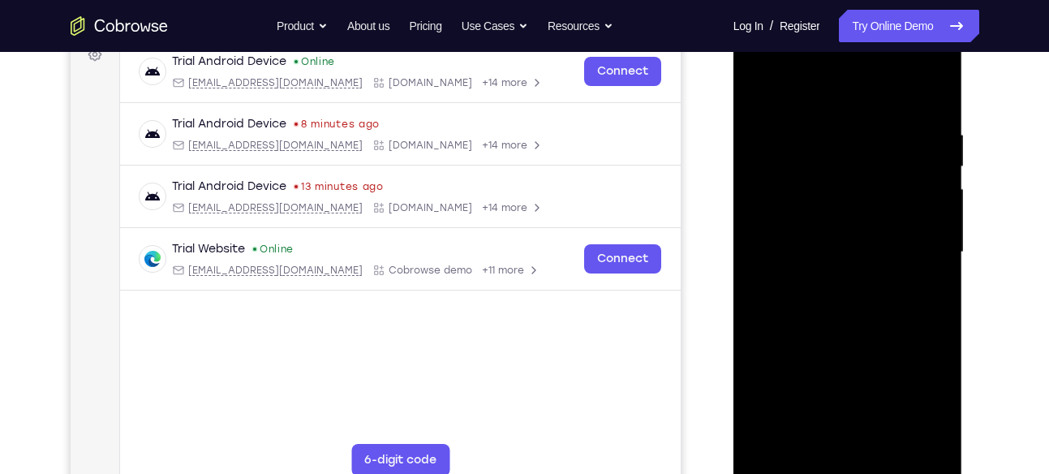
click at [905, 118] on div at bounding box center [848, 252] width 204 height 454
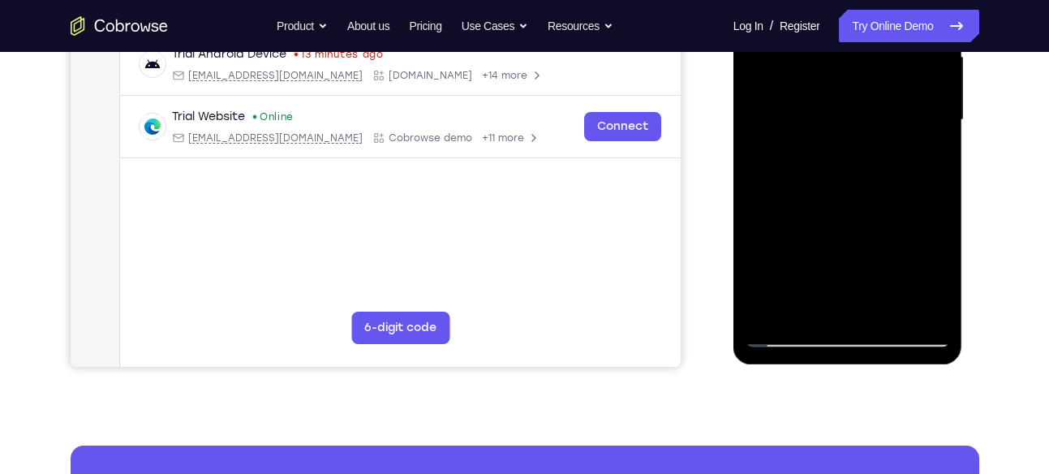
scroll to position [389, 0]
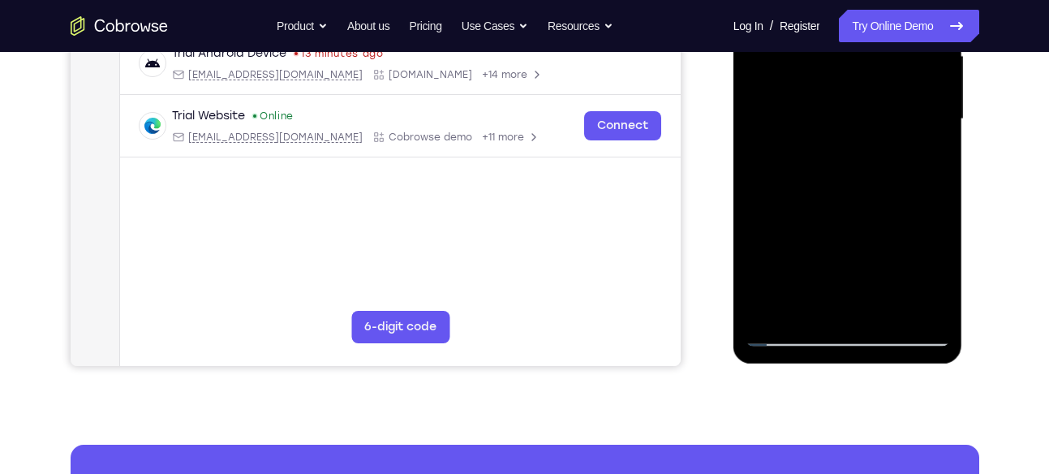
drag, startPoint x: 814, startPoint y: 227, endPoint x: 935, endPoint y: 221, distance: 121.1
click at [935, 221] on div at bounding box center [848, 119] width 204 height 454
click at [800, 287] on div at bounding box center [848, 119] width 204 height 454
click at [785, 278] on div at bounding box center [848, 119] width 204 height 454
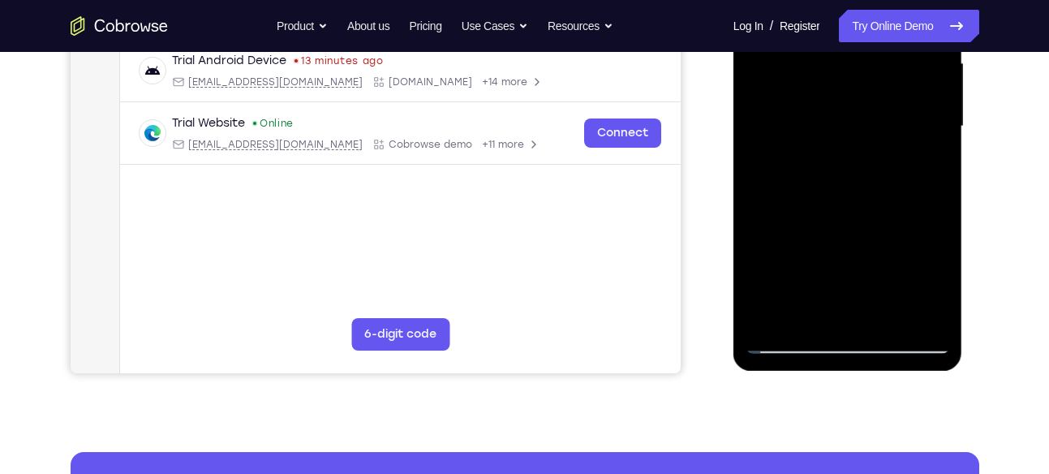
scroll to position [380, 0]
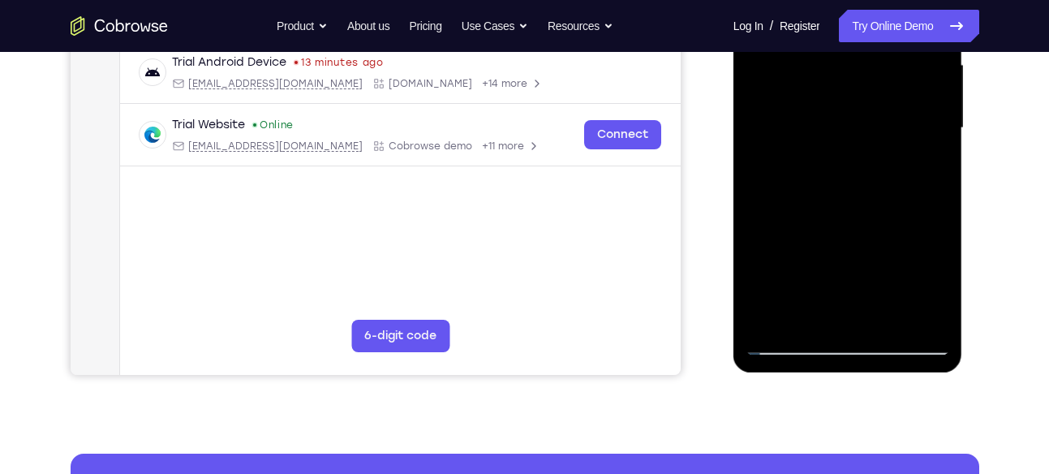
drag, startPoint x: 892, startPoint y: 228, endPoint x: 749, endPoint y: 228, distance: 142.8
click at [749, 228] on div at bounding box center [848, 128] width 204 height 454
click at [917, 166] on div at bounding box center [848, 128] width 204 height 454
drag, startPoint x: 814, startPoint y: 189, endPoint x: 873, endPoint y: 182, distance: 59.7
click at [873, 182] on div at bounding box center [848, 128] width 204 height 454
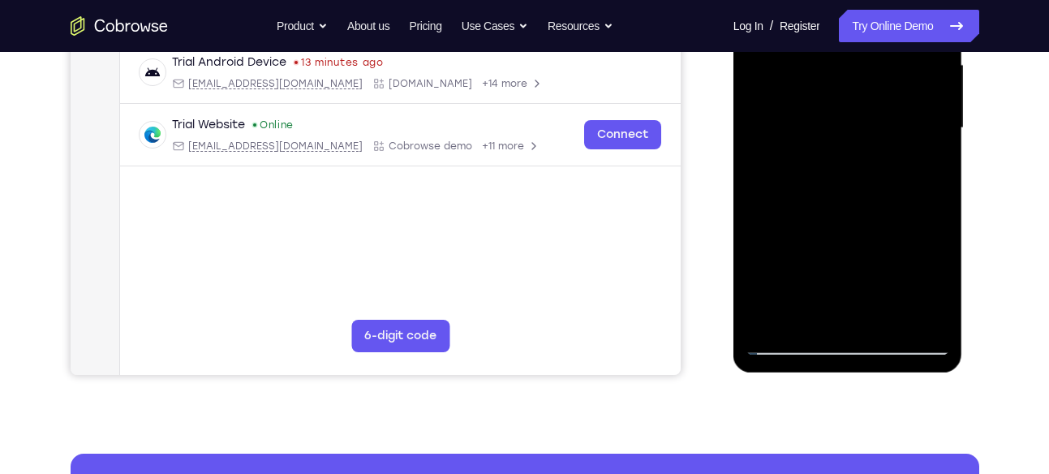
click at [809, 299] on div at bounding box center [848, 128] width 204 height 454
click at [807, 298] on div at bounding box center [848, 128] width 204 height 454
click at [800, 298] on div at bounding box center [848, 128] width 204 height 454
click at [796, 284] on div at bounding box center [848, 128] width 204 height 454
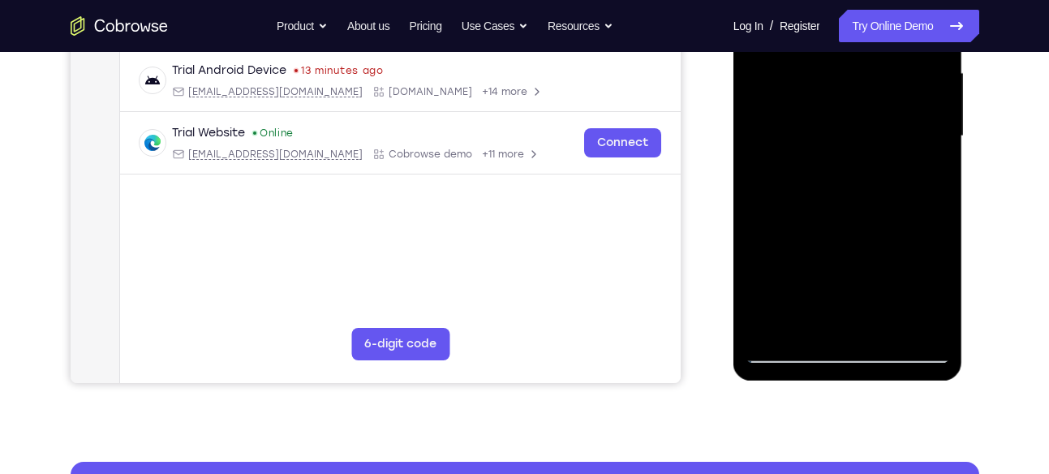
scroll to position [367, 0]
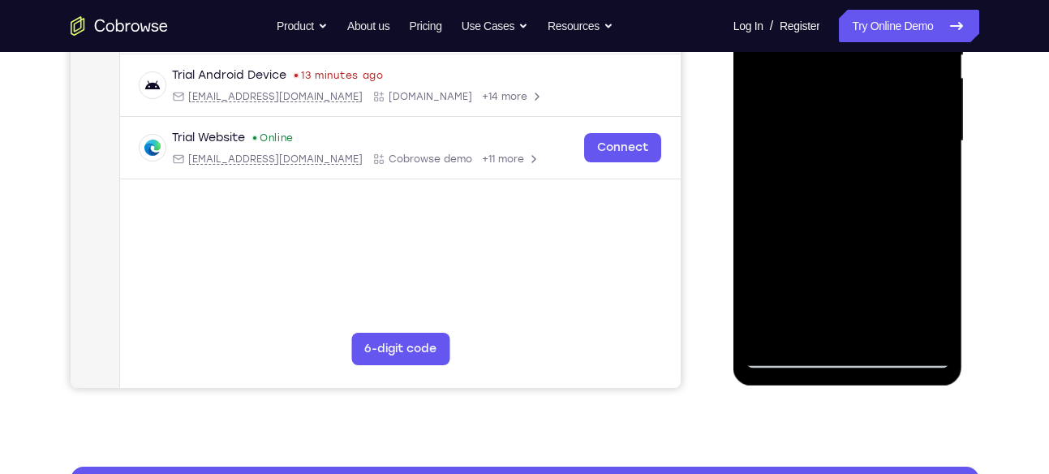
drag, startPoint x: 872, startPoint y: 277, endPoint x: 747, endPoint y: 283, distance: 125.9
click at [751, 283] on div at bounding box center [848, 141] width 204 height 454
click at [897, 186] on div at bounding box center [848, 141] width 204 height 454
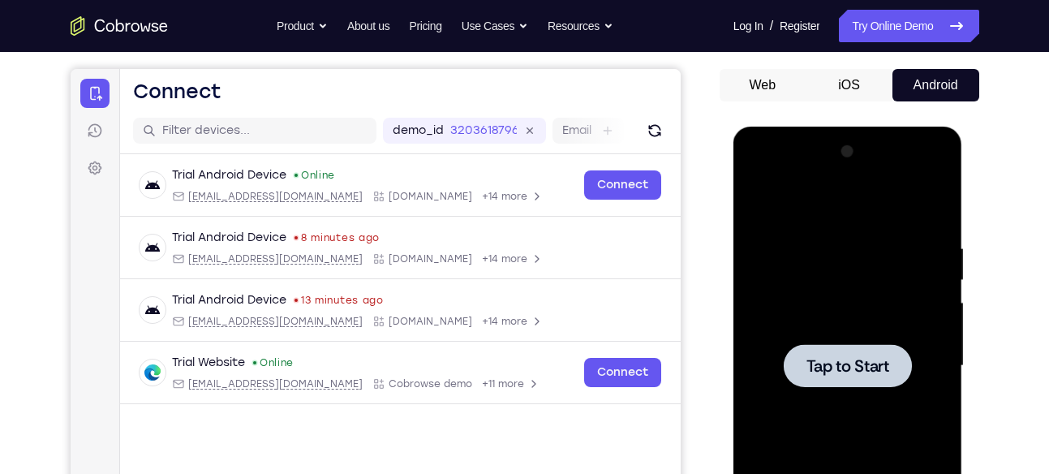
scroll to position [139, 0]
